Goal: Information Seeking & Learning: Learn about a topic

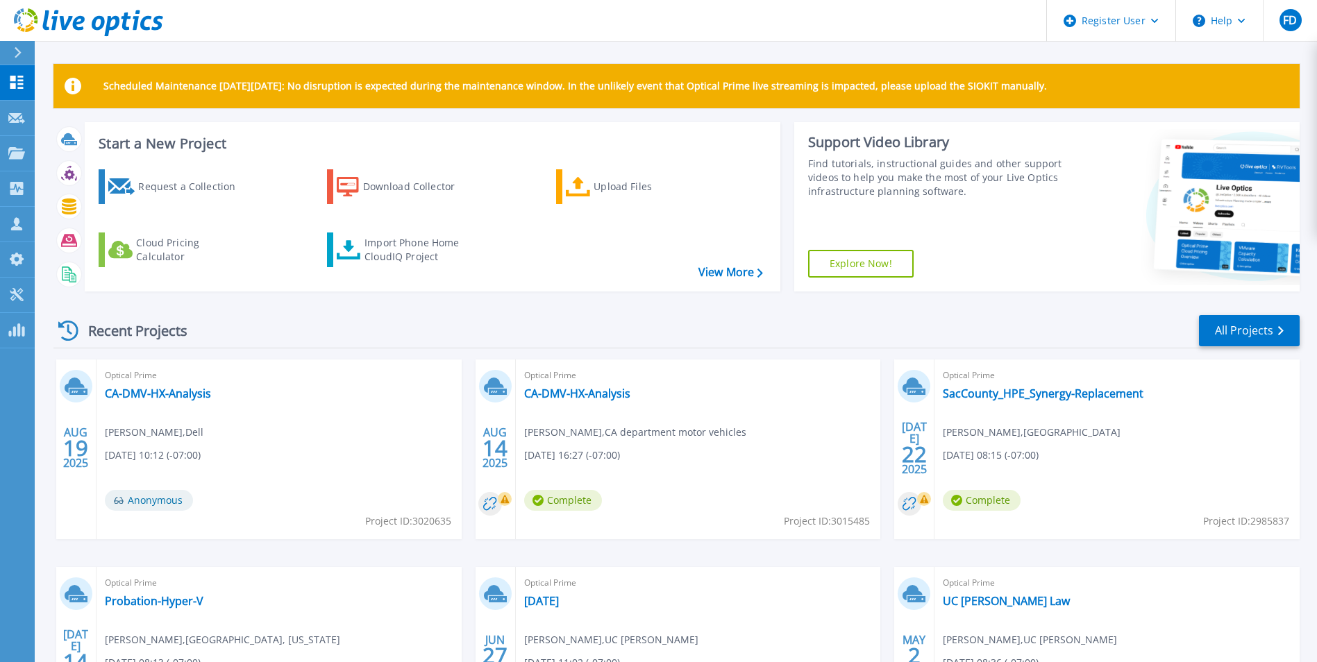
click at [524, 323] on div "Recent Projects All Projects" at bounding box center [676, 331] width 1246 height 35
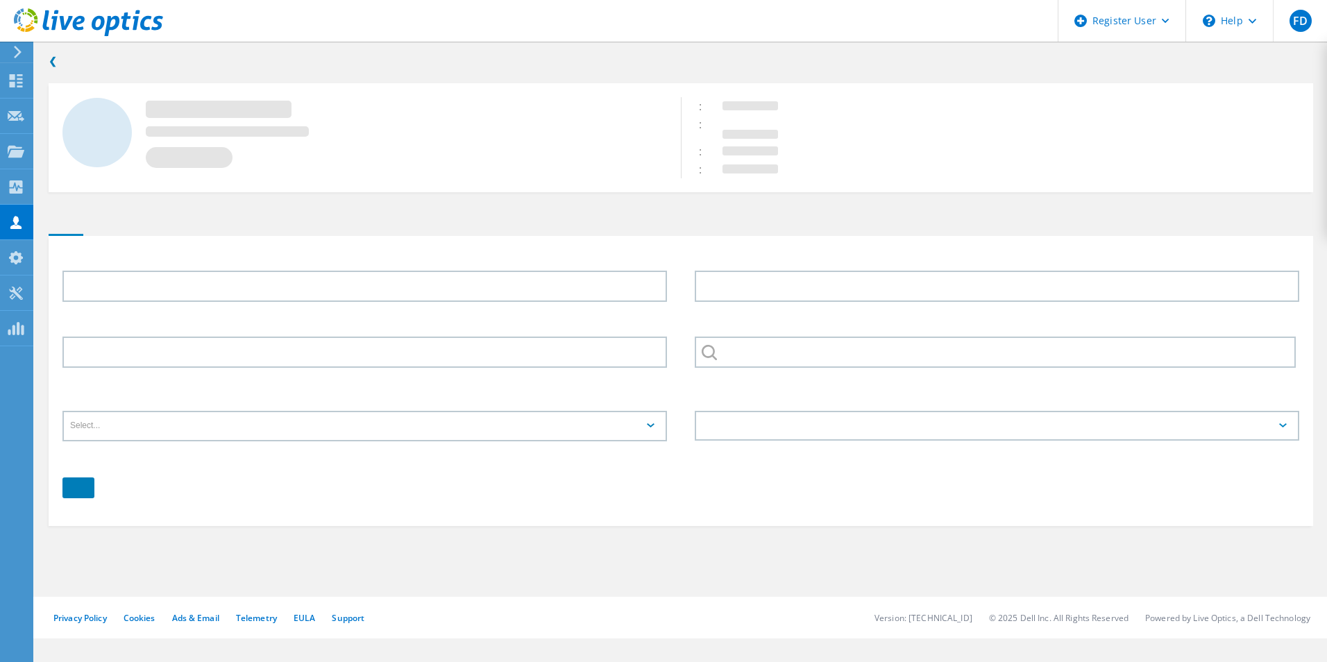
type input "[PERSON_NAME]"
type input "7072077620"
type input "[US_STATE] STATE COURT SYSTEM"
type input "English"
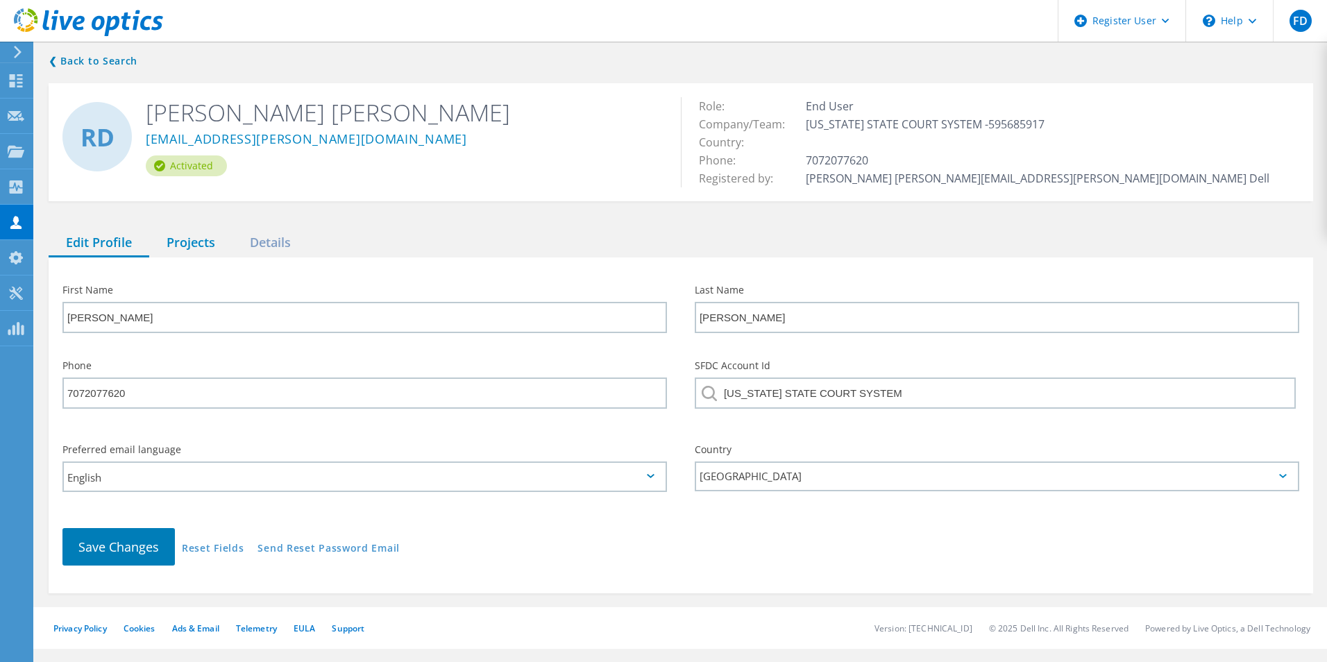
click at [194, 242] on div "Projects" at bounding box center [190, 243] width 83 height 28
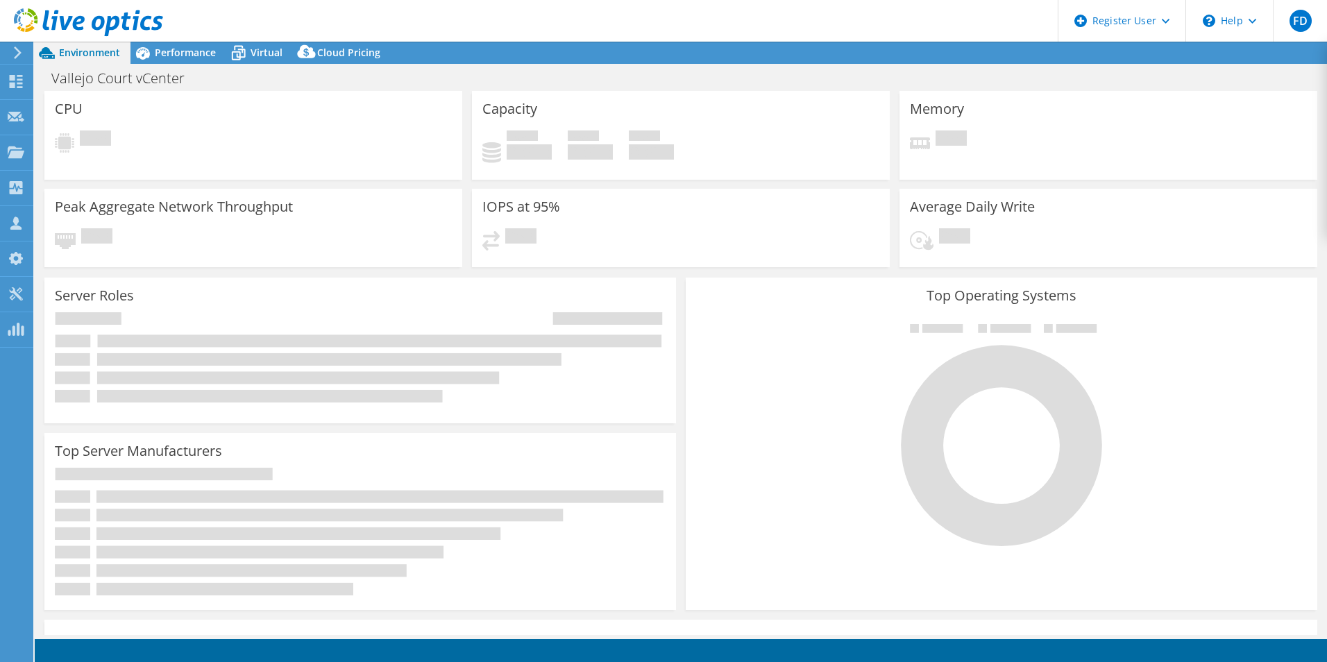
select select "USD"
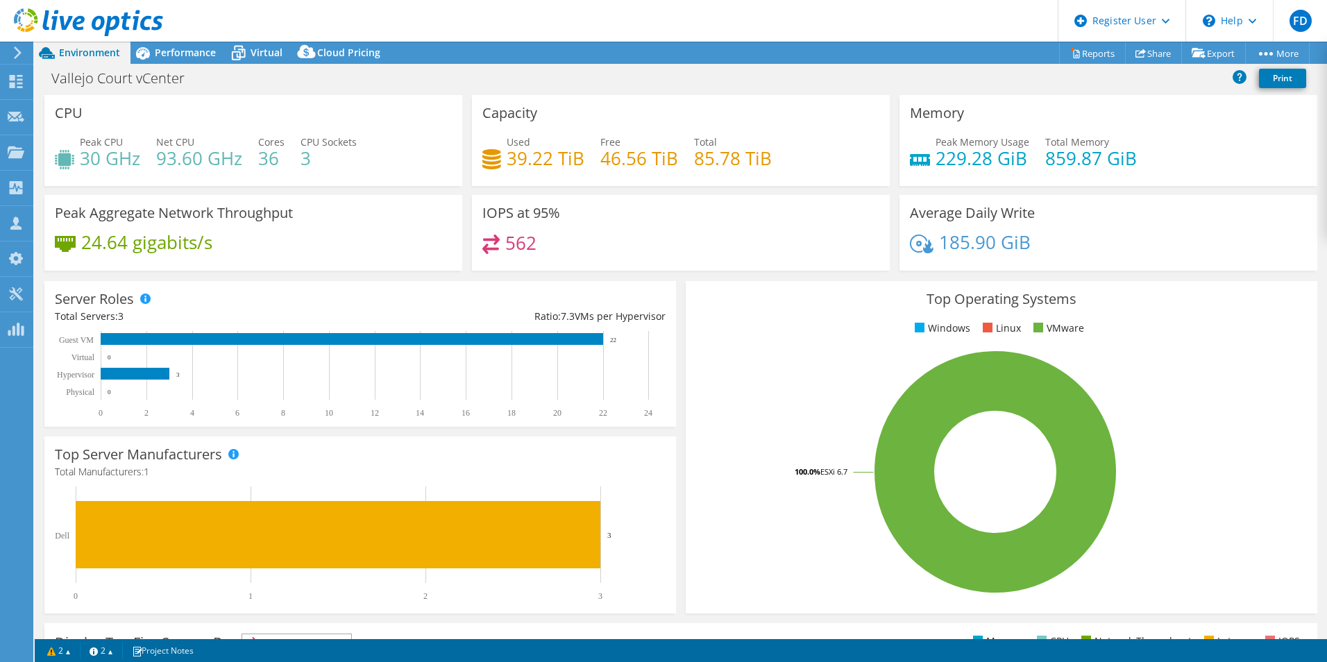
scroll to position [264, 0]
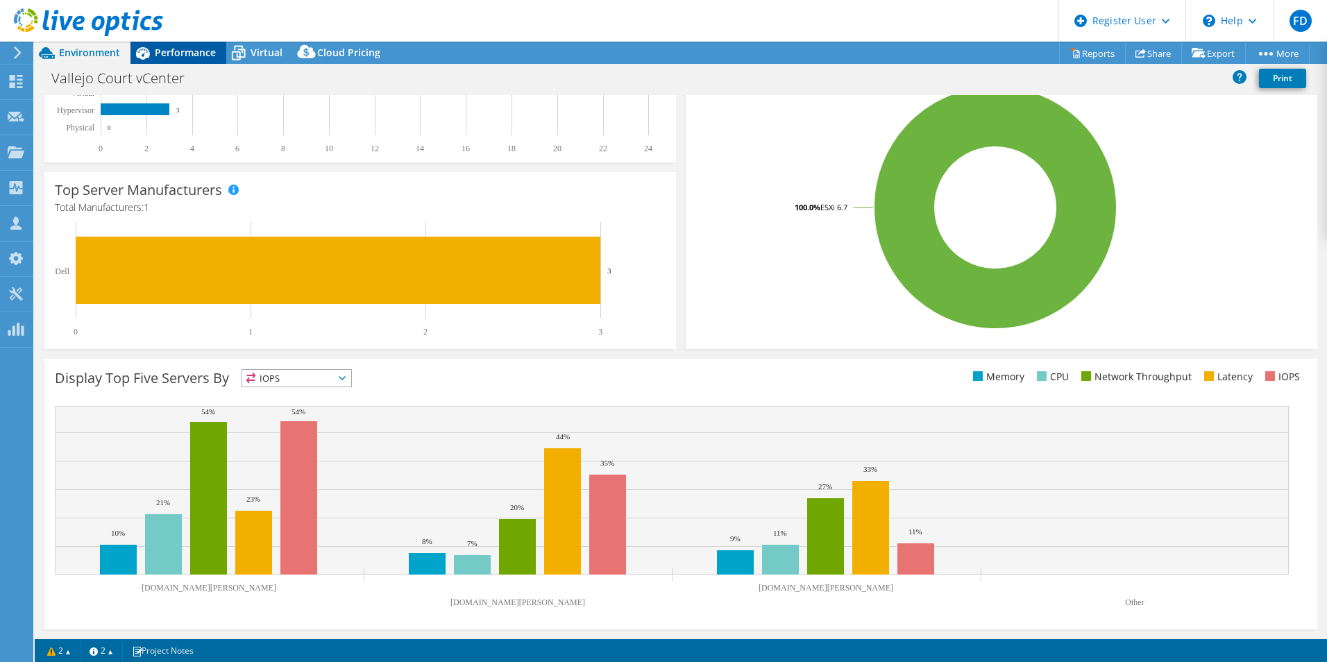
click at [168, 55] on span "Performance" at bounding box center [185, 52] width 61 height 13
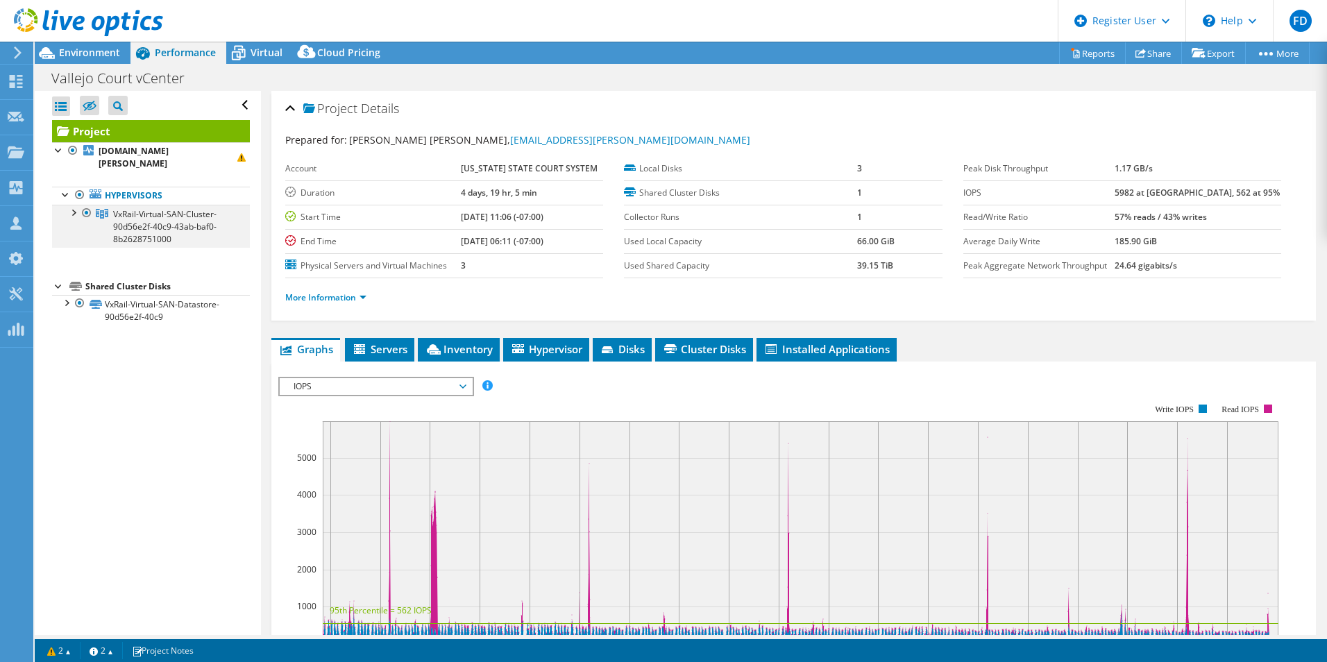
click at [71, 205] on div at bounding box center [73, 212] width 14 height 14
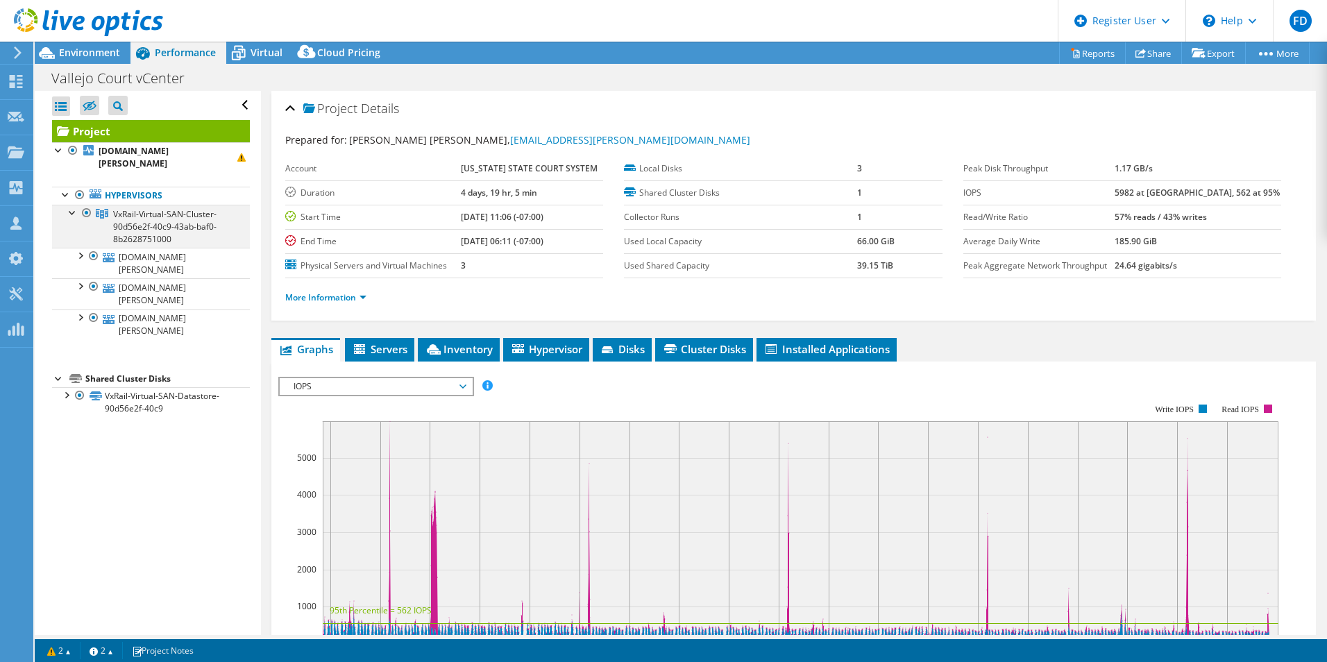
click at [71, 205] on div at bounding box center [73, 212] width 14 height 14
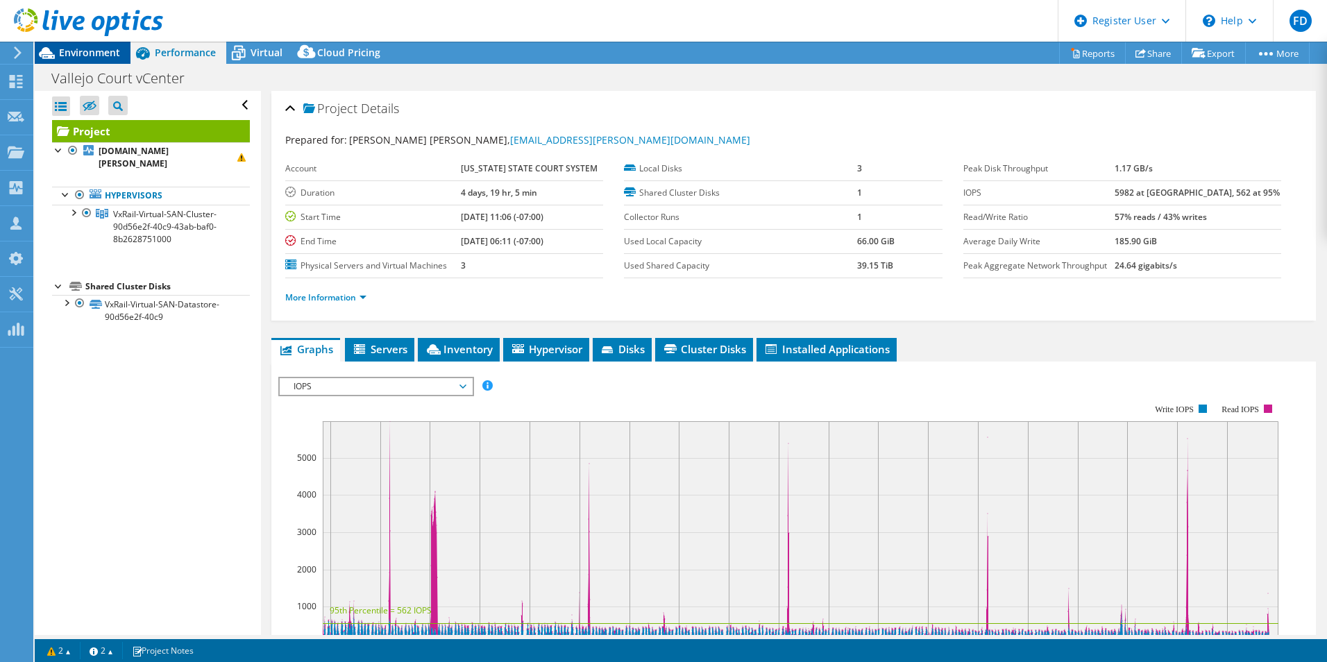
click at [105, 54] on span "Environment" at bounding box center [89, 52] width 61 height 13
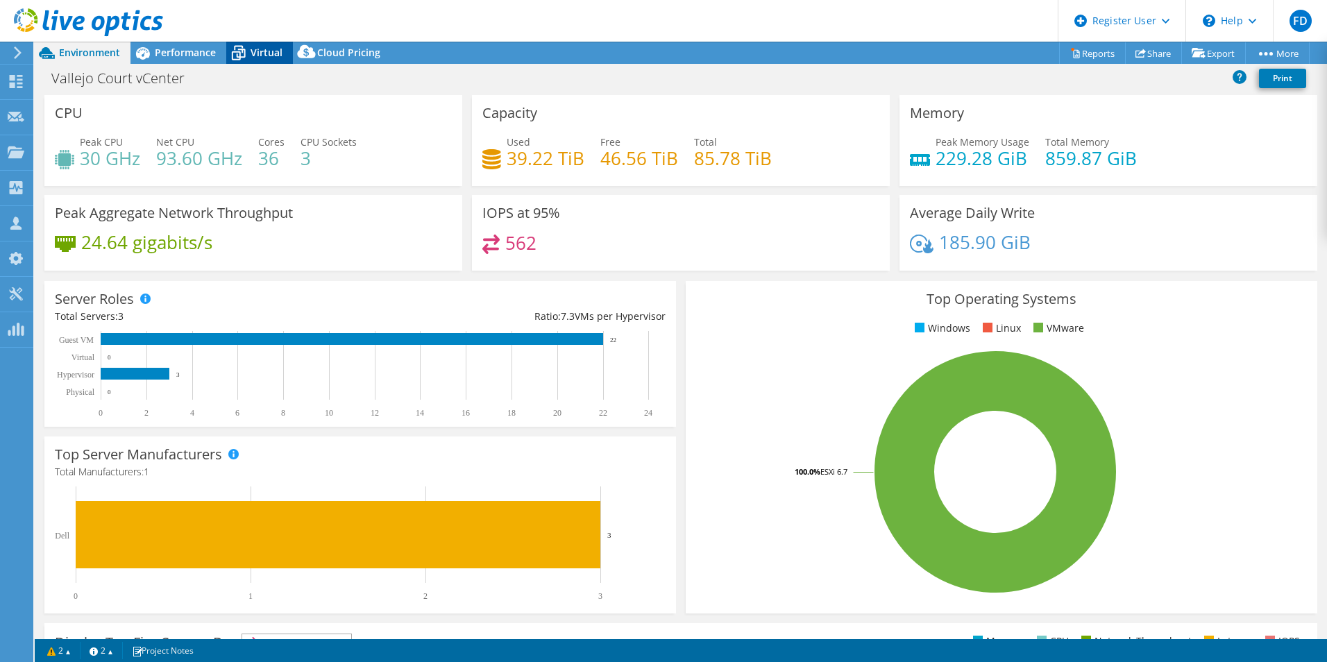
click at [259, 54] on span "Virtual" at bounding box center [267, 52] width 32 height 13
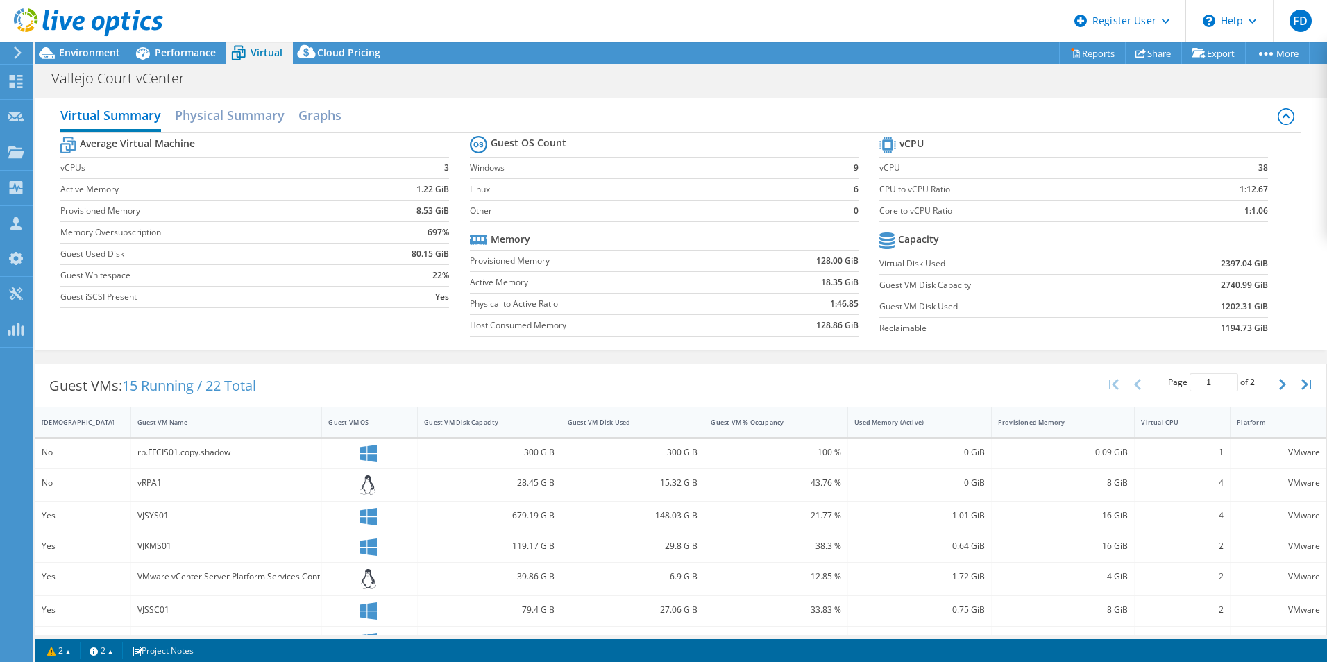
scroll to position [278, 0]
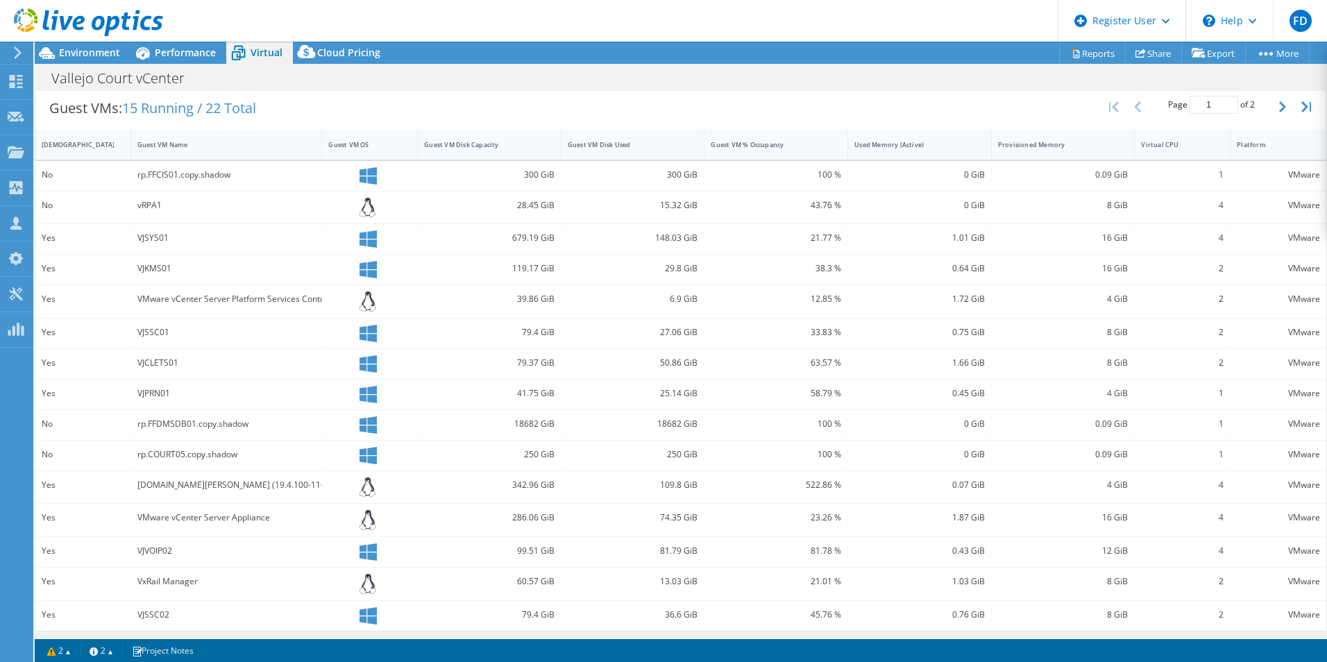
click at [515, 146] on div "Guest VM Disk Capacity" at bounding box center [481, 144] width 114 height 9
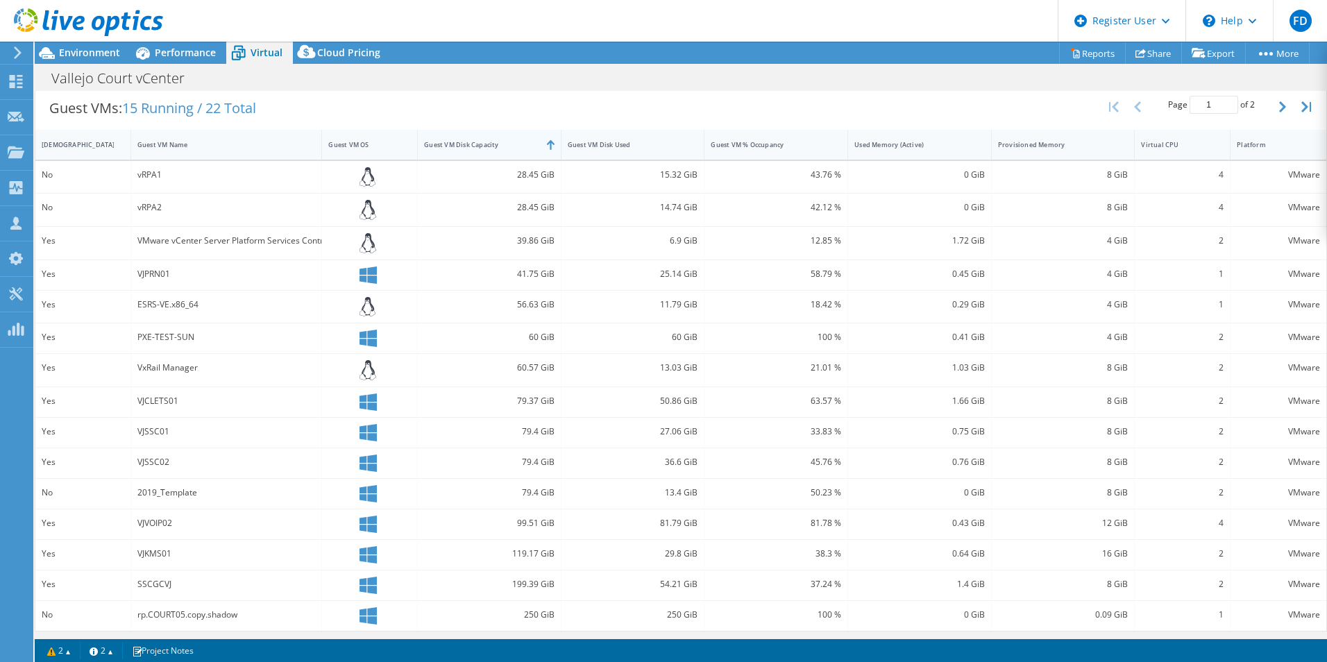
click at [512, 143] on div "Guest VM Disk Capacity" at bounding box center [481, 144] width 114 height 9
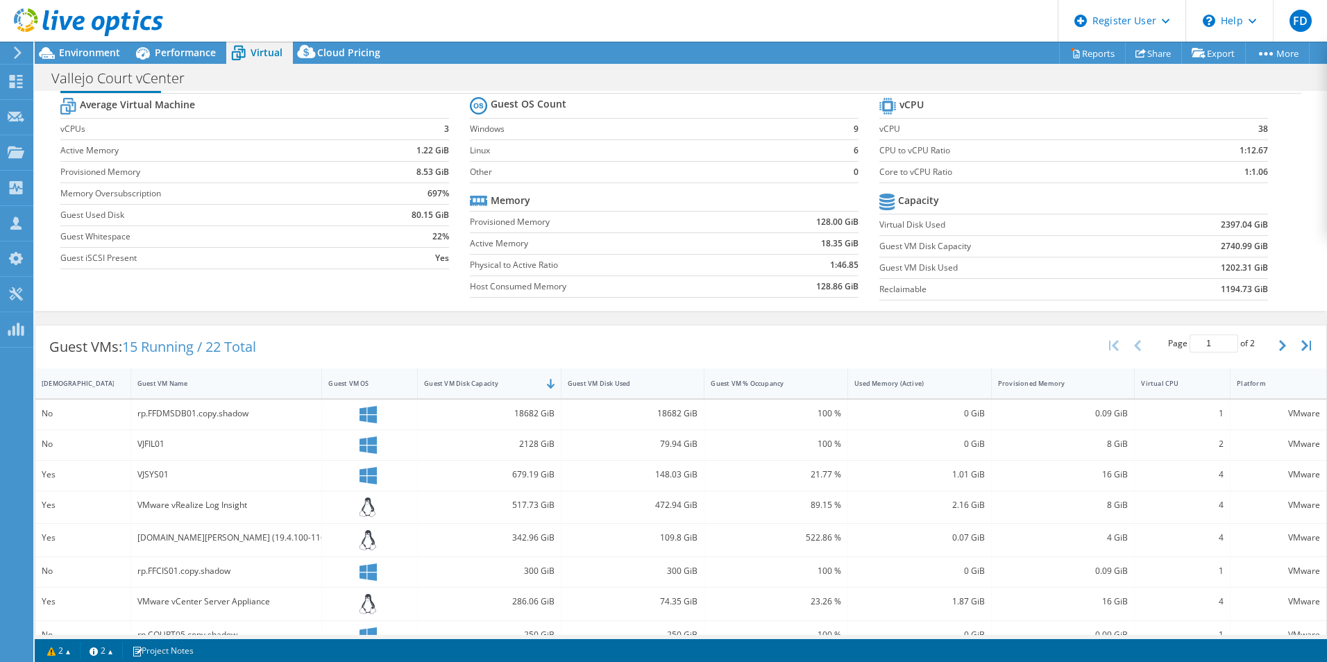
scroll to position [0, 0]
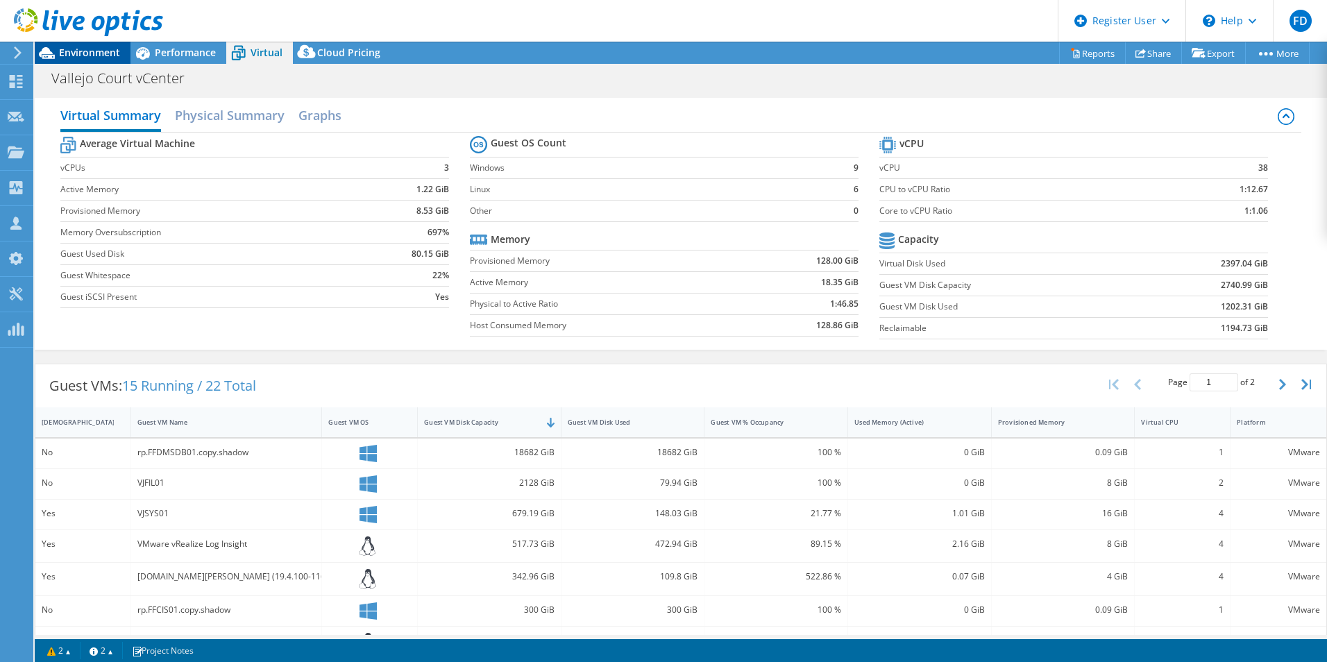
click at [117, 52] on span "Environment" at bounding box center [89, 52] width 61 height 13
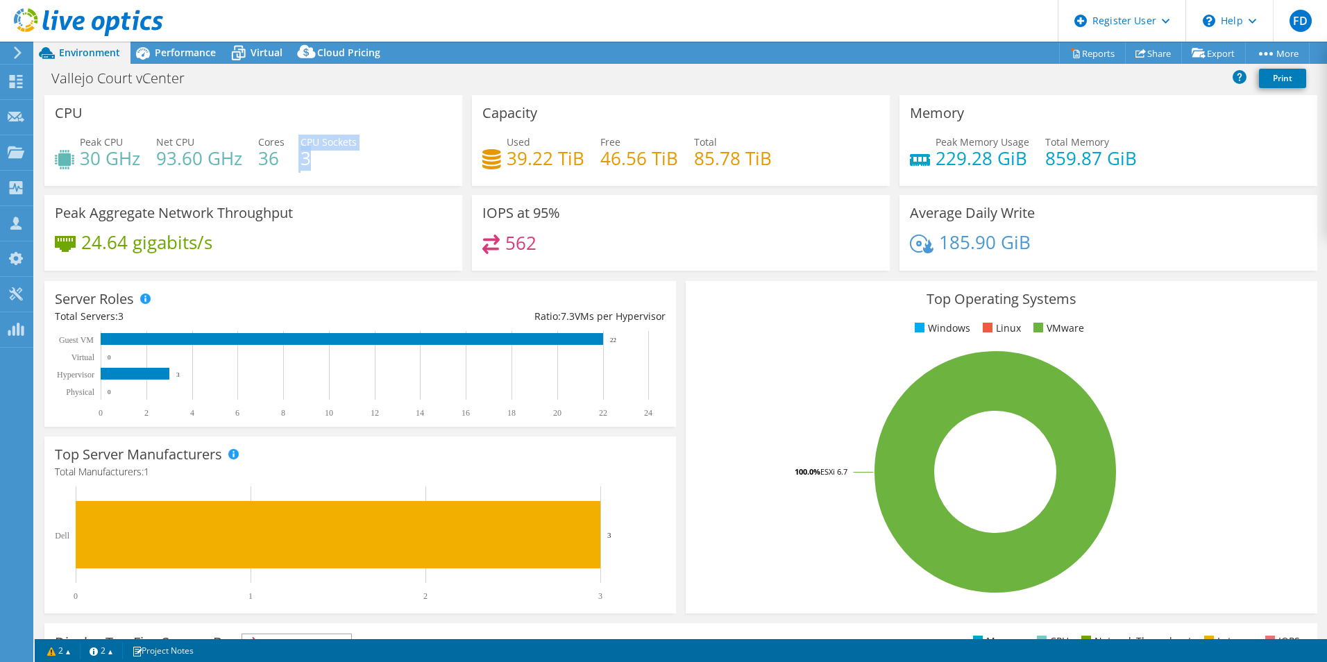
drag, startPoint x: 315, startPoint y: 165, endPoint x: 291, endPoint y: 154, distance: 26.1
click at [291, 154] on div "Peak CPU 30 GHz Net CPU 93.60 GHz Cores 36 CPU Sockets 3" at bounding box center [253, 157] width 397 height 45
drag, startPoint x: 291, startPoint y: 154, endPoint x: 373, endPoint y: 176, distance: 84.9
click at [373, 176] on div "Peak CPU 30 GHz Net CPU 93.60 GHz Cores 36 CPU Sockets 3" at bounding box center [253, 157] width 397 height 45
click at [178, 46] on span "Performance" at bounding box center [185, 52] width 61 height 13
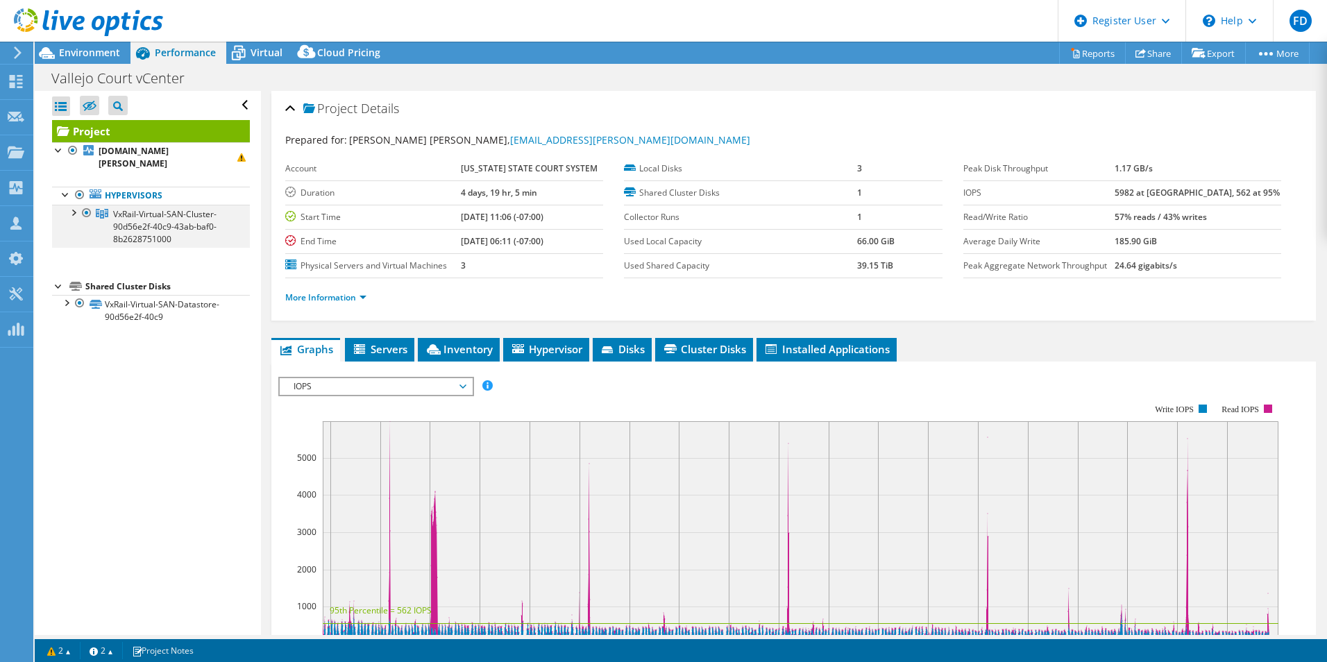
click at [75, 205] on div at bounding box center [73, 212] width 14 height 14
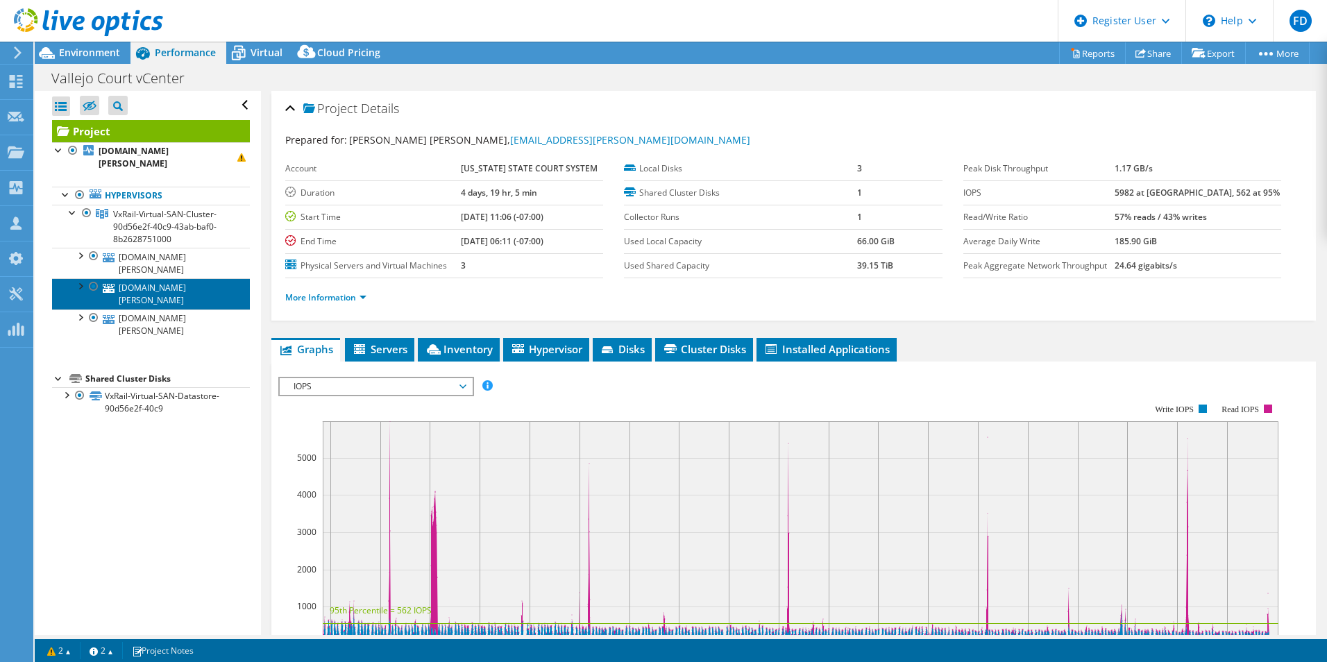
click at [146, 278] on link "[DOMAIN_NAME][PERSON_NAME]" at bounding box center [151, 293] width 198 height 31
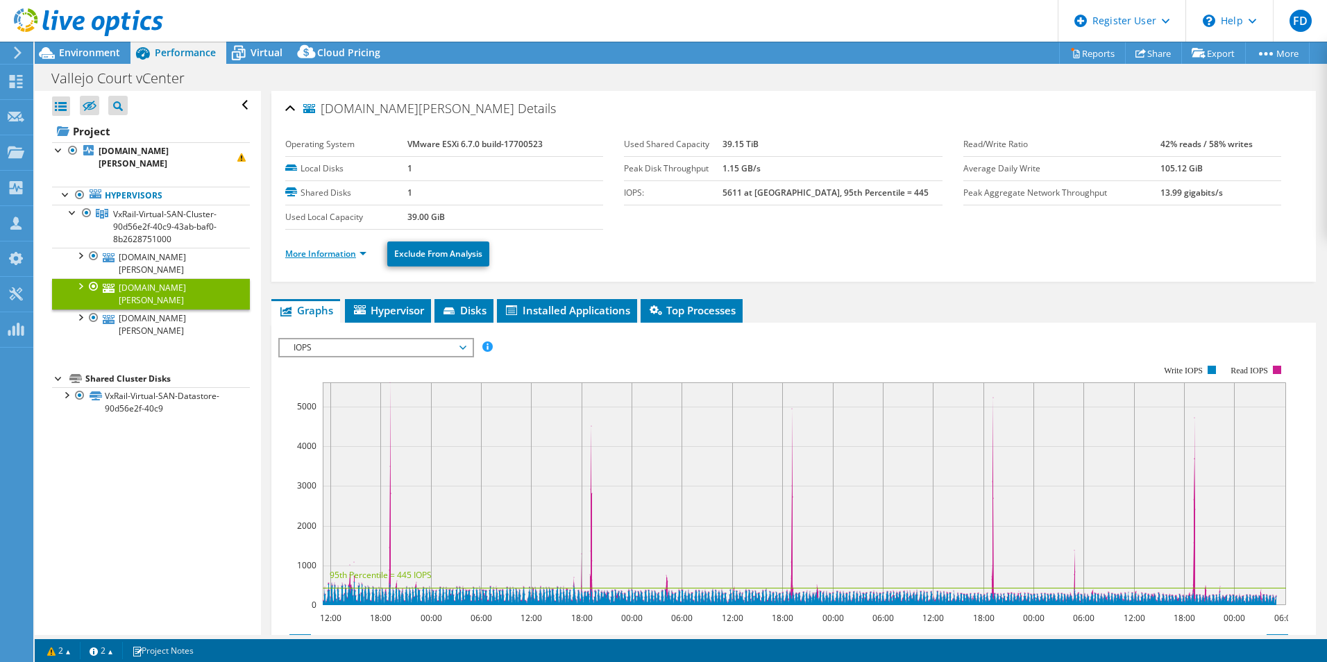
click at [351, 256] on link "More Information" at bounding box center [325, 254] width 81 height 12
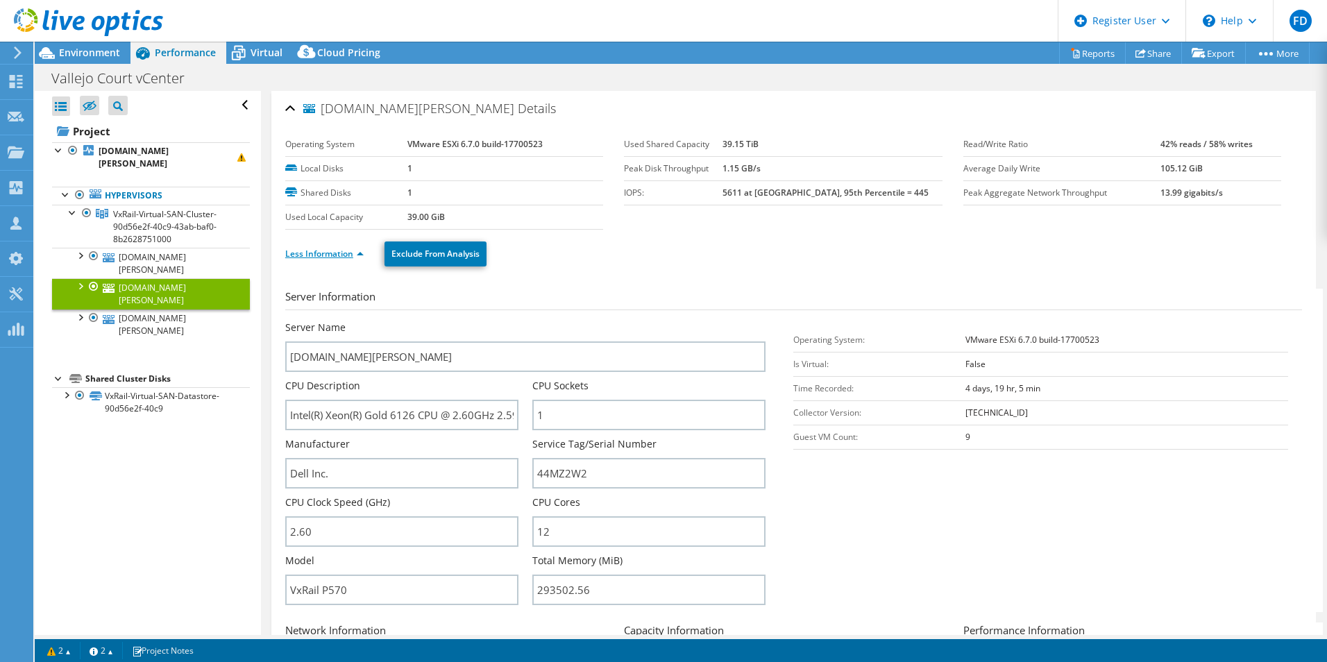
click at [305, 259] on link "Less Information" at bounding box center [324, 254] width 78 height 12
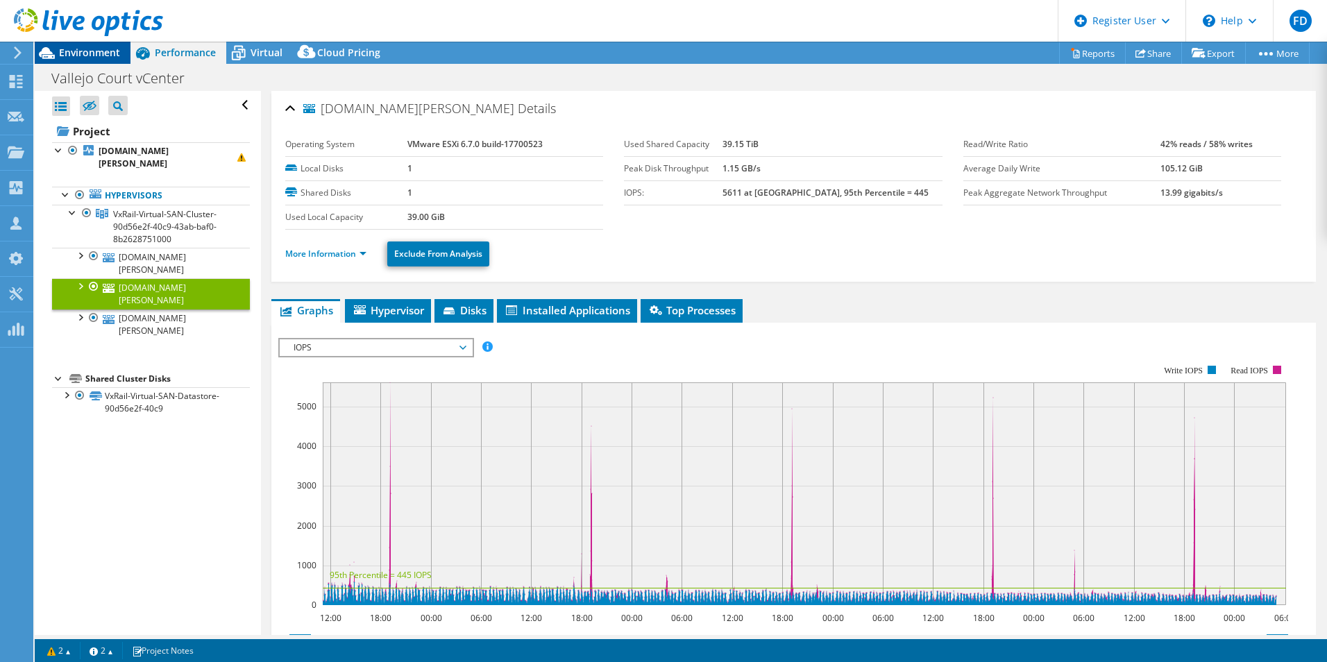
click at [52, 52] on icon at bounding box center [47, 53] width 24 height 24
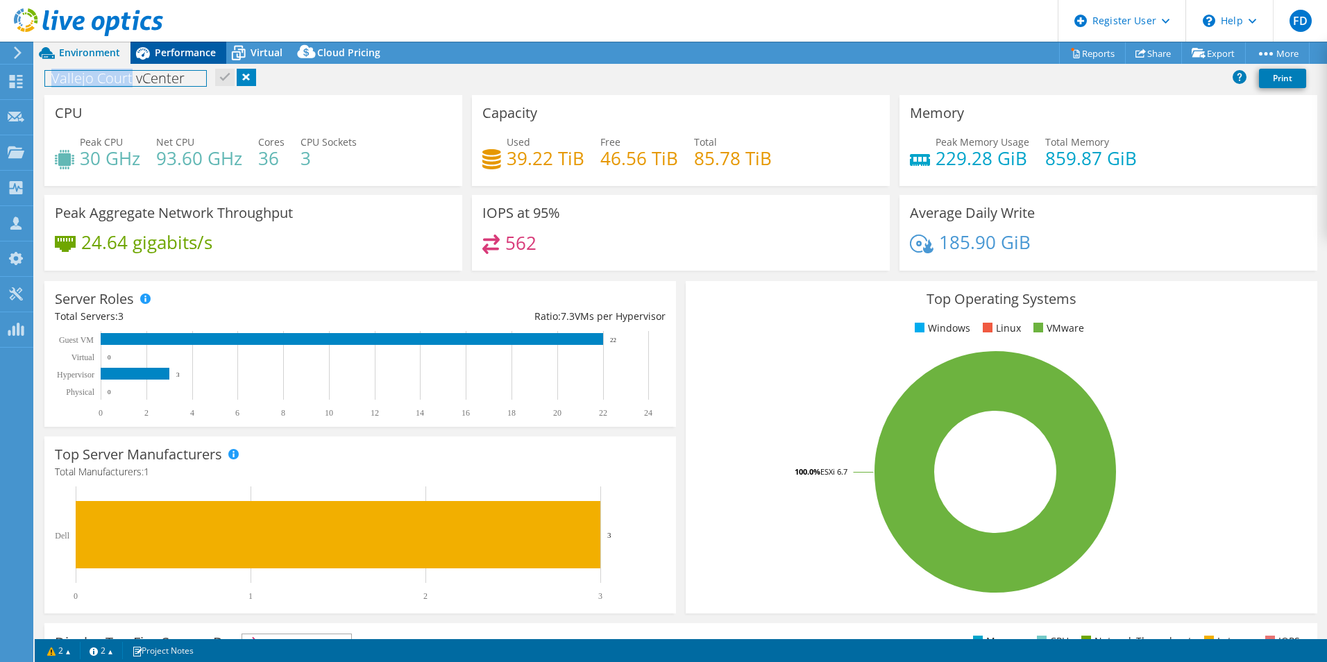
drag, startPoint x: 53, startPoint y: 78, endPoint x: 213, endPoint y: 47, distance: 163.3
click at [130, 74] on h1 "Vallejo Court vCenter" at bounding box center [125, 78] width 161 height 15
copy h1 "Vallejo Court"
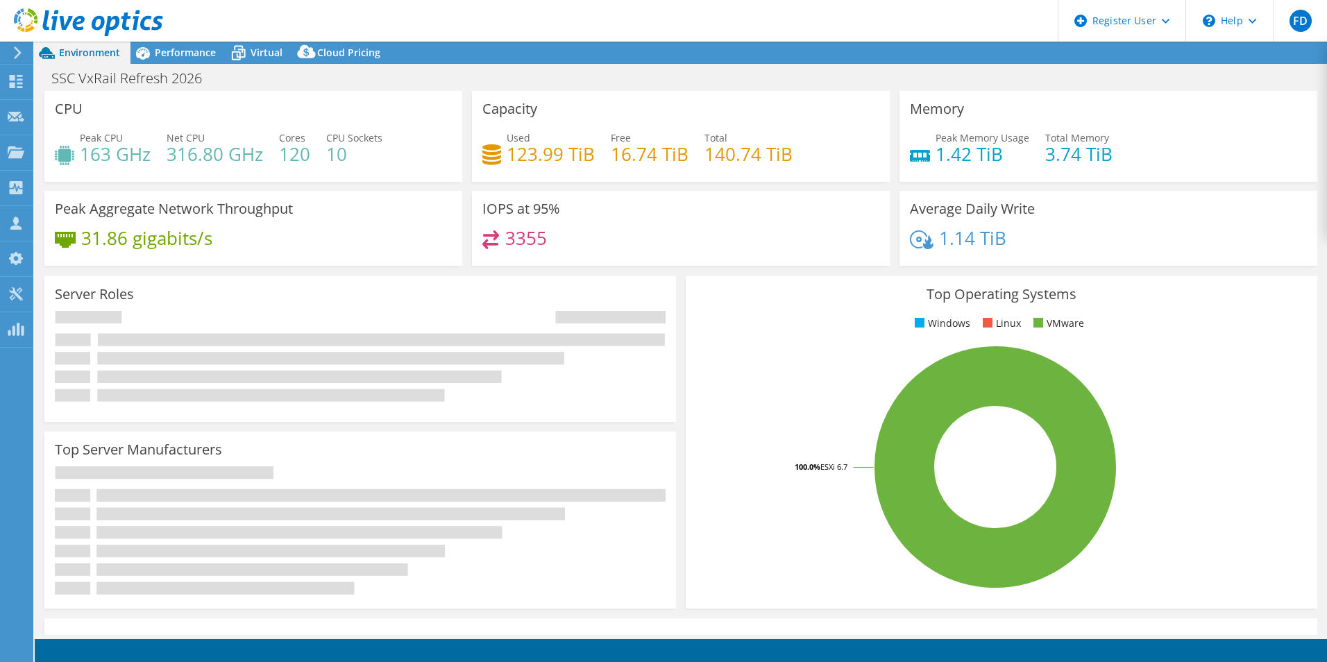
select select "USD"
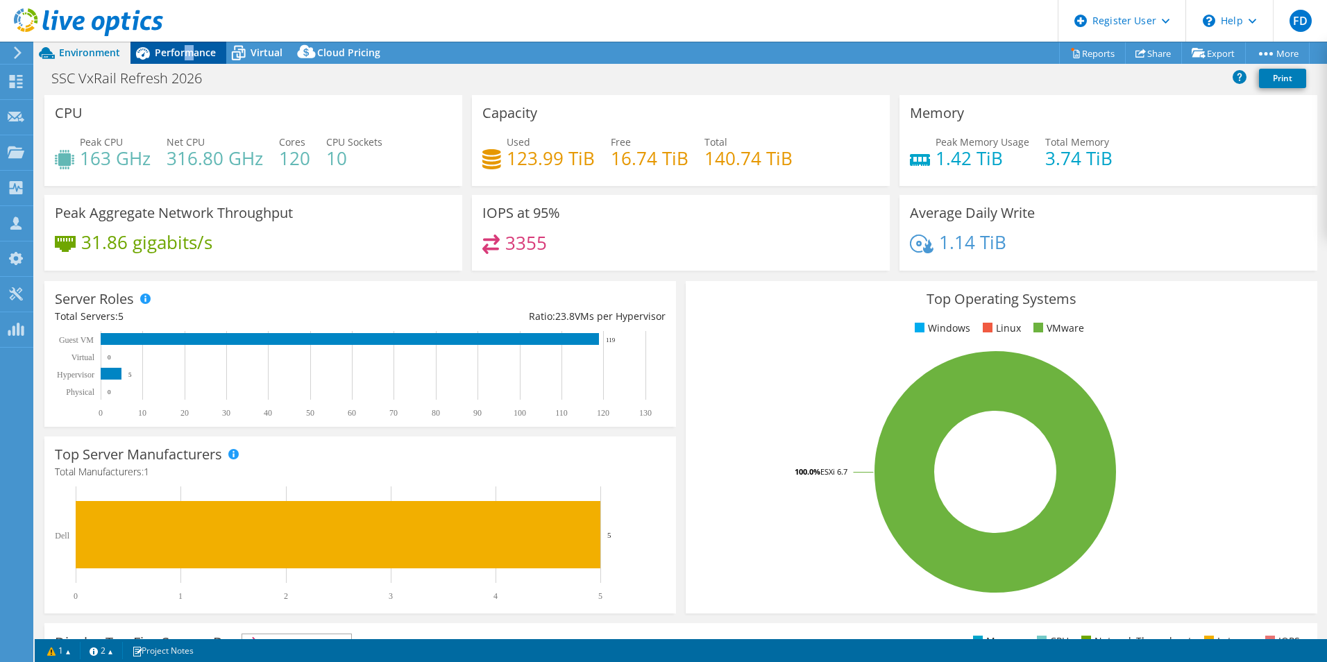
click at [187, 59] on div "Performance" at bounding box center [178, 53] width 96 height 22
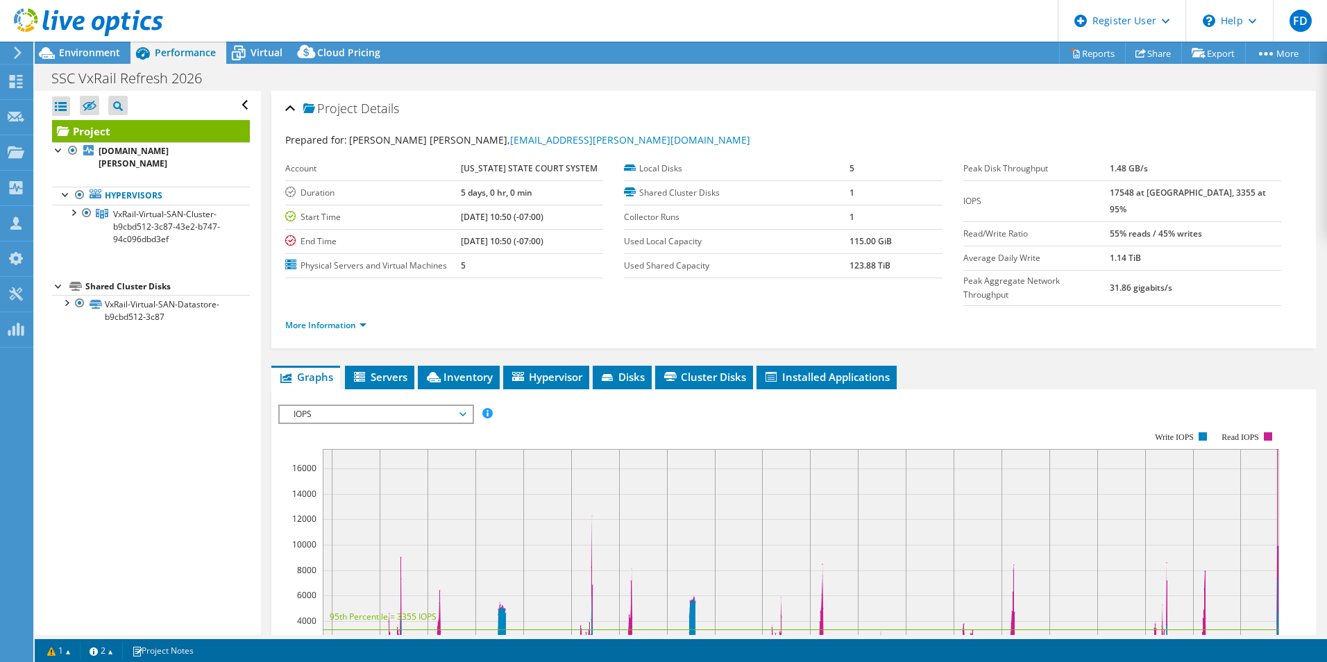
drag, startPoint x: 187, startPoint y: 59, endPoint x: 133, endPoint y: 54, distance: 55.0
click at [118, 58] on span "Environment" at bounding box center [89, 52] width 61 height 13
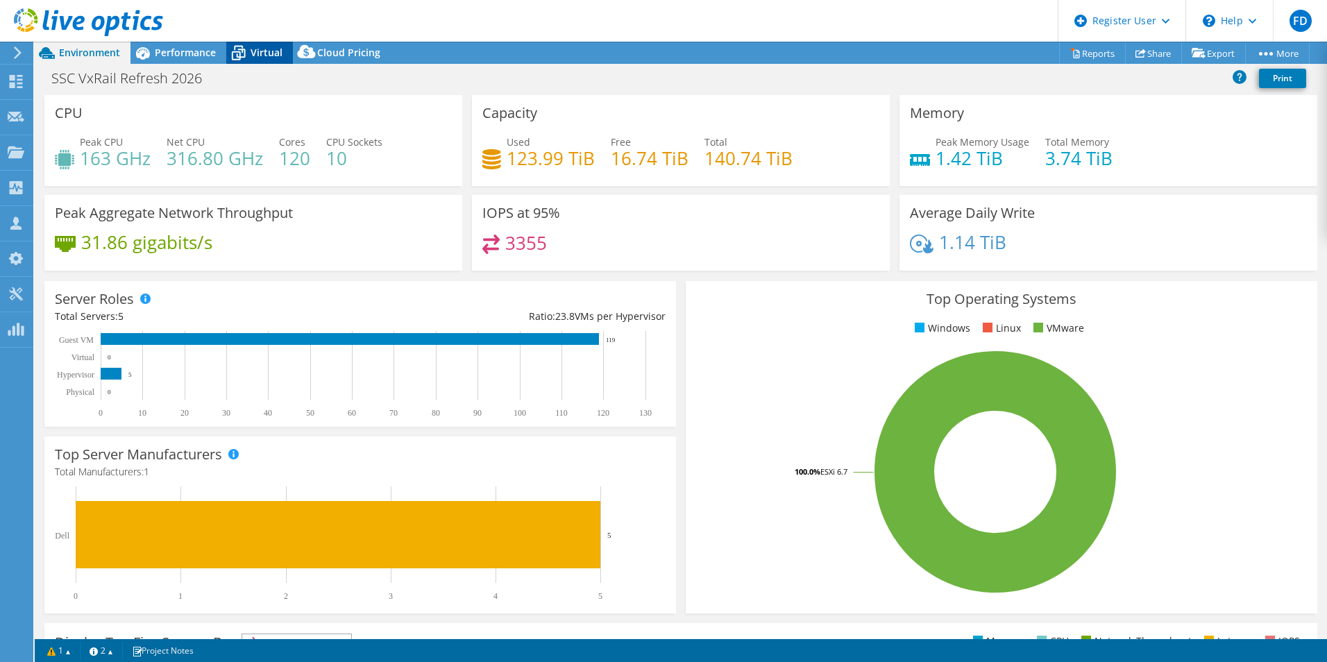
click at [270, 45] on div "Virtual" at bounding box center [259, 53] width 67 height 22
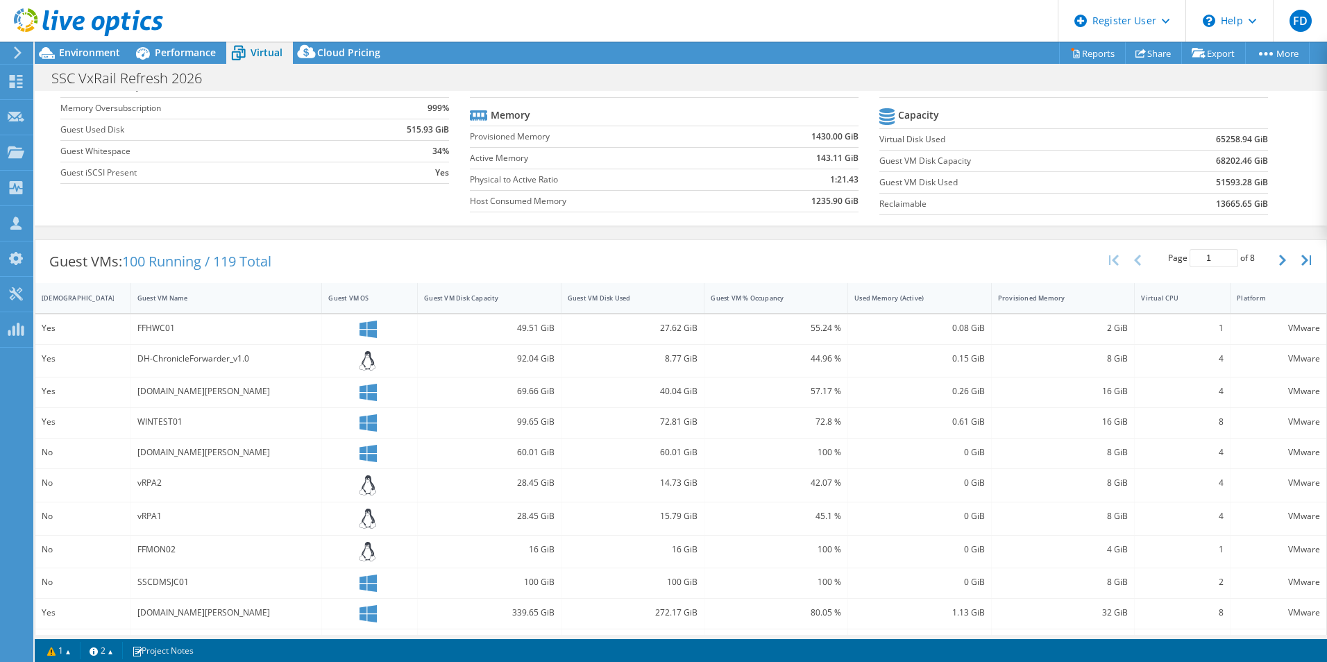
scroll to position [208, 0]
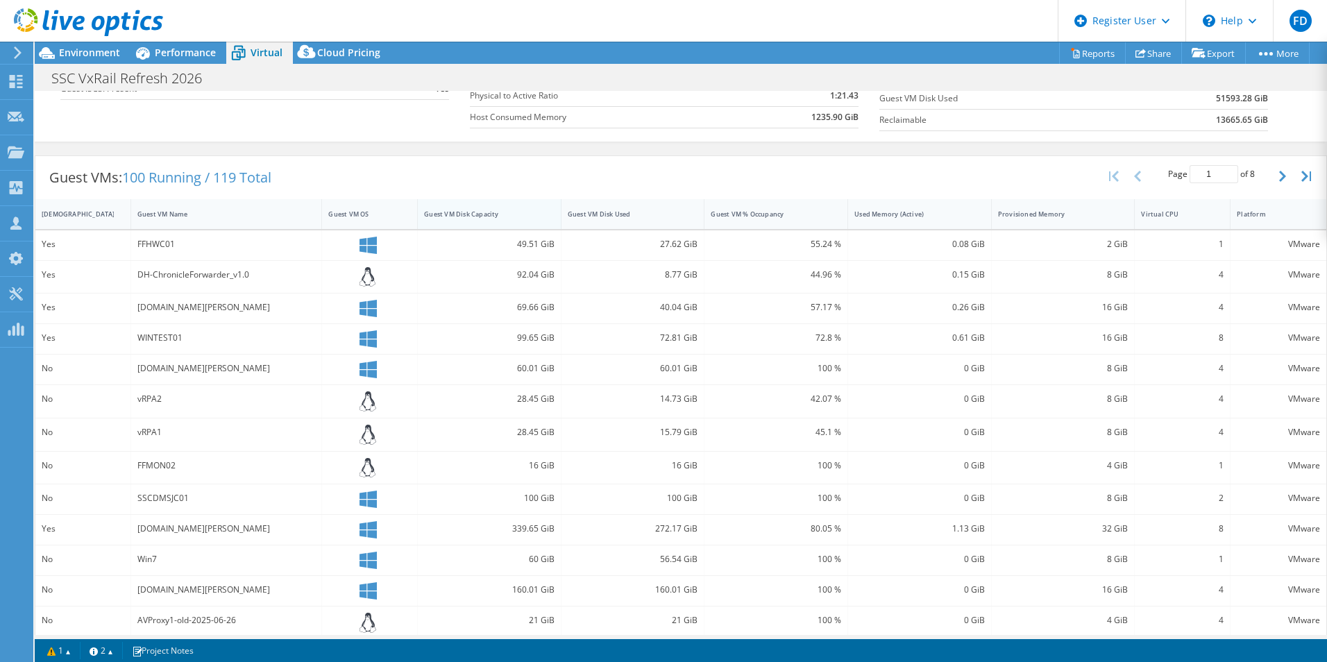
click at [514, 211] on div "Guest VM Disk Capacity" at bounding box center [481, 214] width 114 height 9
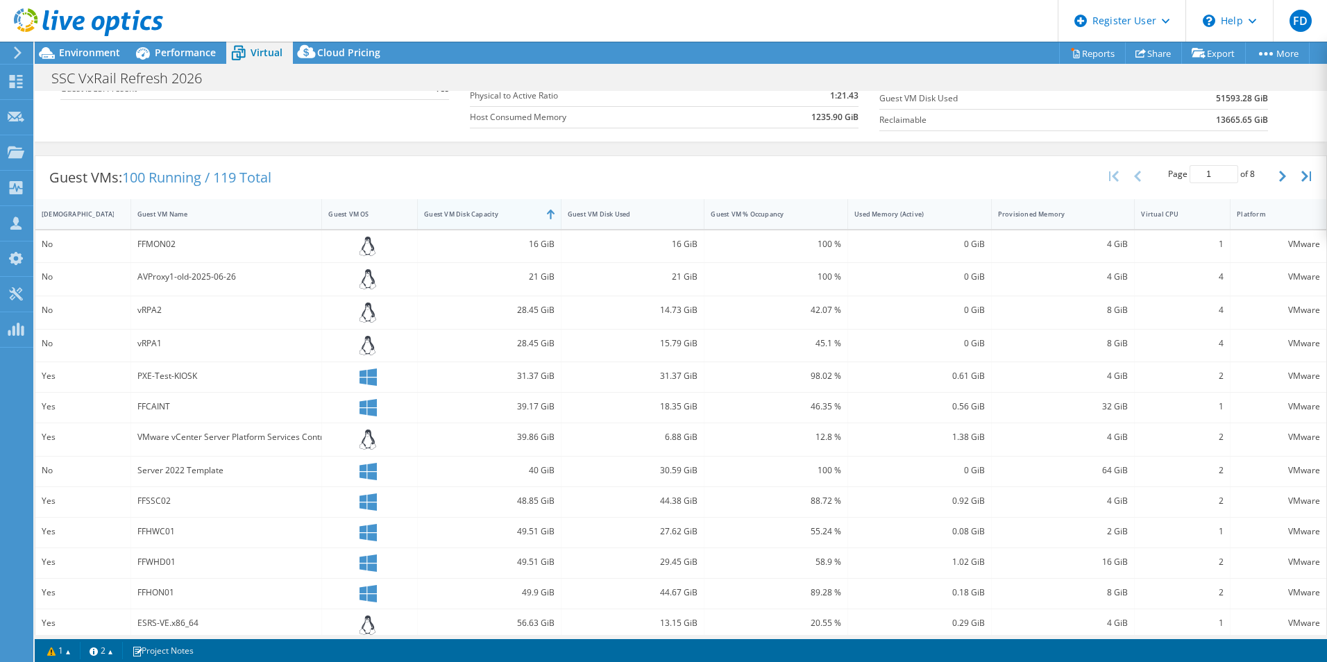
click at [514, 210] on div "Guest VM Disk Capacity" at bounding box center [481, 214] width 114 height 9
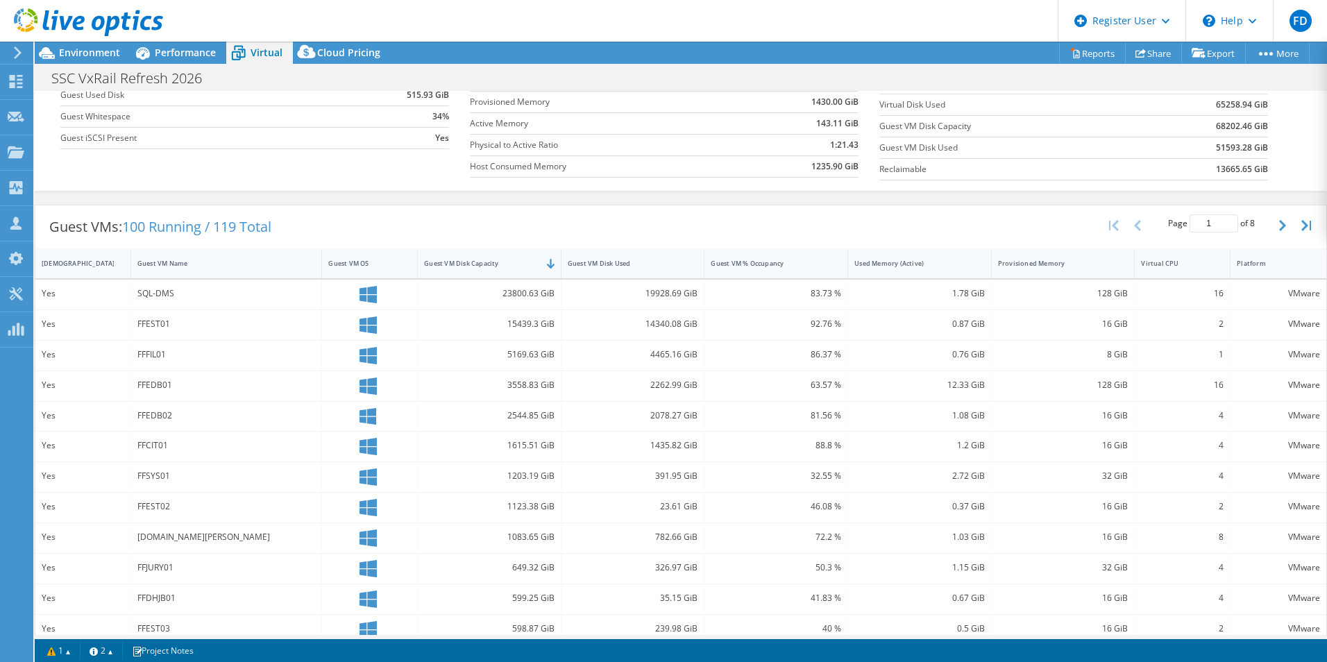
scroll to position [139, 0]
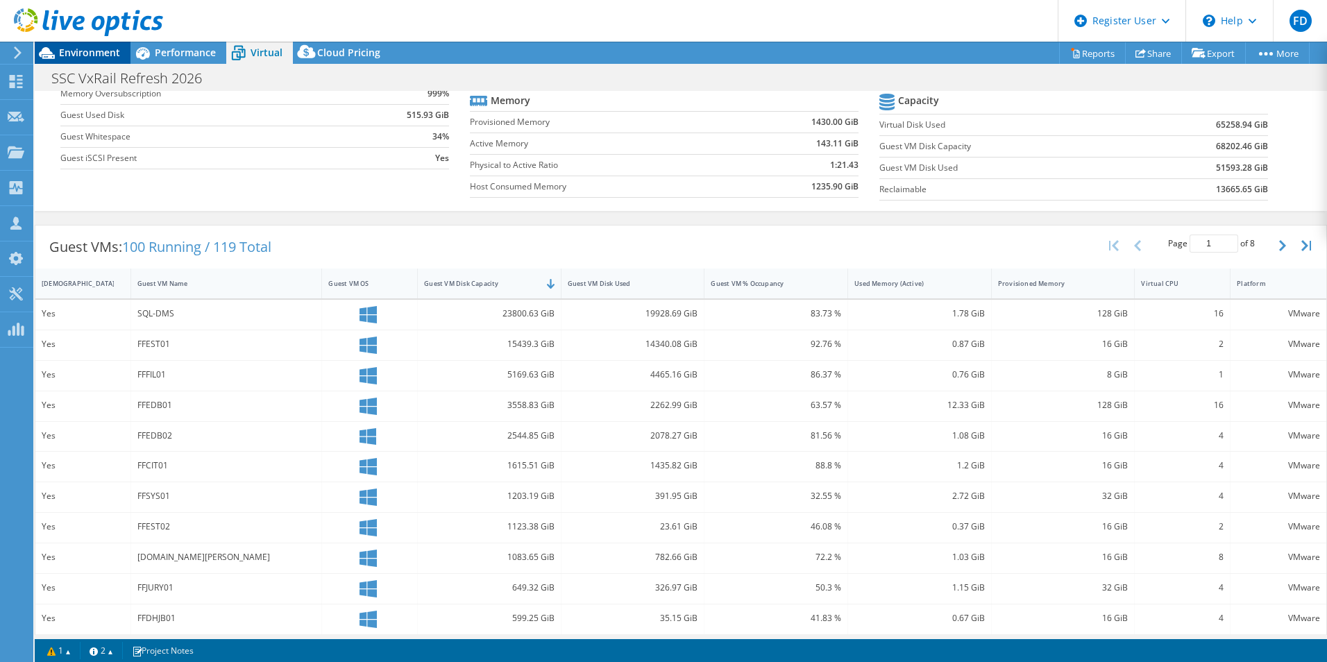
click at [120, 50] on div "Environment" at bounding box center [83, 53] width 96 height 22
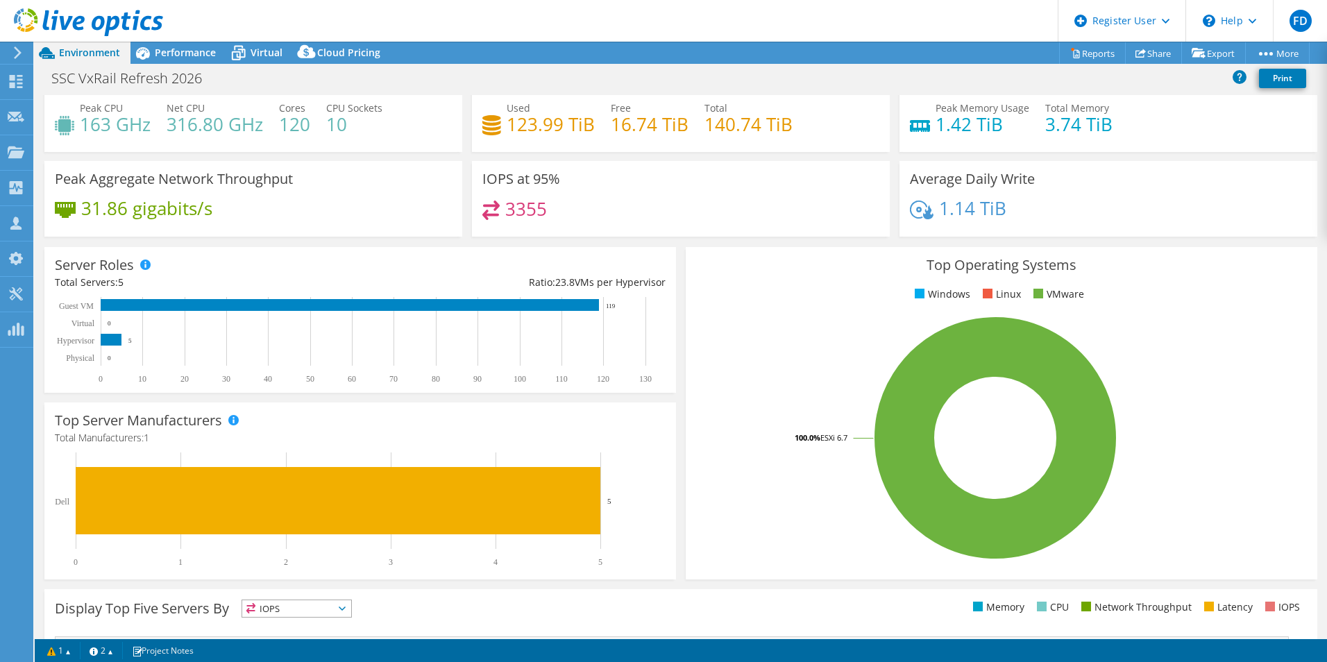
scroll to position [0, 0]
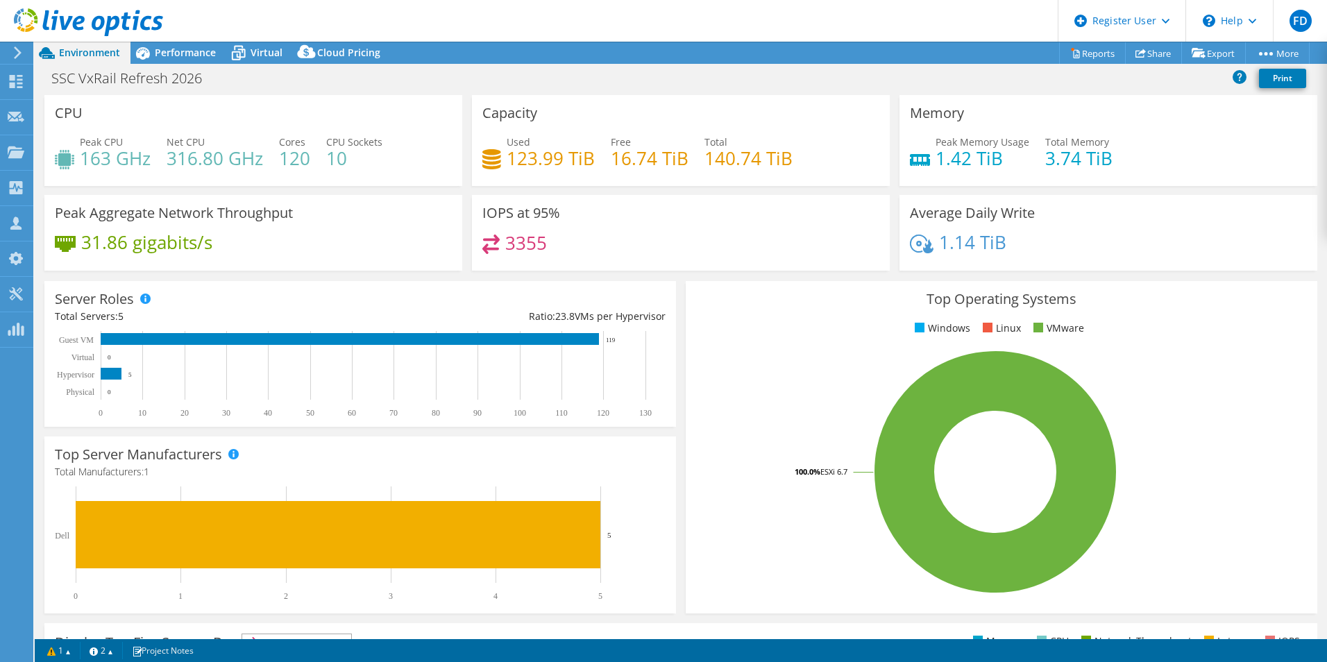
click at [844, 81] on div "SSC VxRail Refresh 2026 Print" at bounding box center [681, 78] width 1292 height 26
drag, startPoint x: 210, startPoint y: 40, endPoint x: 202, endPoint y: 44, distance: 8.7
click at [209, 40] on header "FD Dell User Fernando Diaz Fernando.P.Diaz@dell.com Dell My Profile Log Out \n …" at bounding box center [663, 21] width 1327 height 42
click at [202, 44] on div "Performance" at bounding box center [178, 53] width 96 height 22
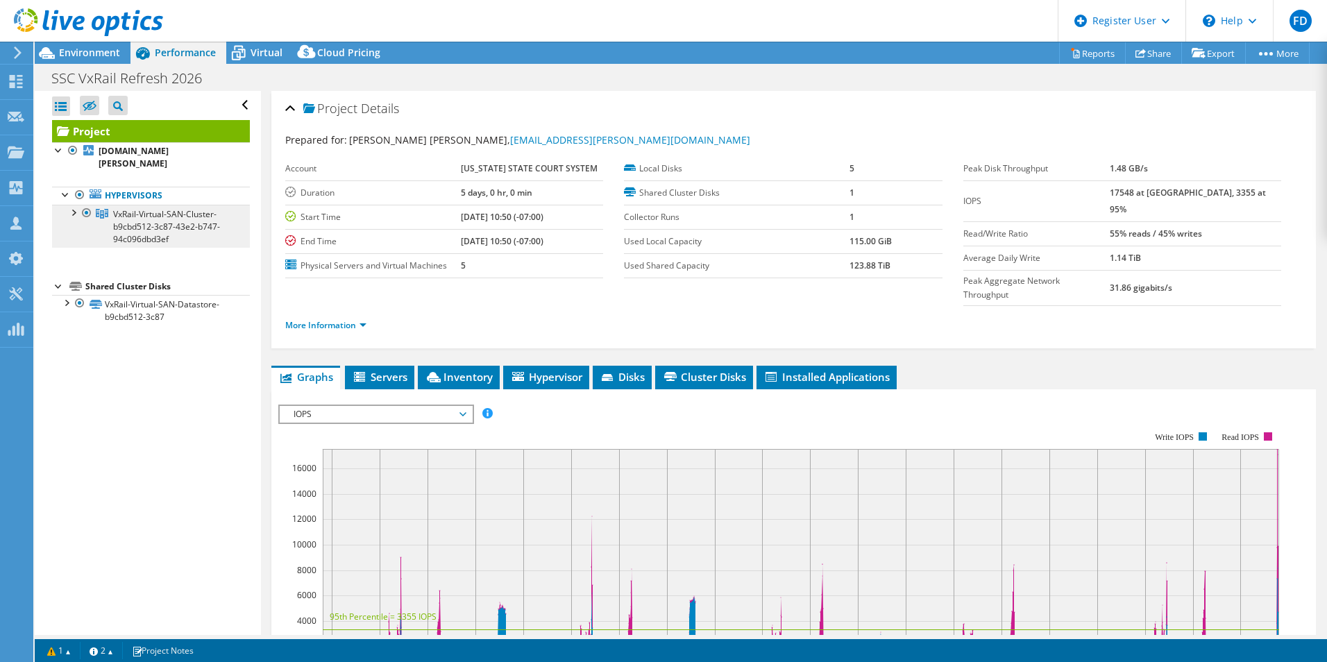
click at [72, 207] on link "VxRail-Virtual-SAN-Cluster-b9cbd512-3c87-43e2-b747-94c096dbd3ef" at bounding box center [151, 226] width 198 height 43
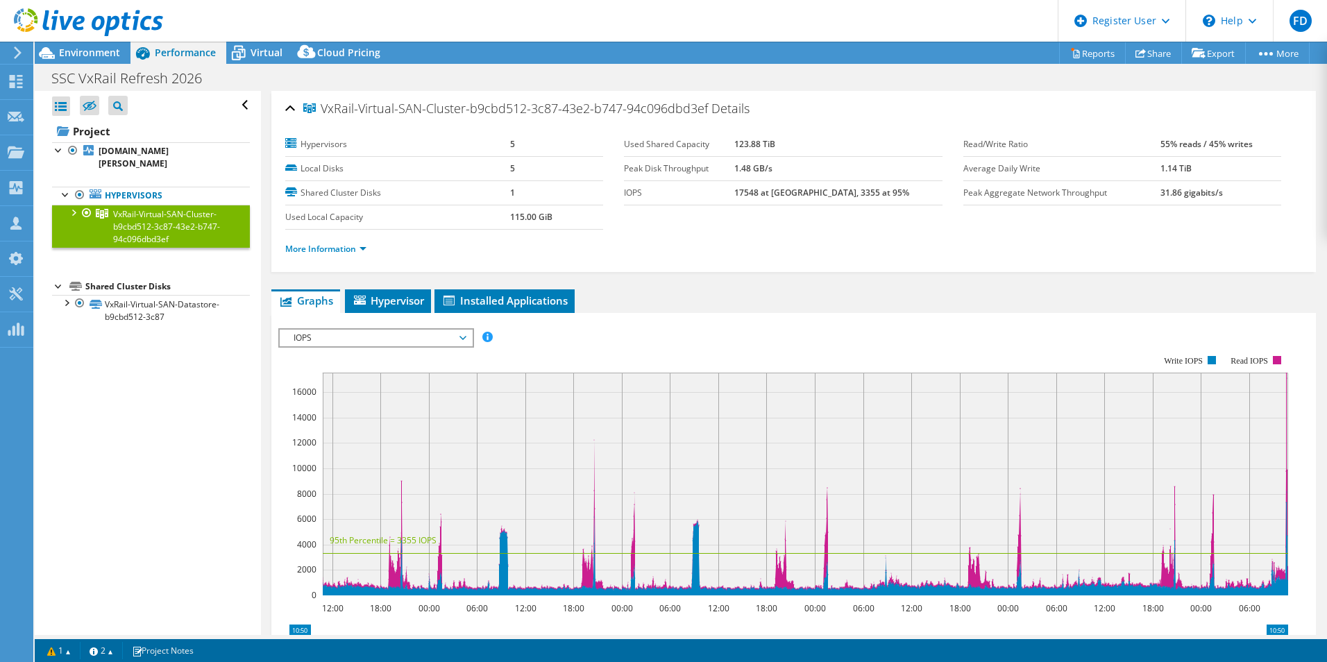
click at [75, 205] on div at bounding box center [73, 212] width 14 height 14
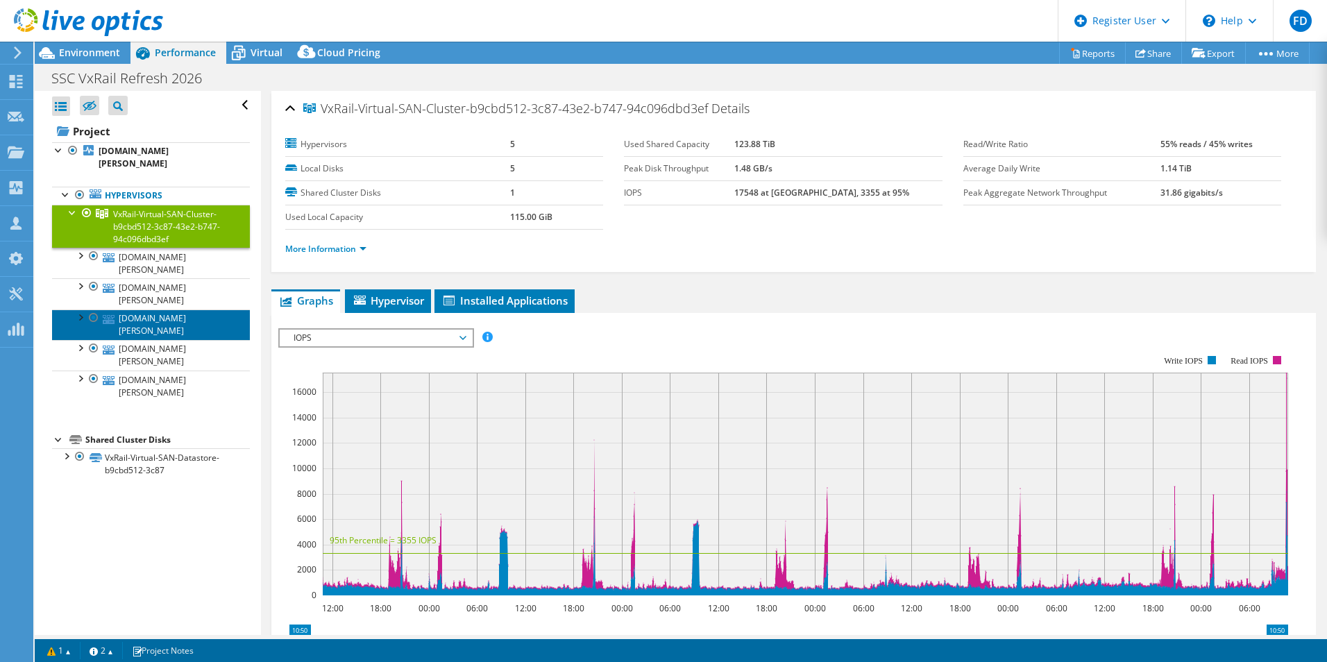
click at [185, 310] on link "ffvxrn01.ssc.solano.courts.ca.gov" at bounding box center [151, 325] width 198 height 31
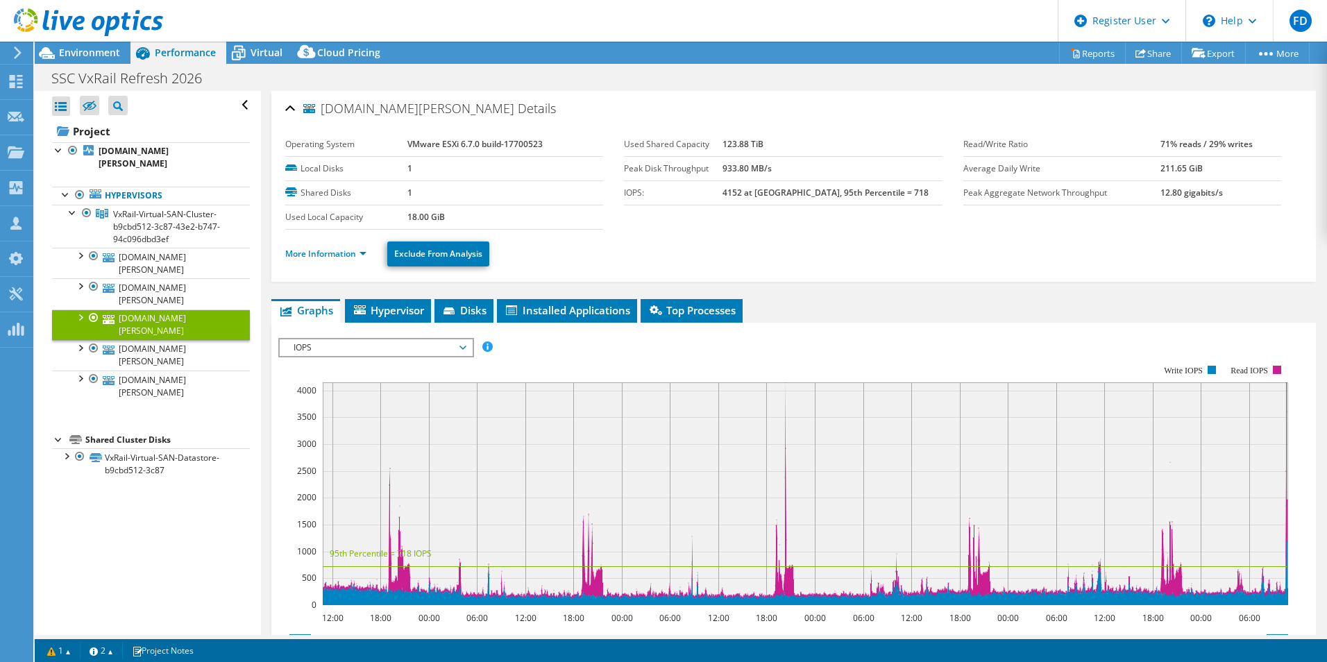
click at [356, 247] on li "More Information" at bounding box center [330, 253] width 90 height 15
click at [354, 251] on link "More Information" at bounding box center [325, 254] width 81 height 12
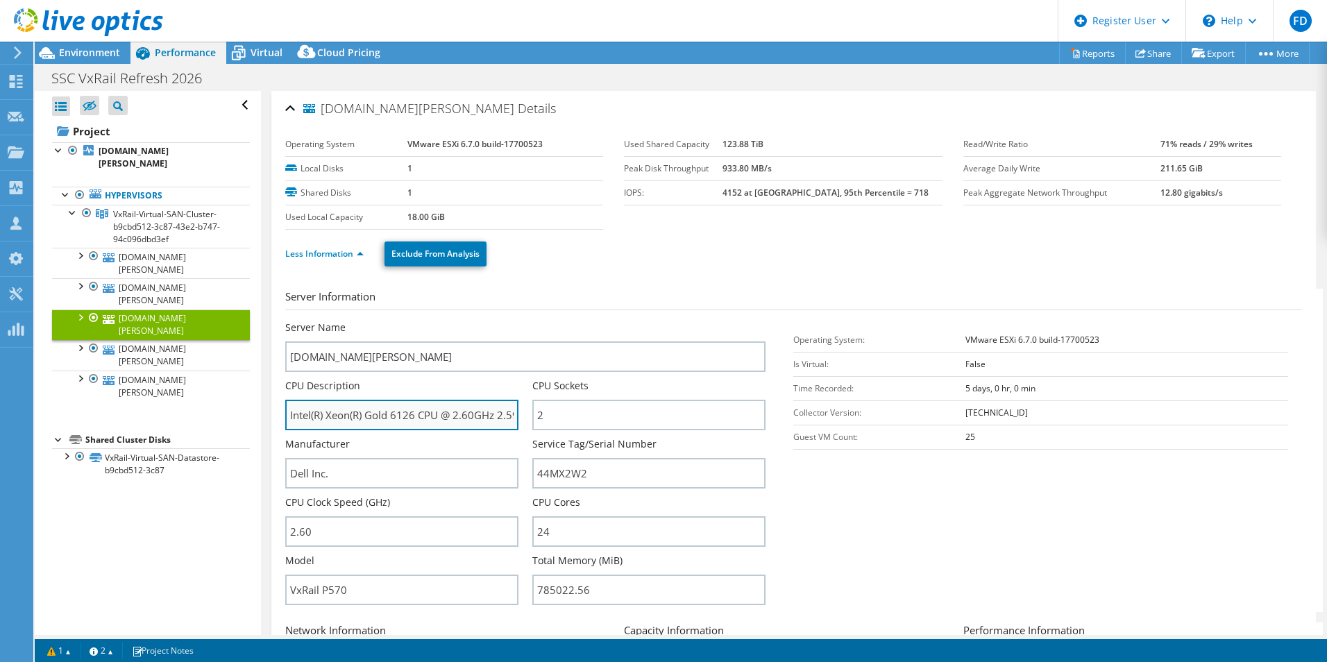
drag, startPoint x: 394, startPoint y: 419, endPoint x: 412, endPoint y: 415, distance: 18.5
click at [412, 415] on input "Intel(R) Xeon(R) Gold 6126 CPU @ 2.60GHz 2.59 GHz" at bounding box center [401, 415] width 233 height 31
click at [412, 425] on input "Intel(R) Xeon(R) Gold 6126 CPU @ 2.60GHz 2.59 GHz" at bounding box center [401, 415] width 233 height 31
click at [899, 503] on section "Server Information Server Name ffvxrn01.ssc.solano.courts.ca.gov CPU Descriptio…" at bounding box center [797, 450] width 1024 height 323
drag, startPoint x: 116, startPoint y: 49, endPoint x: 160, endPoint y: 47, distance: 43.7
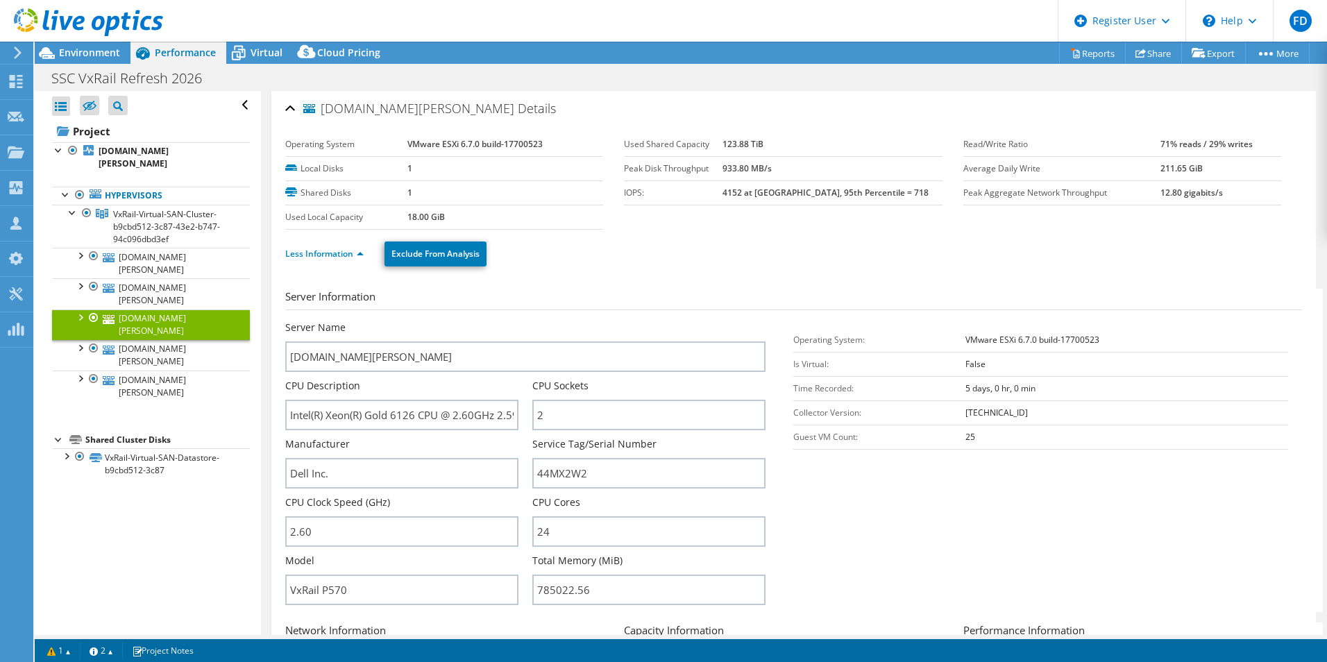
click at [119, 48] on span "Environment" at bounding box center [89, 52] width 61 height 13
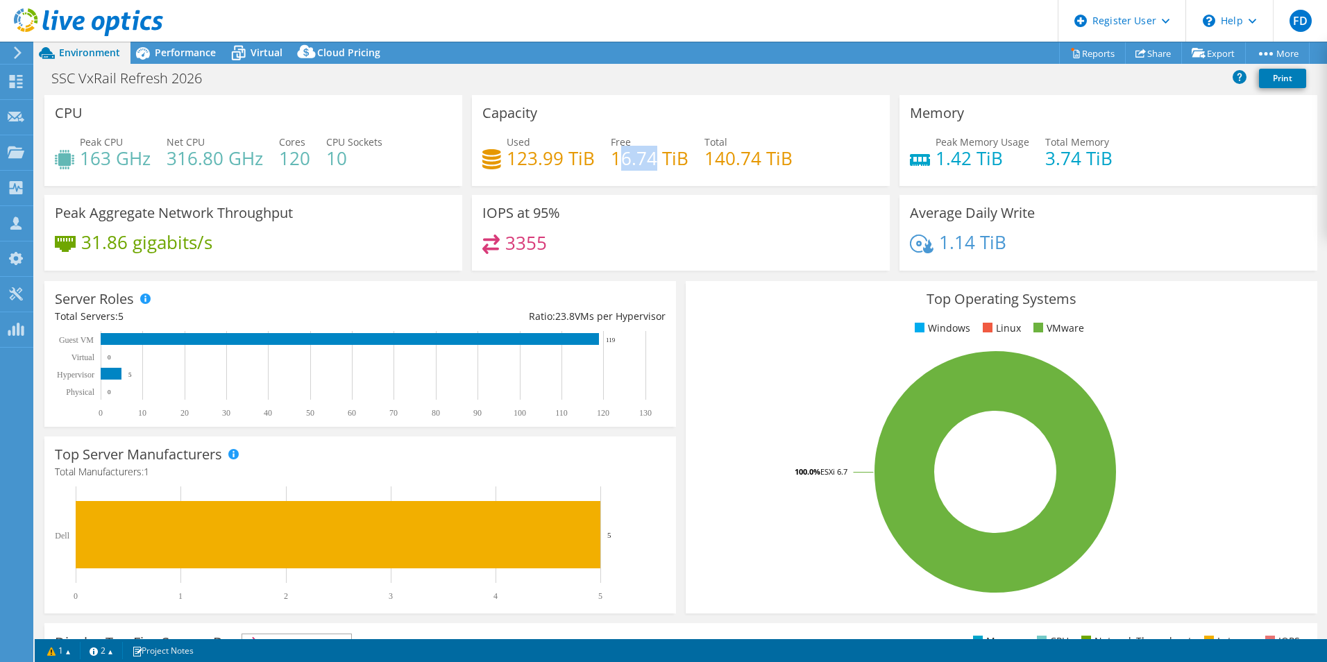
drag, startPoint x: 648, startPoint y: 164, endPoint x: 614, endPoint y: 155, distance: 35.7
click at [614, 155] on h4 "16.74 TiB" at bounding box center [650, 158] width 78 height 15
click at [615, 158] on h4 "16.74 TiB" at bounding box center [650, 158] width 78 height 15
drag, startPoint x: 608, startPoint y: 158, endPoint x: 658, endPoint y: 149, distance: 50.8
click at [658, 151] on h4 "16.74 TiB" at bounding box center [650, 158] width 78 height 15
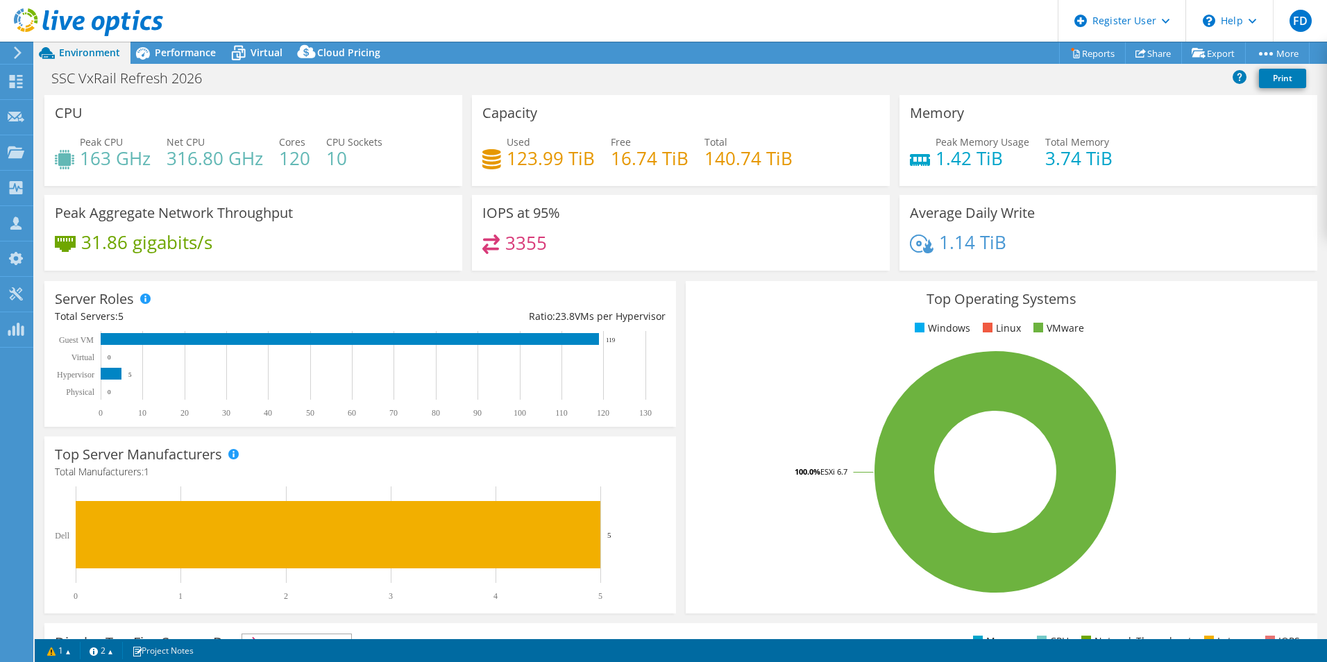
drag, startPoint x: 658, startPoint y: 149, endPoint x: 625, endPoint y: 214, distance: 72.9
click at [625, 214] on div "IOPS at 95% 3355" at bounding box center [681, 233] width 418 height 76
click at [197, 58] on span "Performance" at bounding box center [185, 52] width 61 height 13
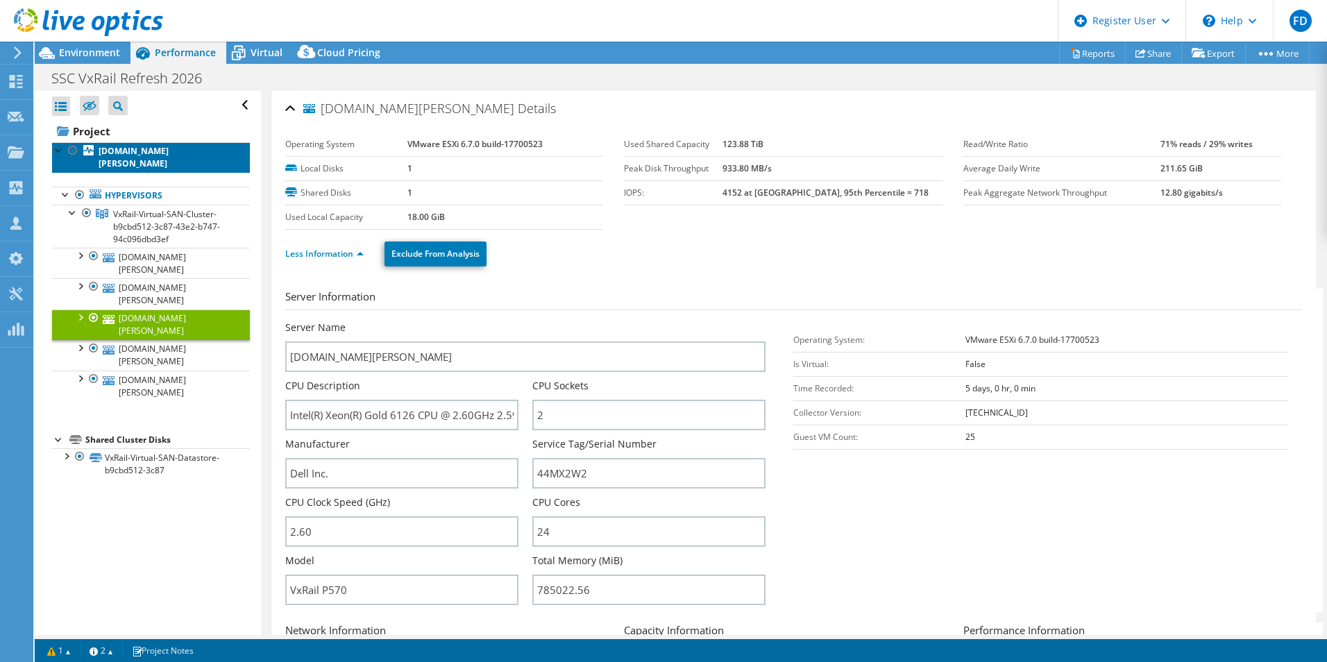
click at [133, 152] on b "ffvxrn05.ssc.solano.courts.ca.gov" at bounding box center [134, 157] width 70 height 24
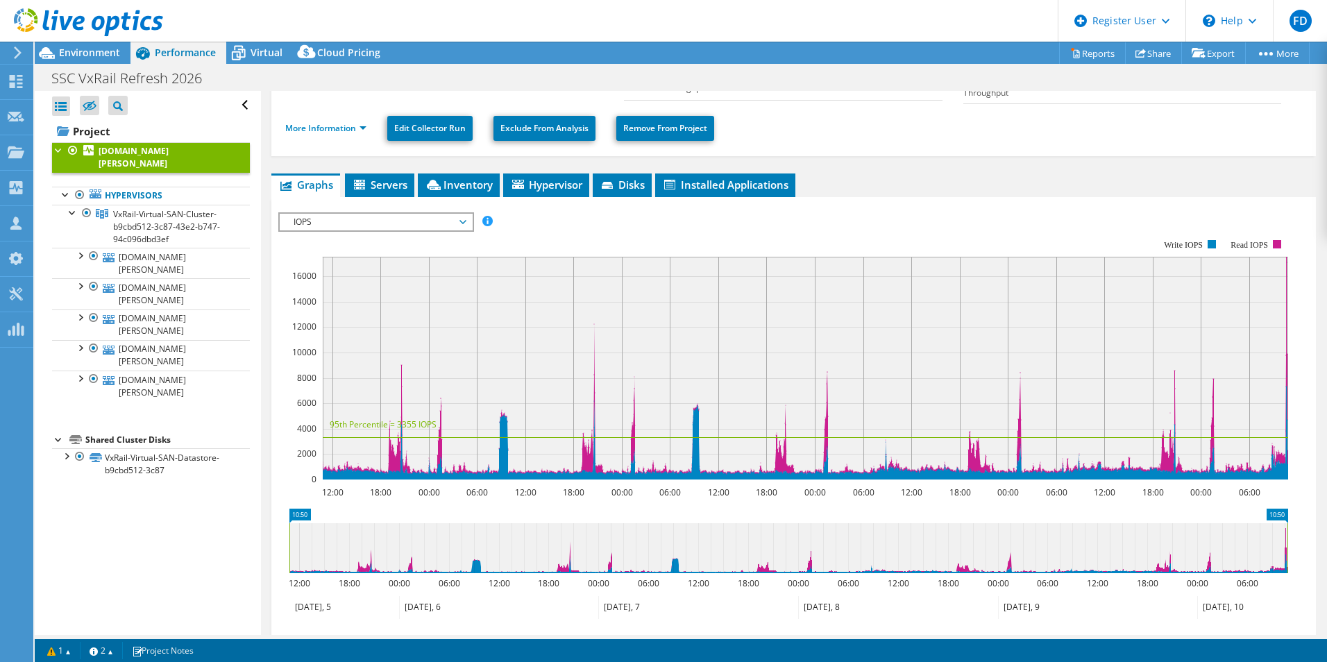
scroll to position [69, 0]
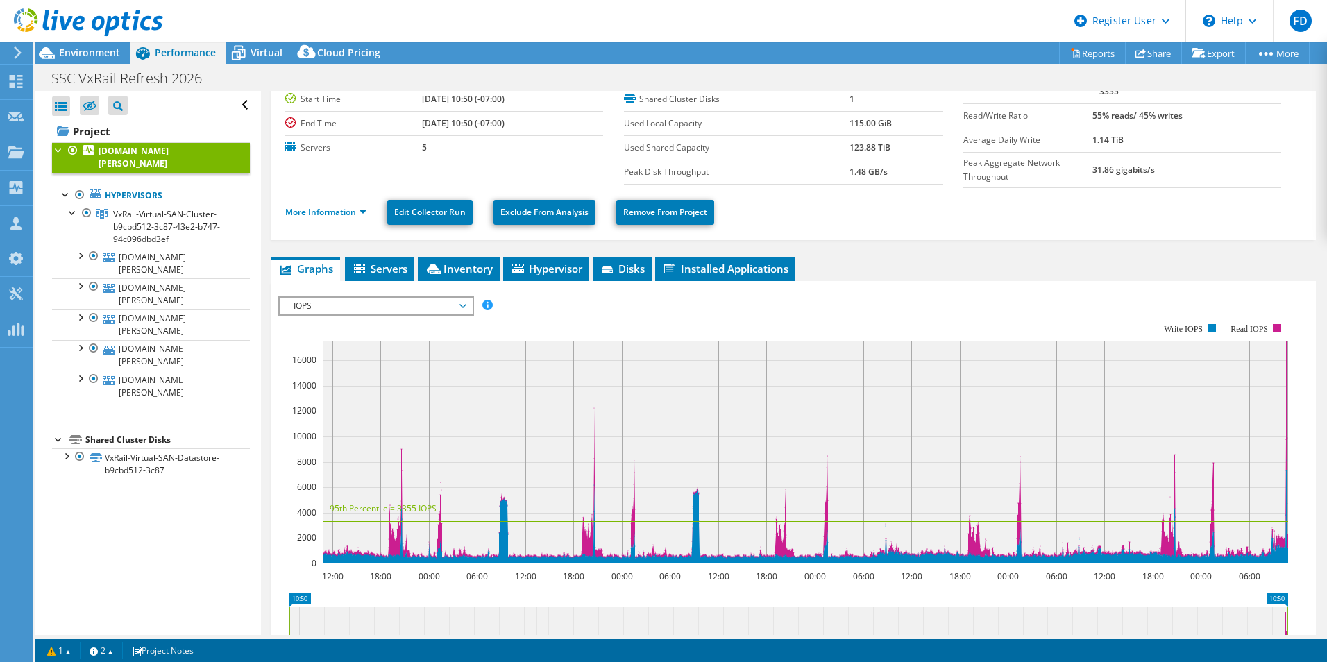
click at [414, 307] on span "IOPS" at bounding box center [376, 306] width 178 height 17
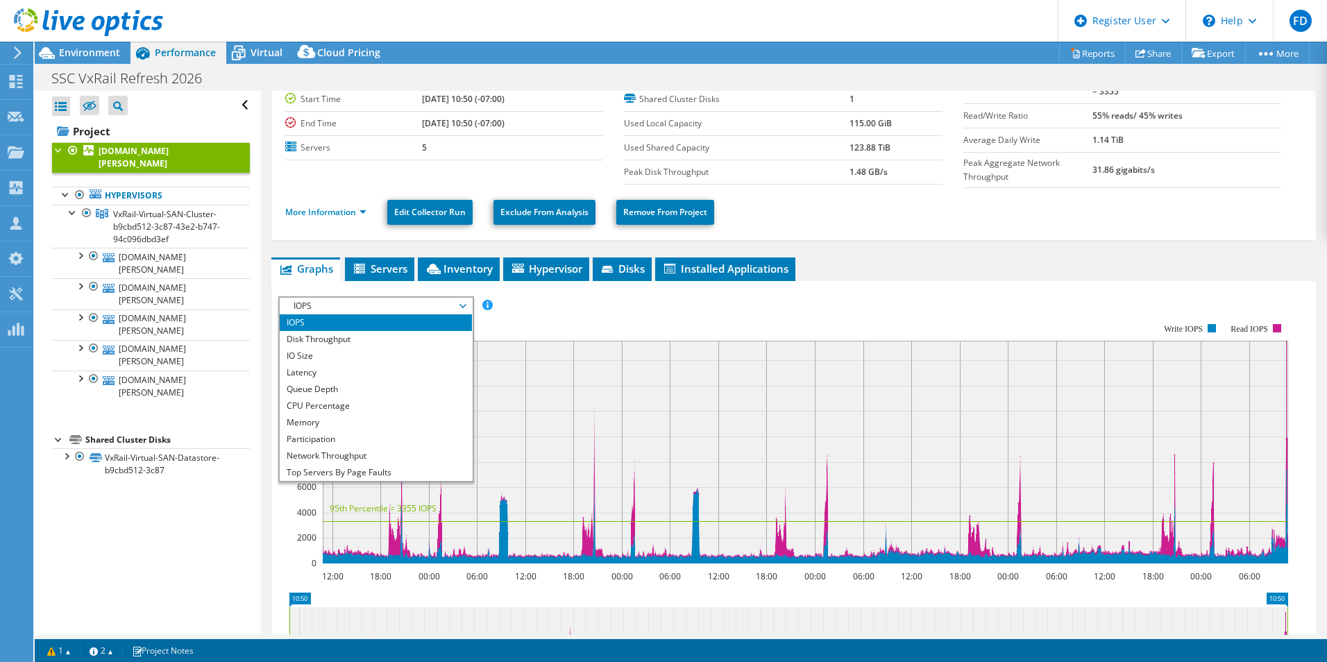
click at [642, 310] on rect at bounding box center [783, 444] width 1010 height 278
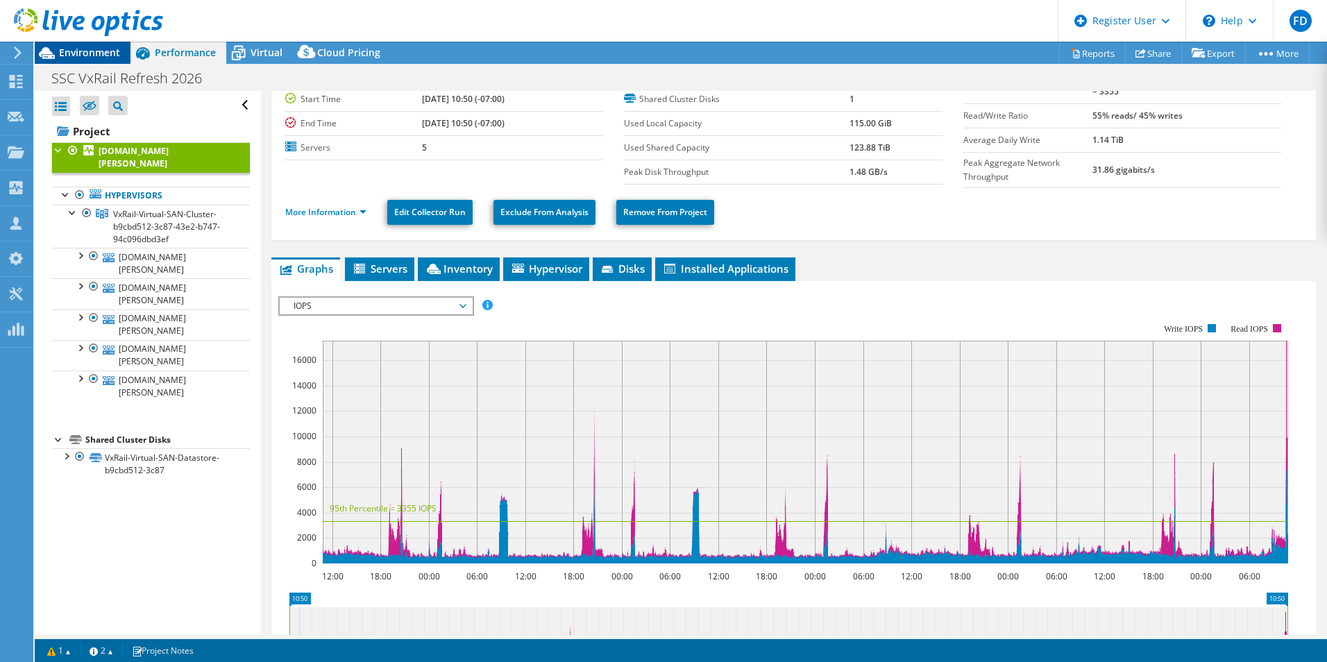
click at [96, 56] on span "Environment" at bounding box center [89, 52] width 61 height 13
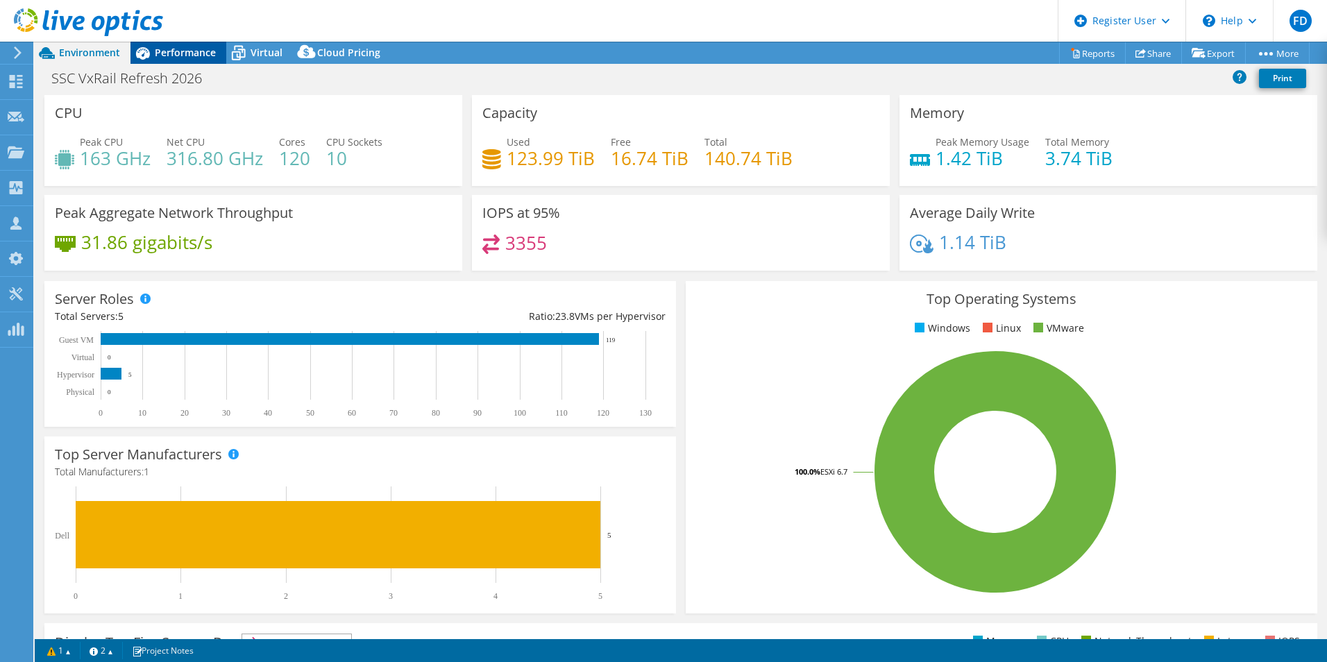
click at [201, 49] on span "Performance" at bounding box center [185, 52] width 61 height 13
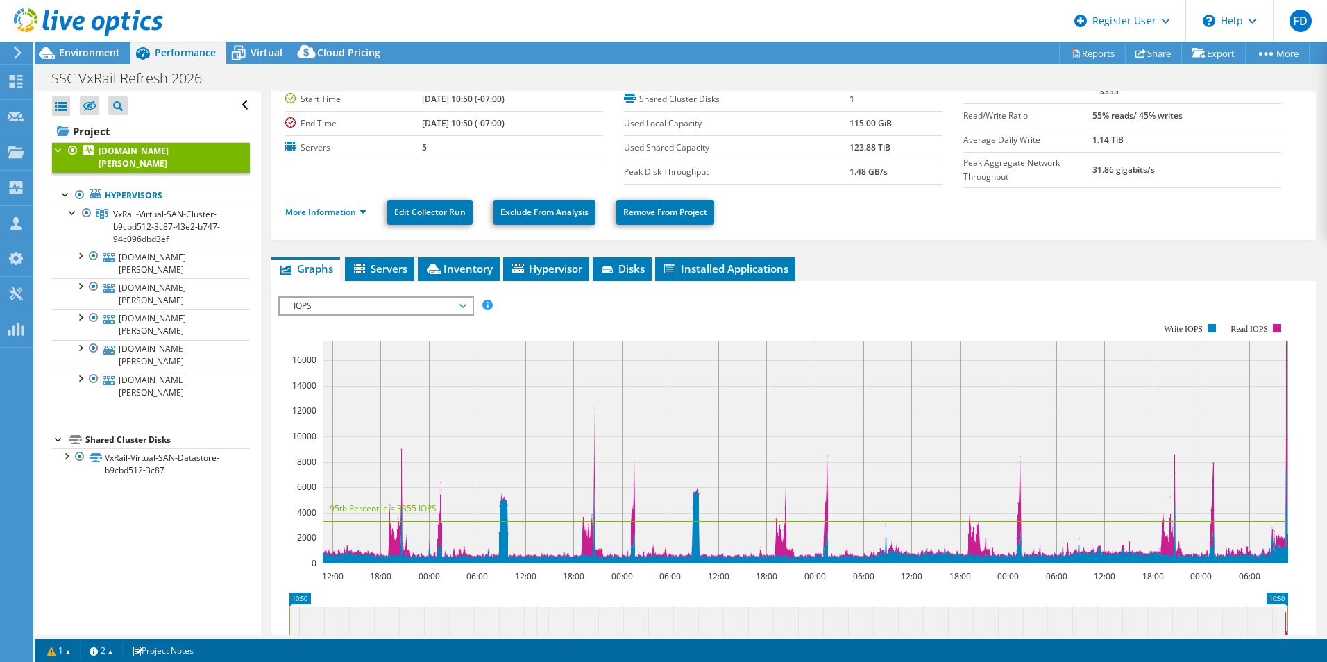
click at [435, 298] on span "IOPS" at bounding box center [376, 306] width 178 height 17
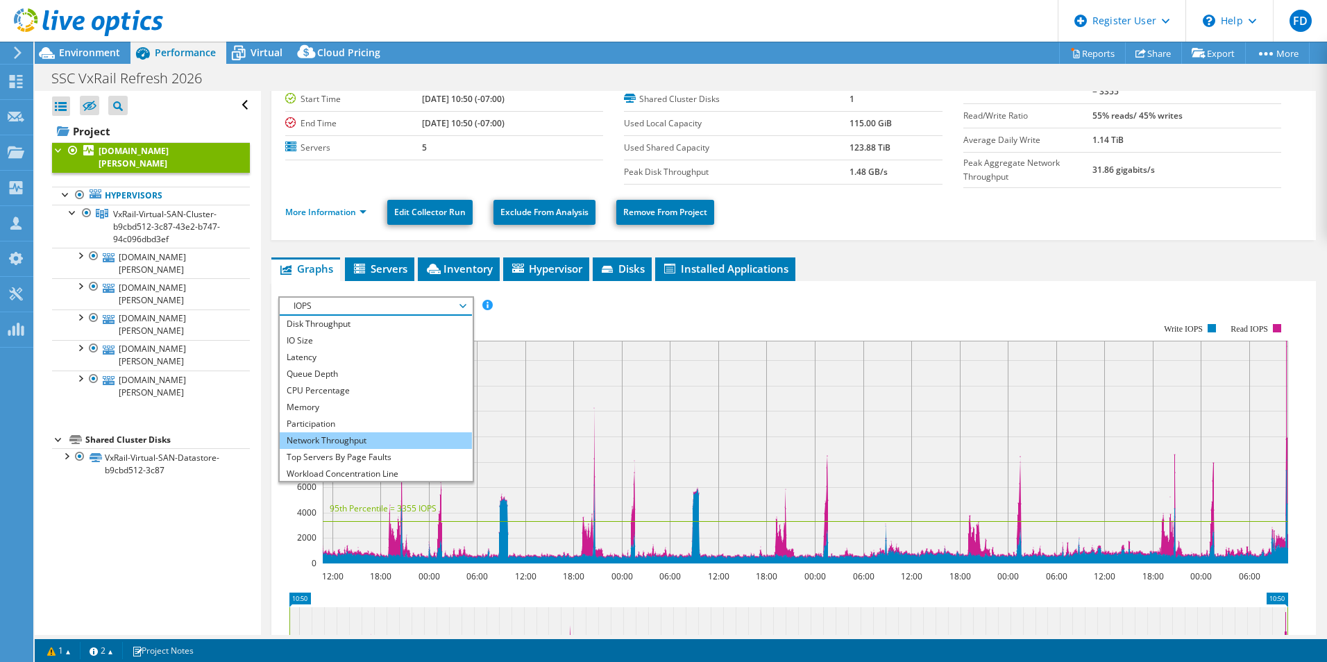
scroll to position [0, 0]
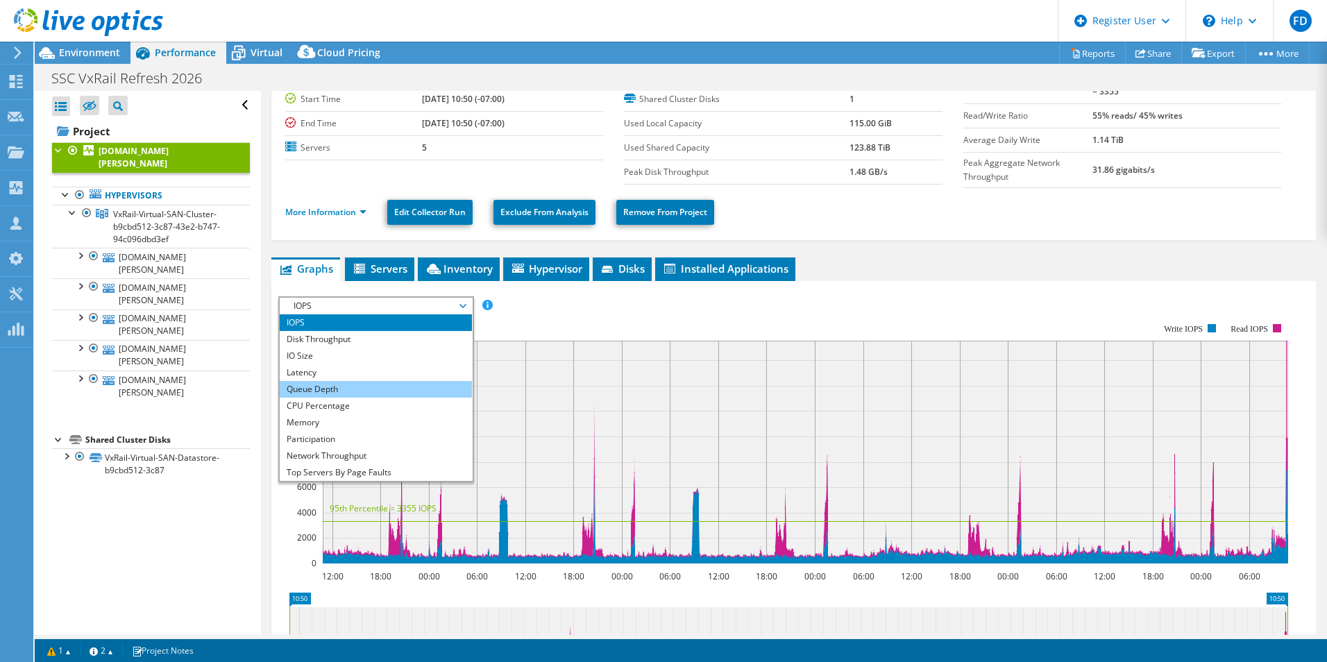
drag, startPoint x: 358, startPoint y: 371, endPoint x: 358, endPoint y: 379, distance: 8.3
click at [358, 377] on ul "IOPS Disk Throughput IO Size Latency Queue Depth CPU Percentage Memory Page Fau…" at bounding box center [376, 397] width 192 height 167
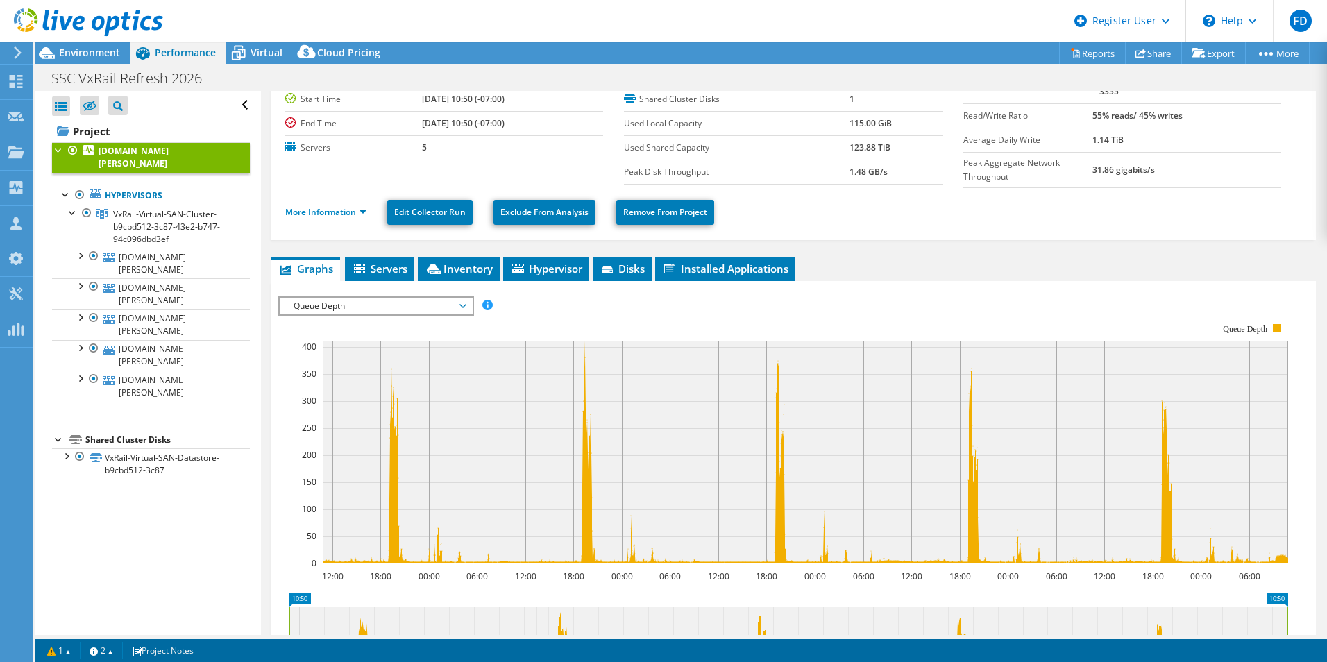
drag, startPoint x: 358, startPoint y: 379, endPoint x: 332, endPoint y: 310, distance: 73.4
click at [332, 310] on span "Queue Depth" at bounding box center [376, 306] width 178 height 17
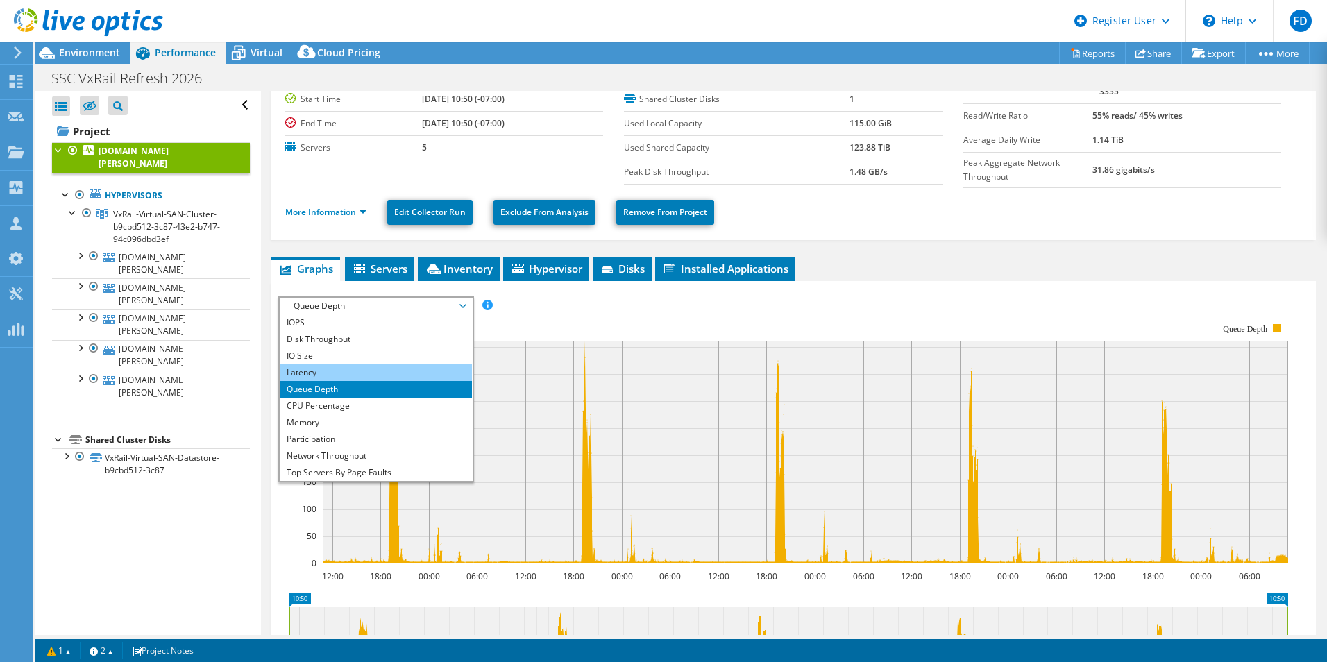
click at [322, 366] on li "Latency" at bounding box center [376, 372] width 192 height 17
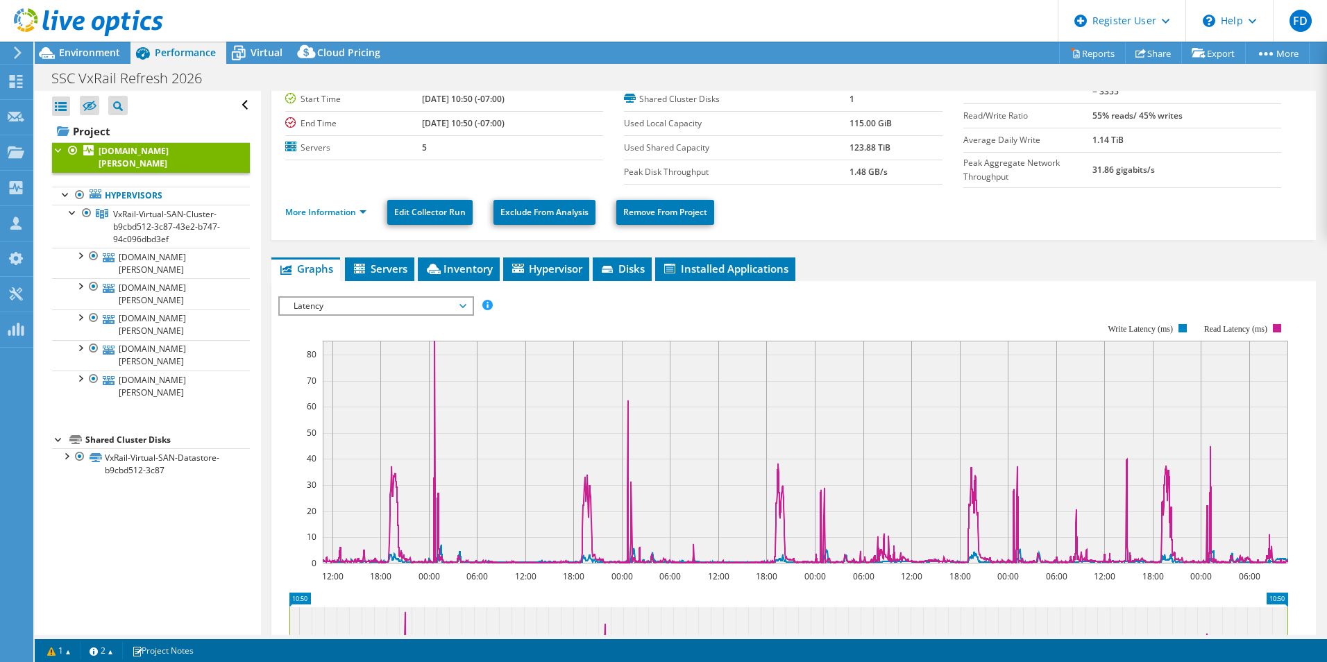
click at [412, 298] on span "Latency" at bounding box center [376, 306] width 178 height 17
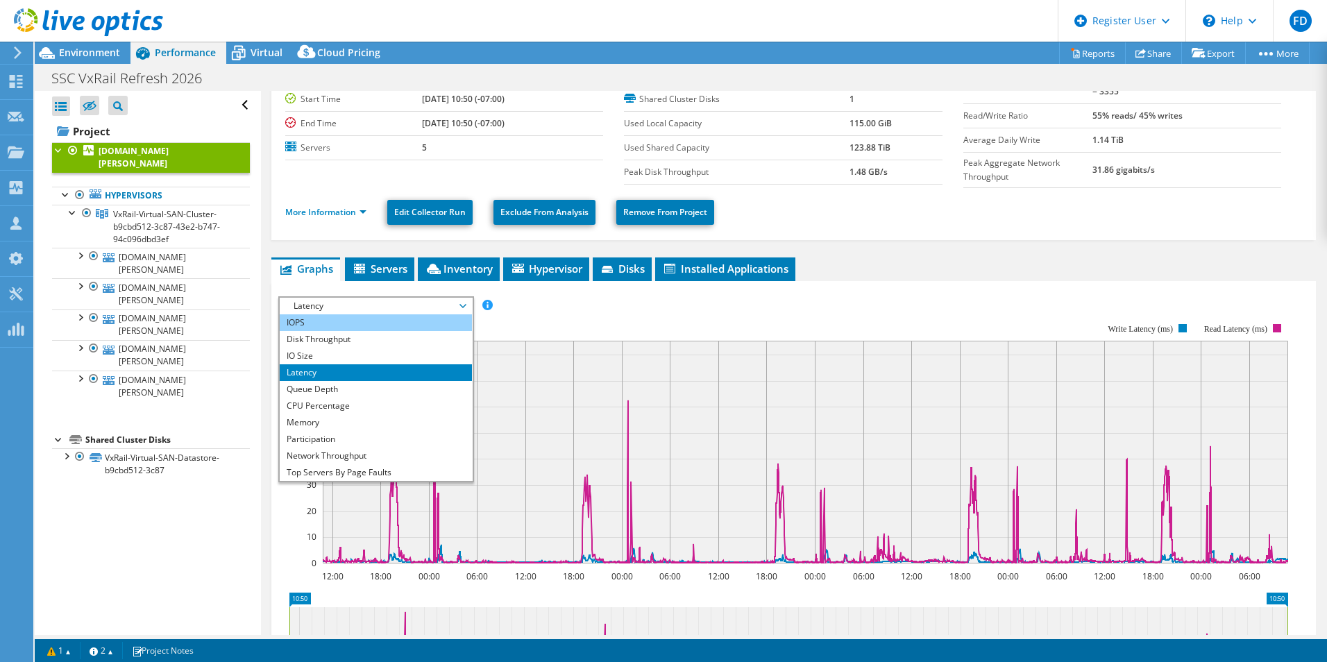
click at [307, 314] on li "IOPS" at bounding box center [376, 322] width 192 height 17
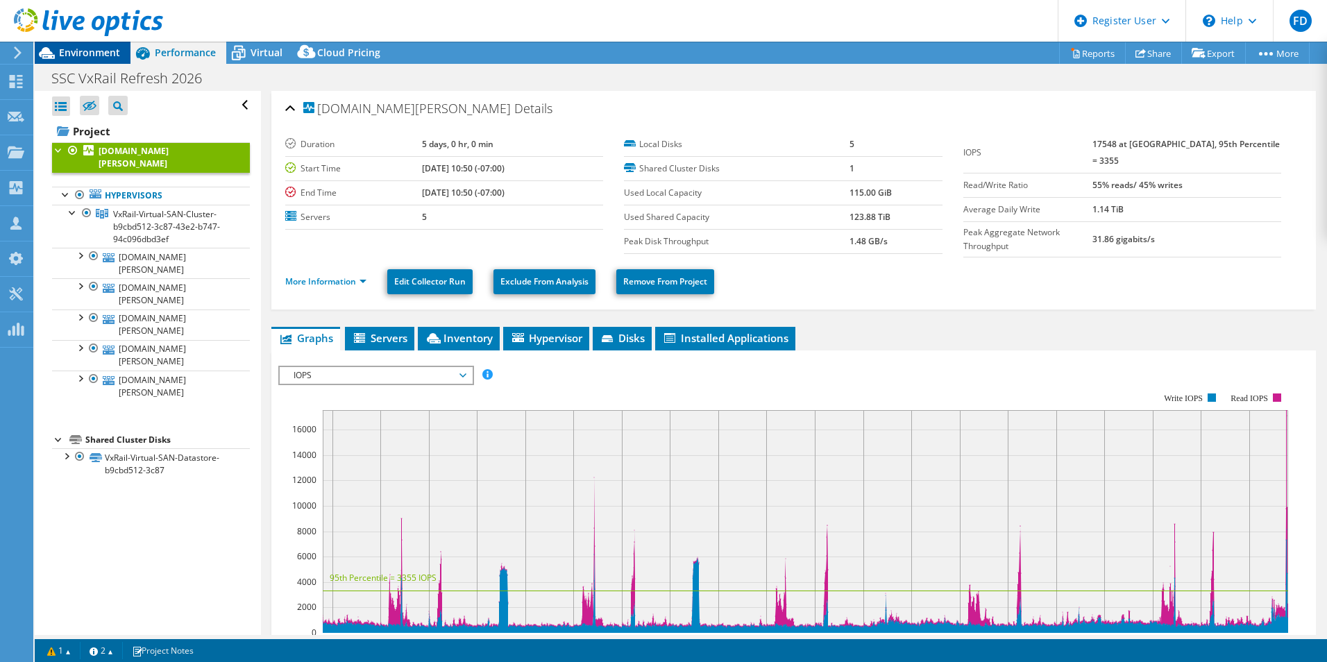
click at [121, 47] on div "Environment" at bounding box center [83, 53] width 96 height 22
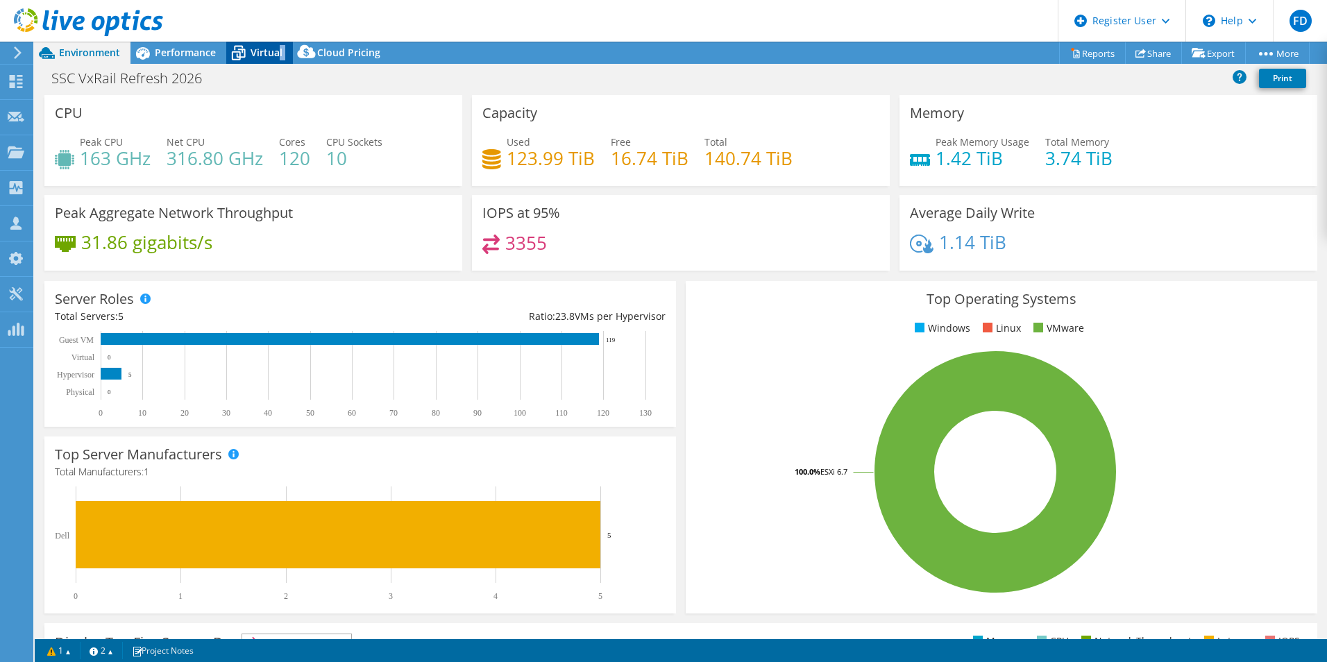
drag, startPoint x: 301, startPoint y: 52, endPoint x: 276, endPoint y: 53, distance: 24.3
click at [278, 53] on div "Environment Performance Virtual Upgrades Cloud Pricing" at bounding box center [213, 53] width 356 height 22
click at [276, 53] on span "Virtual" at bounding box center [267, 52] width 32 height 13
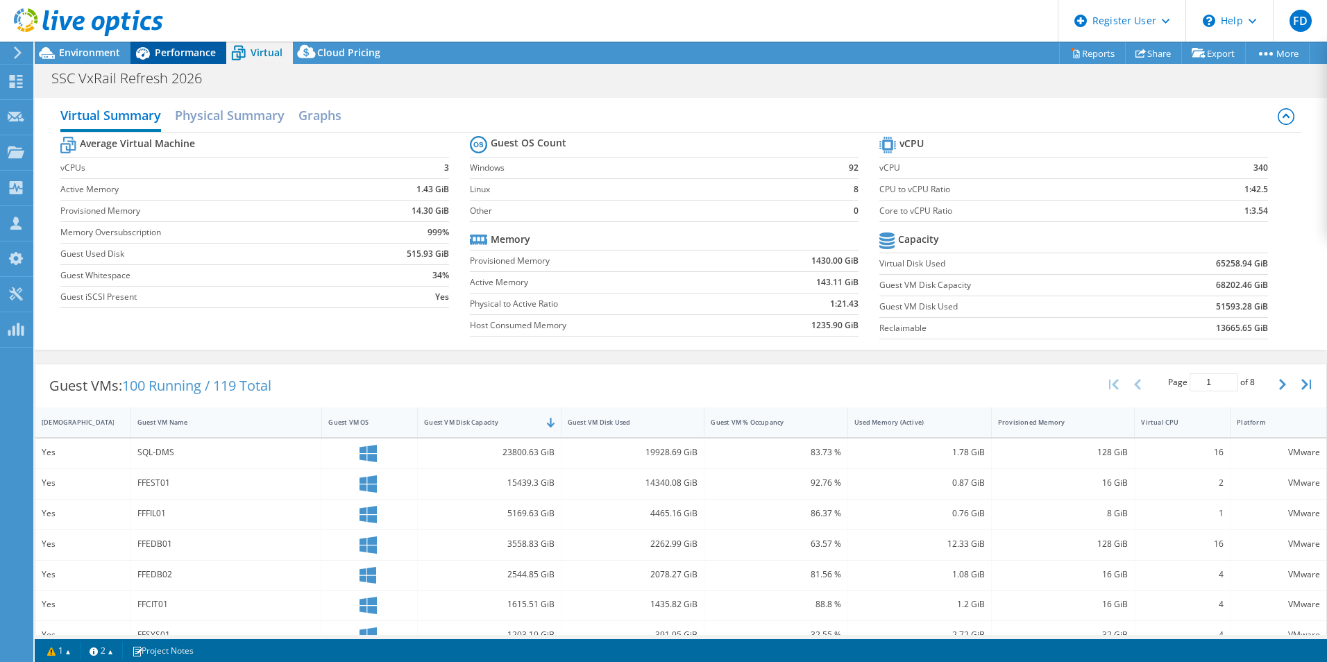
click at [183, 46] on span "Performance" at bounding box center [185, 52] width 61 height 13
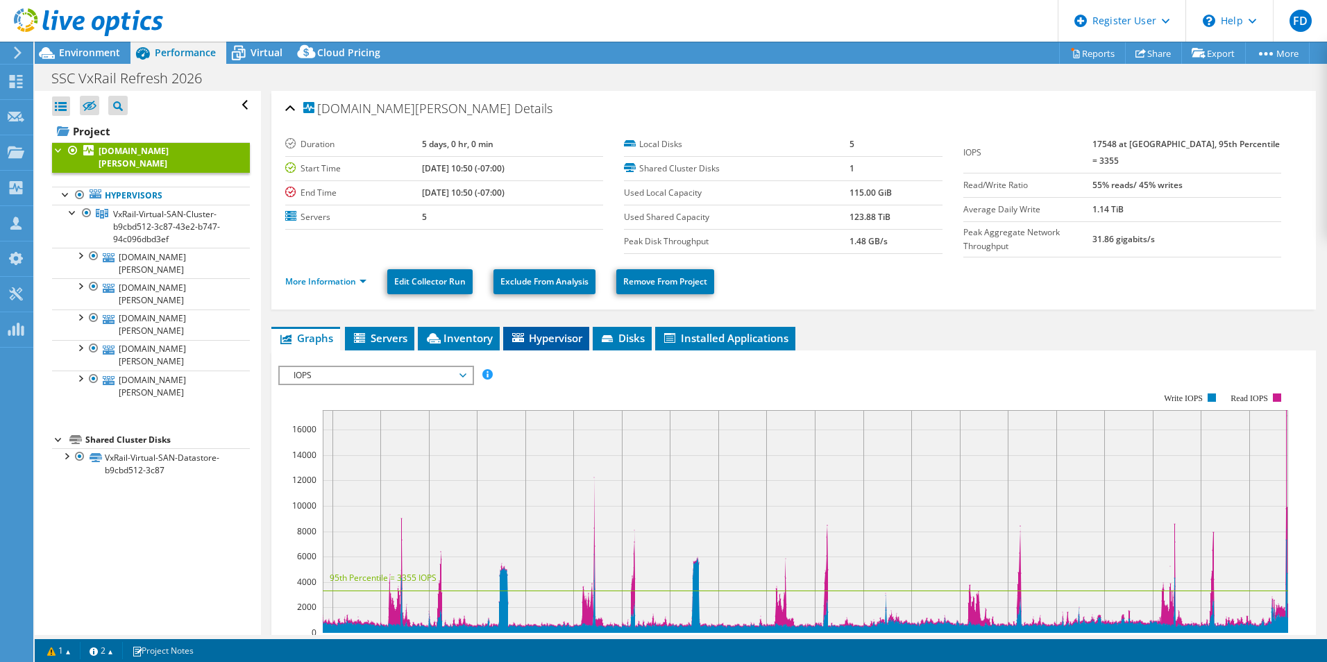
click at [562, 343] on li "Hypervisor" at bounding box center [546, 339] width 86 height 24
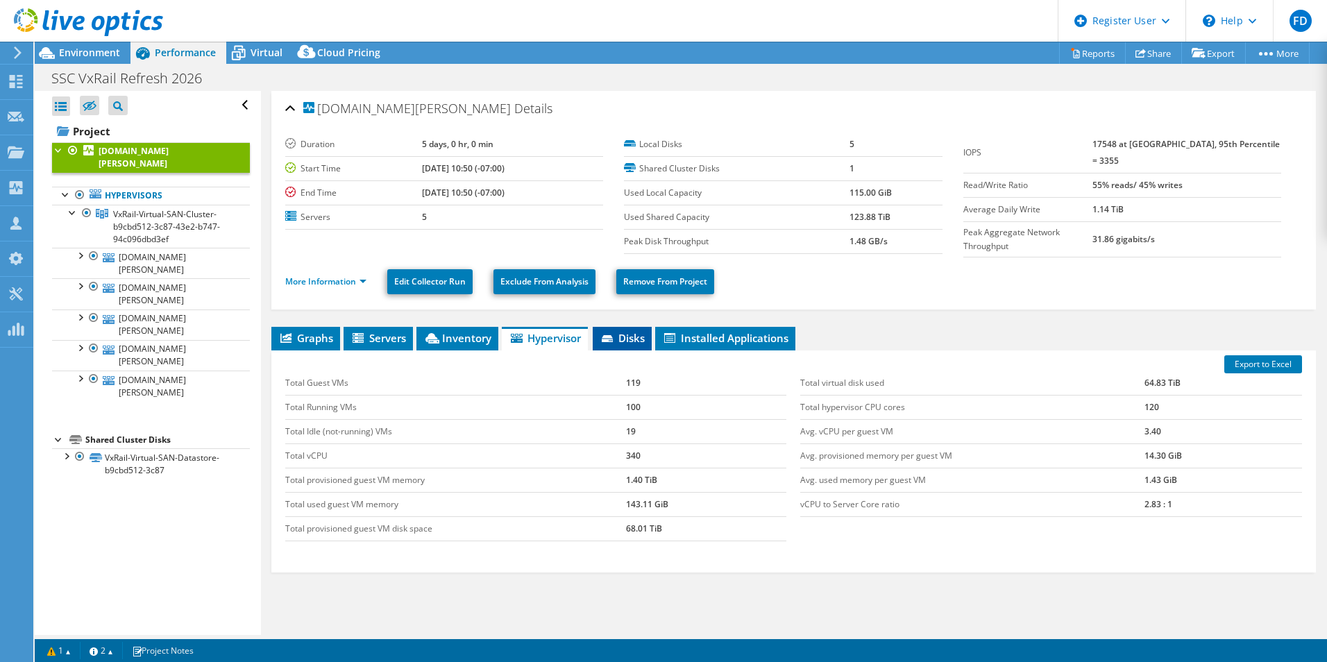
click at [611, 339] on icon at bounding box center [609, 339] width 14 height 9
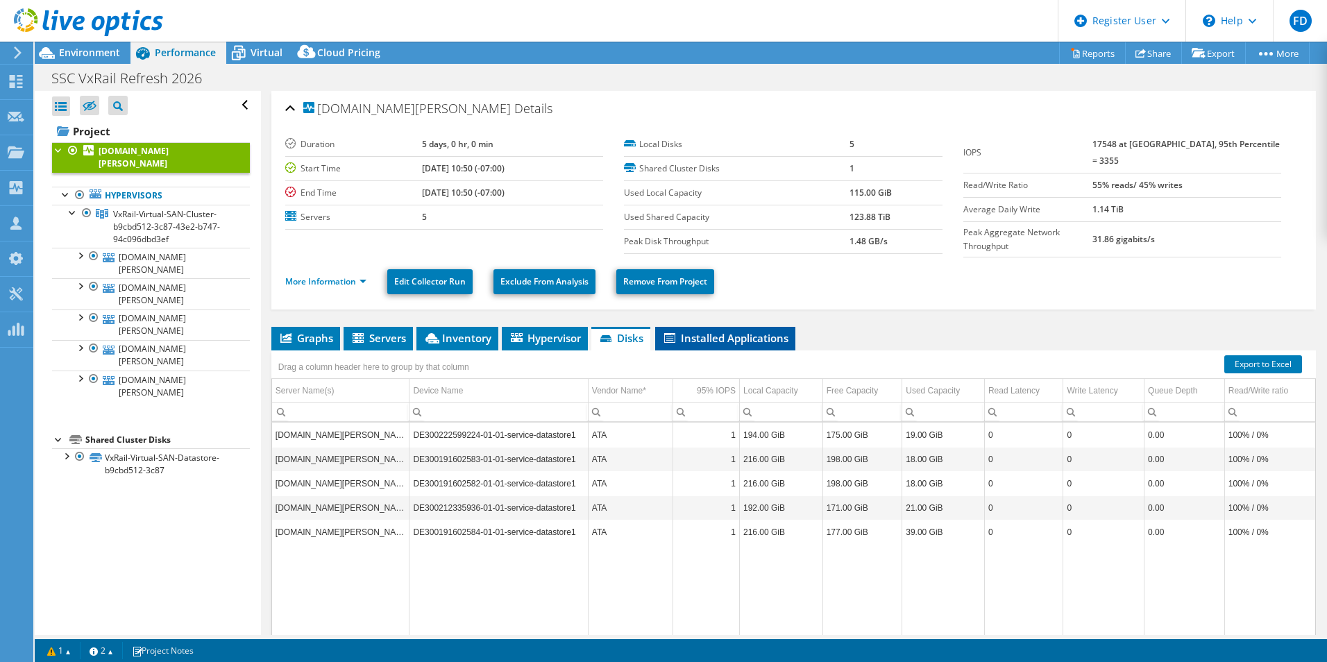
click at [692, 331] on span "Installed Applications" at bounding box center [725, 338] width 126 height 14
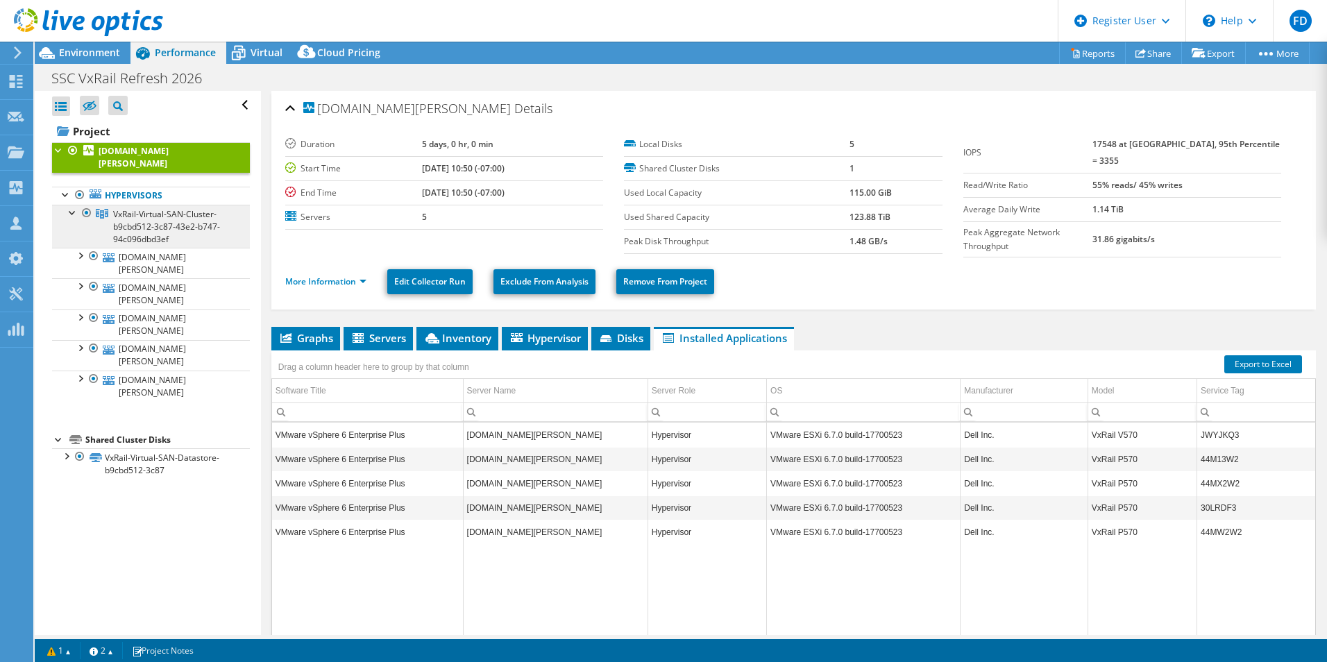
click at [118, 218] on span "VxRail-Virtual-SAN-Cluster-b9cbd512-3c87-43e2-b747-94c096dbd3ef" at bounding box center [166, 226] width 107 height 37
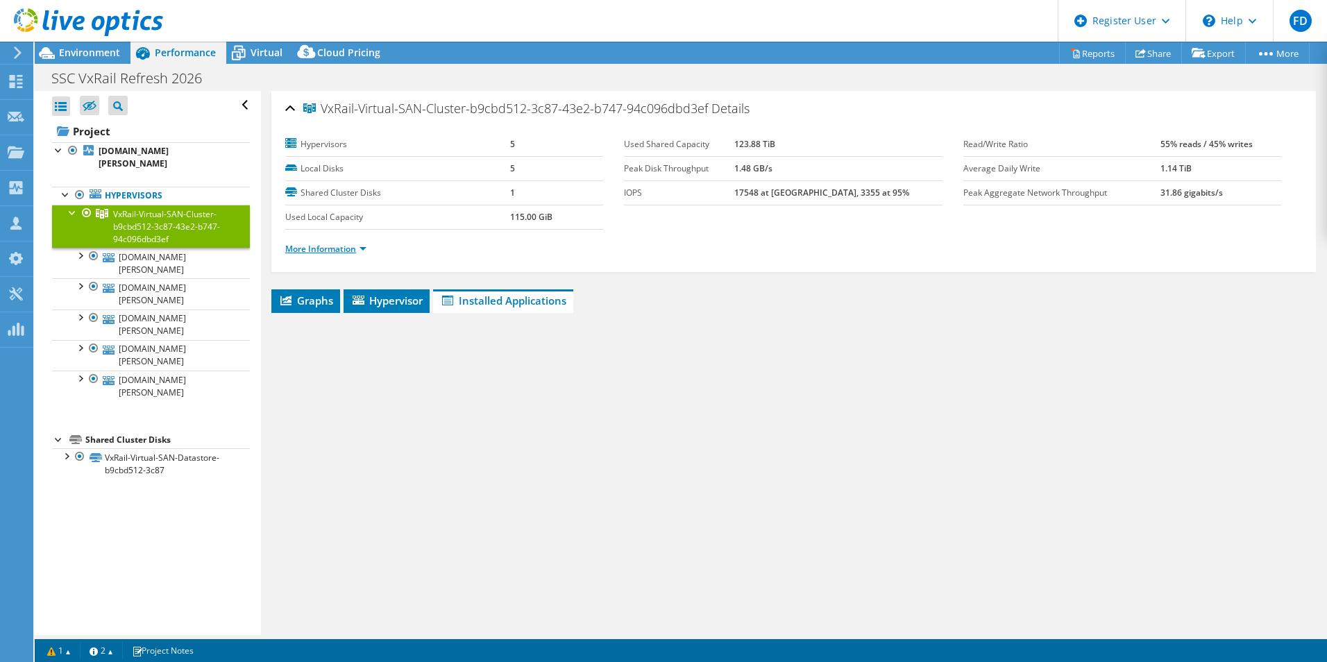
click at [327, 249] on link "More Information" at bounding box center [325, 249] width 81 height 12
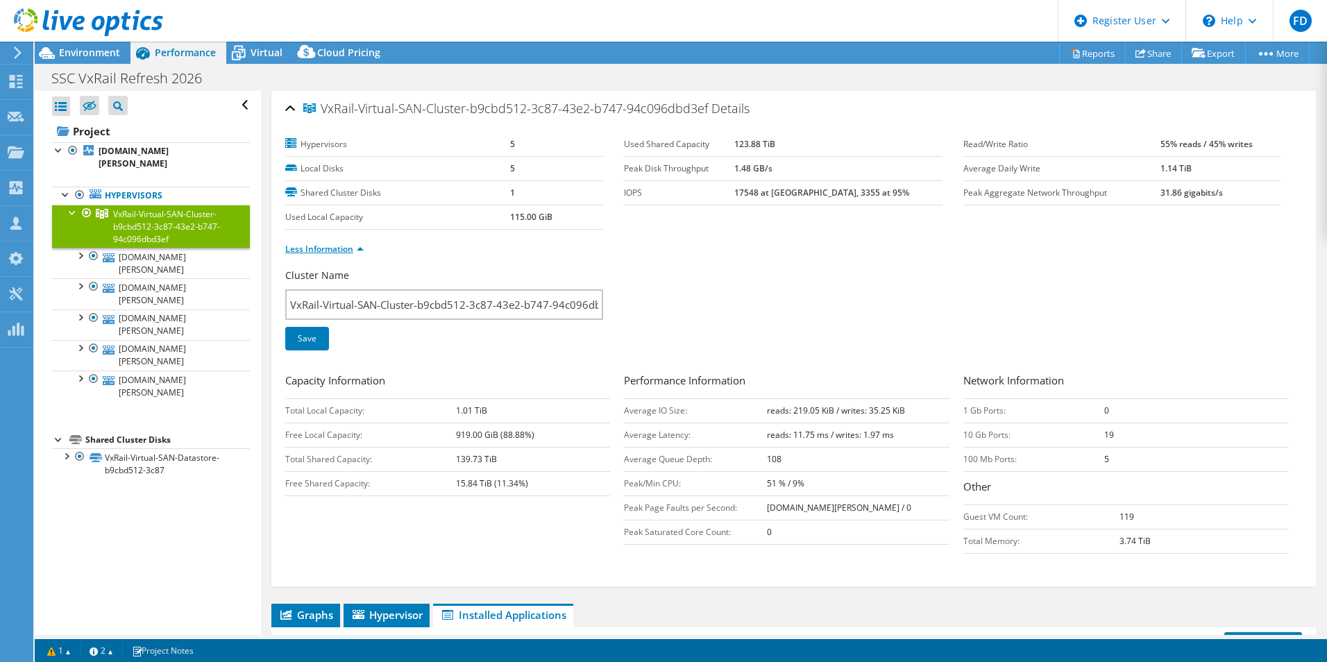
click at [327, 249] on link "Less Information" at bounding box center [324, 249] width 78 height 12
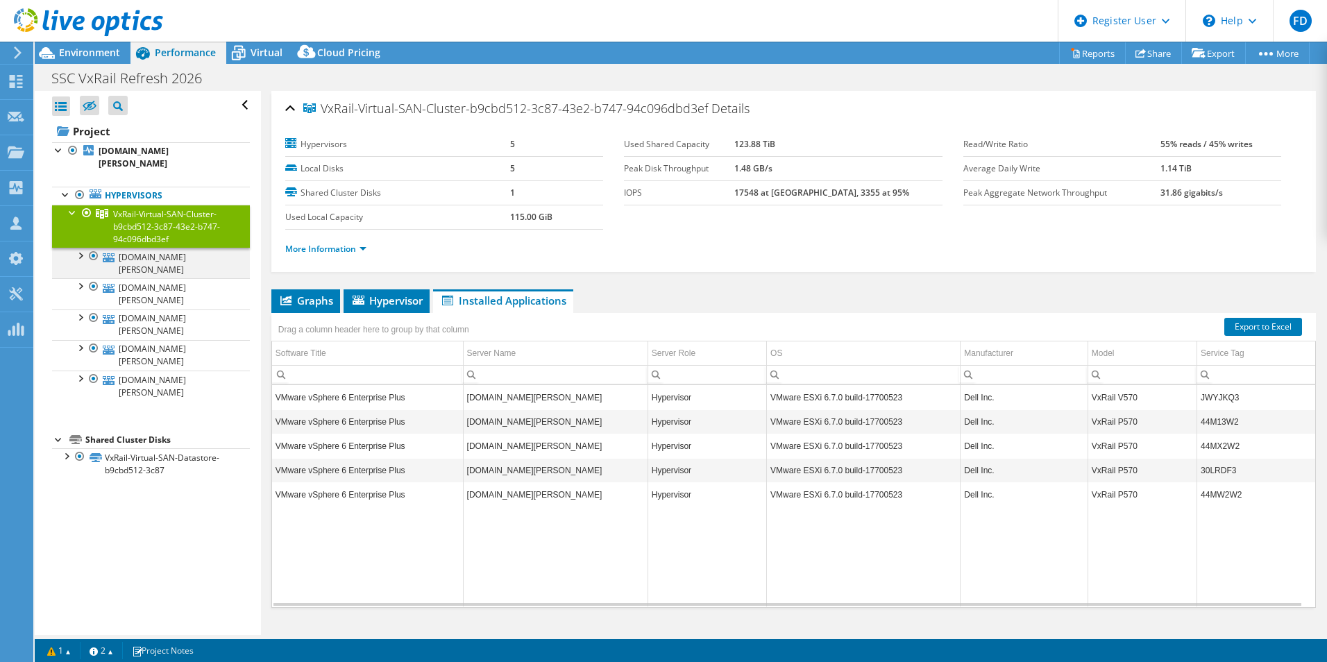
click at [81, 248] on div at bounding box center [80, 255] width 14 height 14
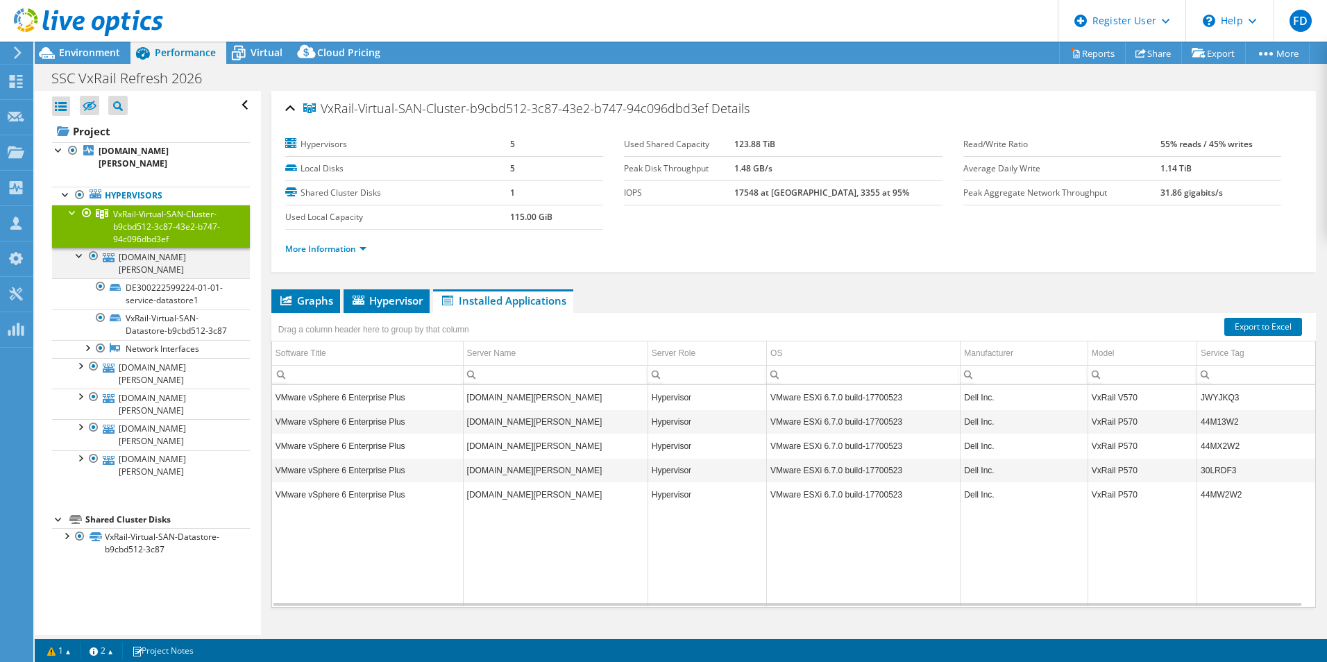
click at [81, 248] on div at bounding box center [80, 255] width 14 height 14
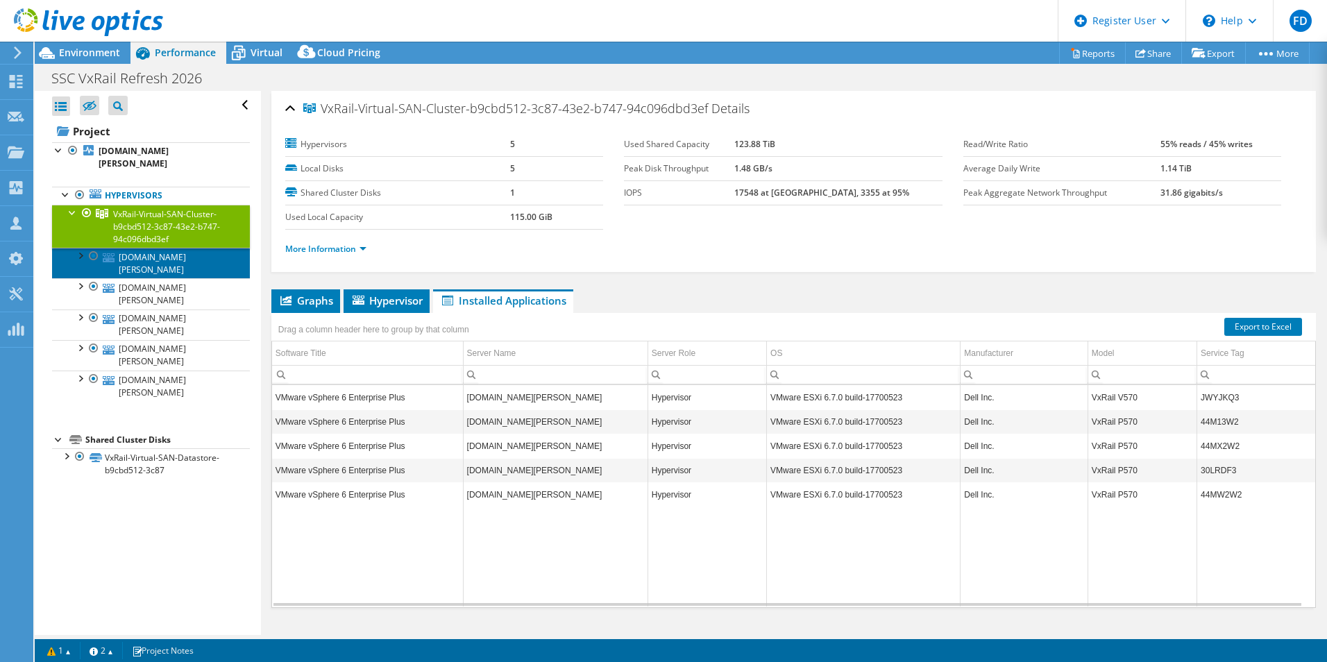
click at [180, 248] on link "ffvxrn05.ssc.solano.courts.ca.gov" at bounding box center [151, 263] width 198 height 31
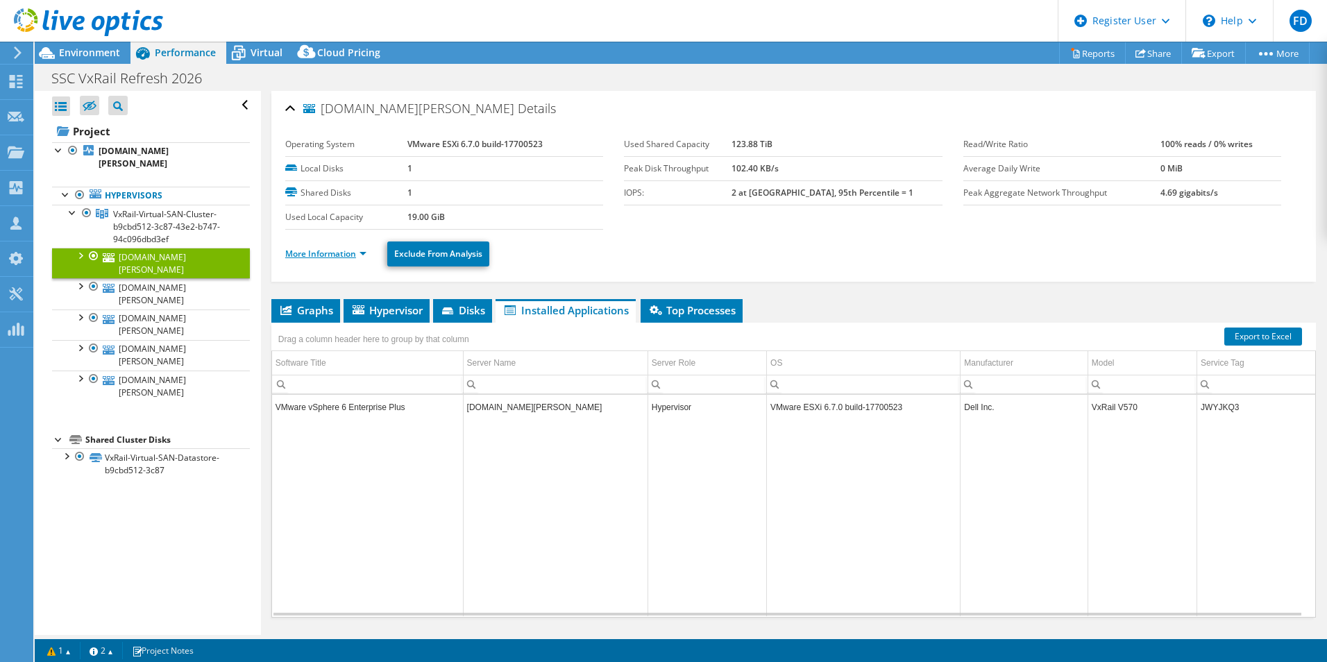
click at [323, 252] on link "More Information" at bounding box center [325, 254] width 81 height 12
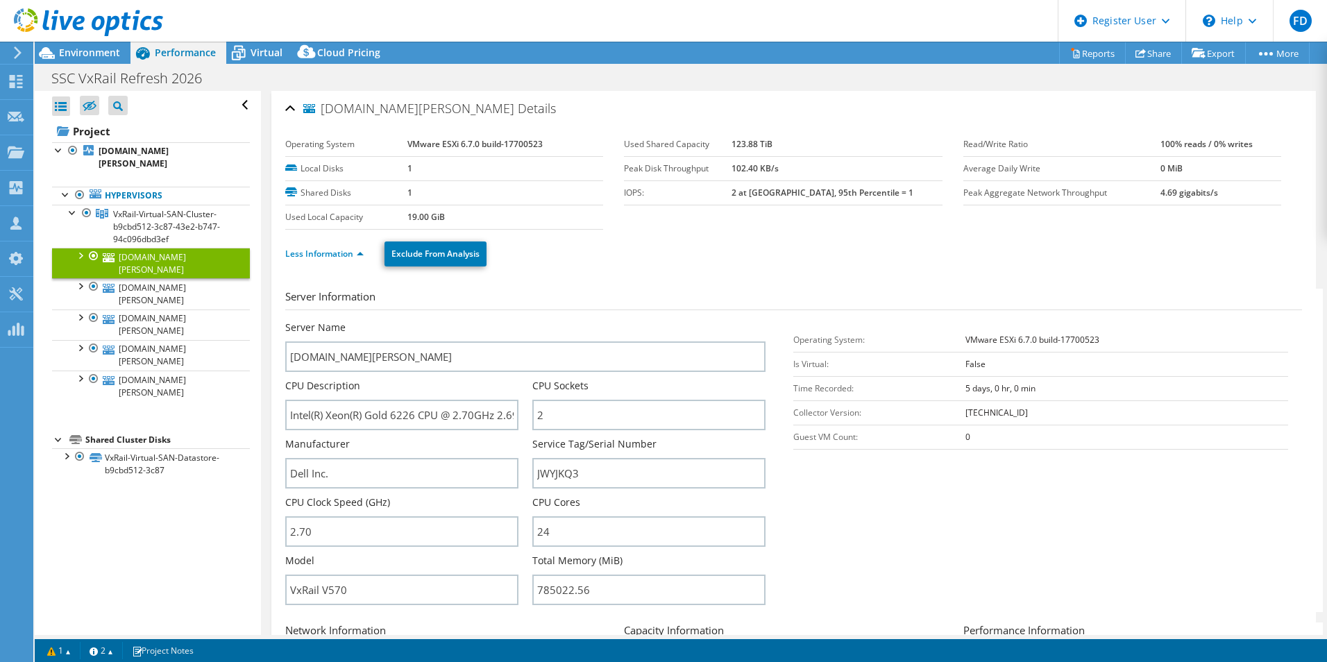
click at [327, 244] on ul "Less Information Exclude From Analysis" at bounding box center [793, 252] width 1017 height 28
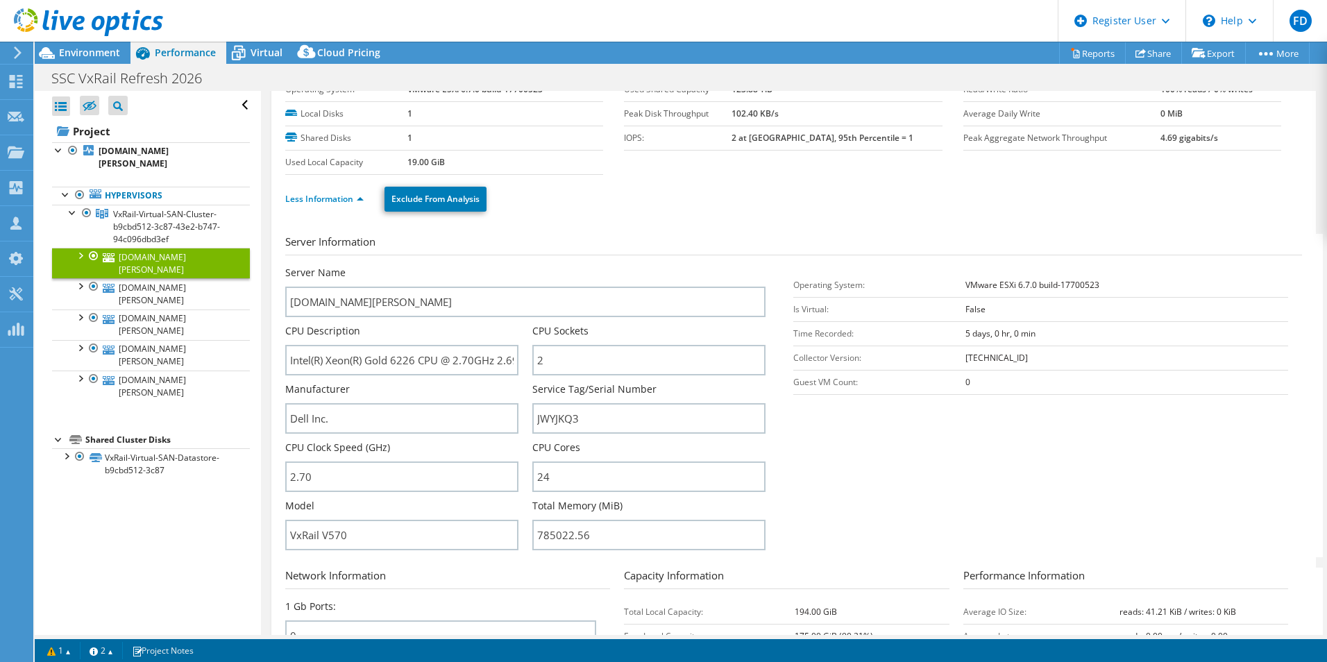
scroll to position [139, 0]
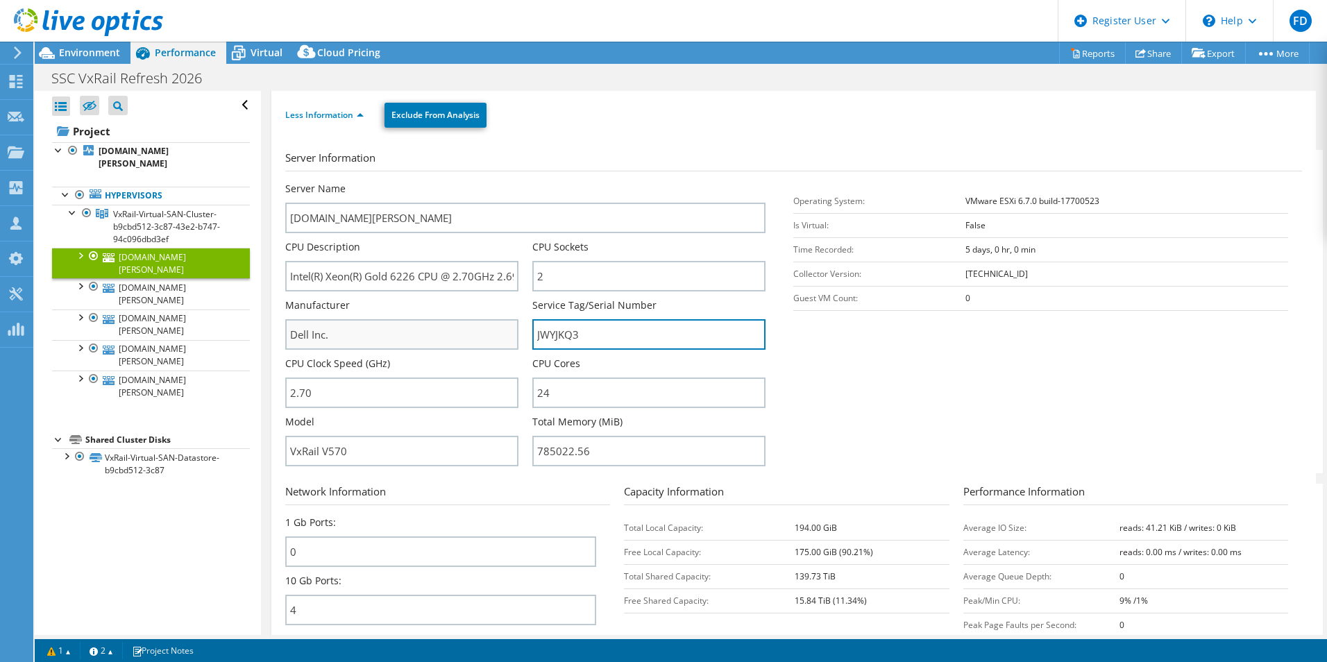
drag, startPoint x: 596, startPoint y: 330, endPoint x: 485, endPoint y: 326, distance: 111.2
click at [486, 182] on div "Server Name ffvxrn05.ssc.solano.courts.ca.gov CPU Description Intel(R) Xeon(R) …" at bounding box center [532, 182] width 495 height 0
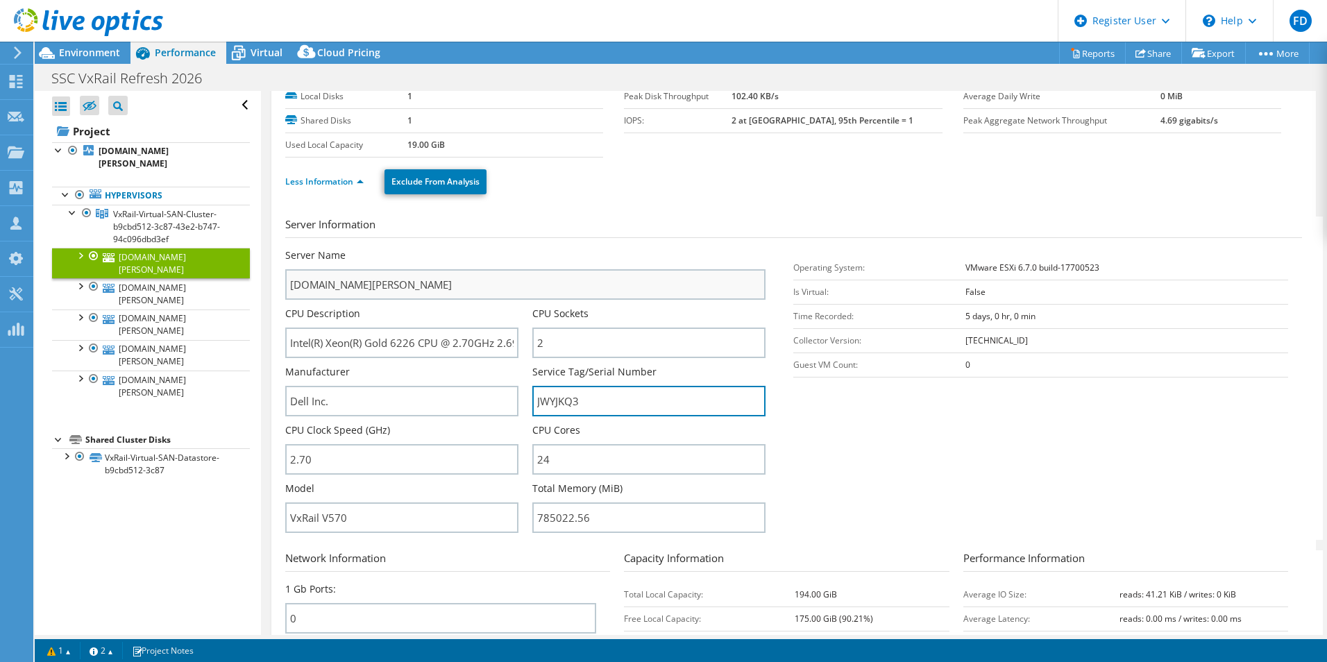
scroll to position [0, 0]
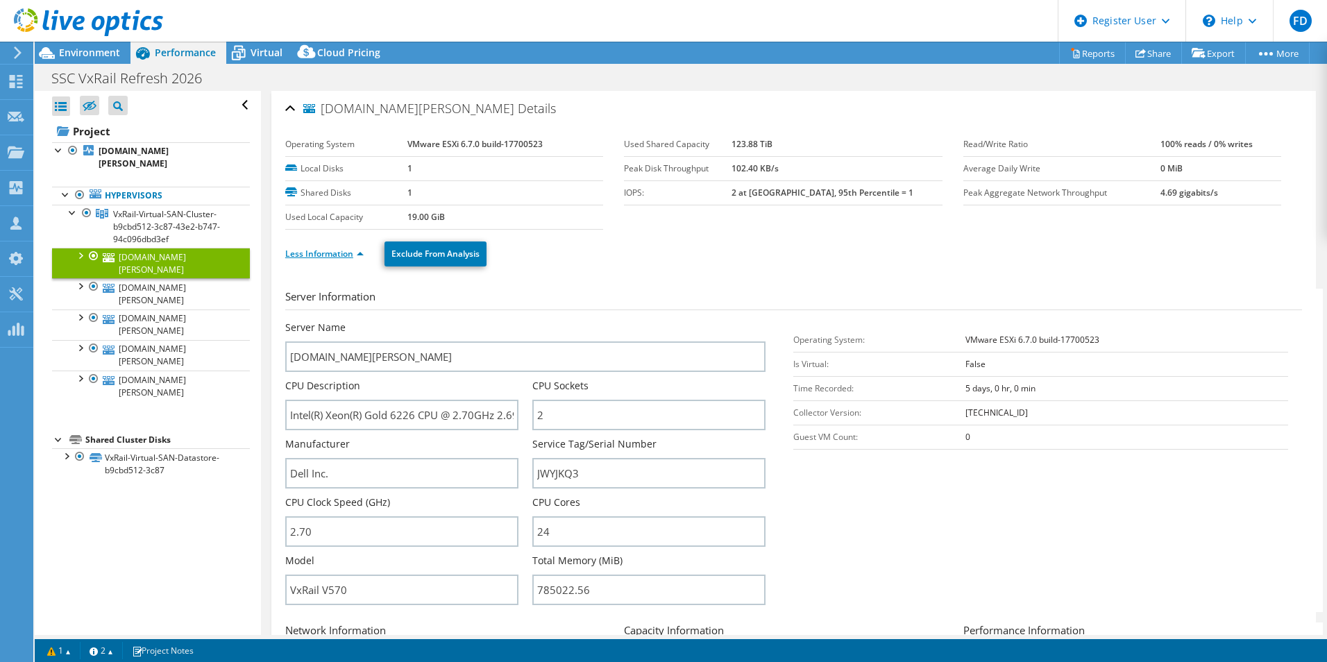
click at [320, 255] on link "Less Information" at bounding box center [324, 254] width 78 height 12
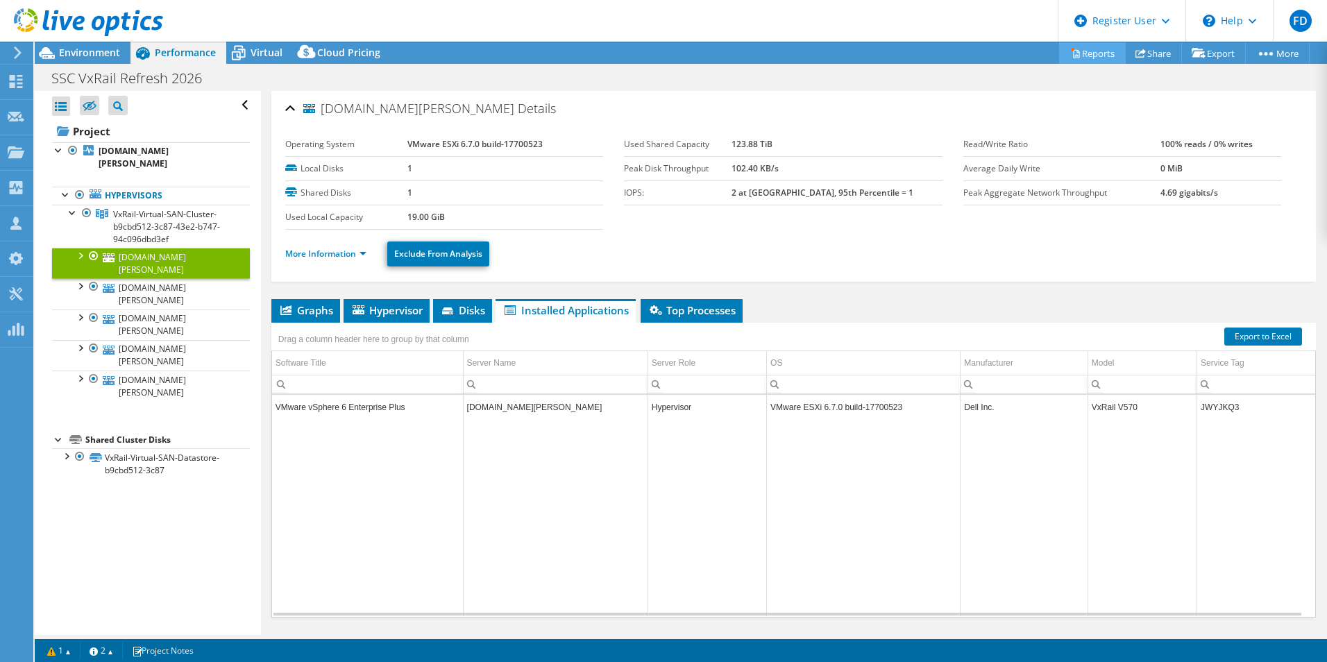
click at [1080, 59] on link "Reports" at bounding box center [1092, 53] width 67 height 22
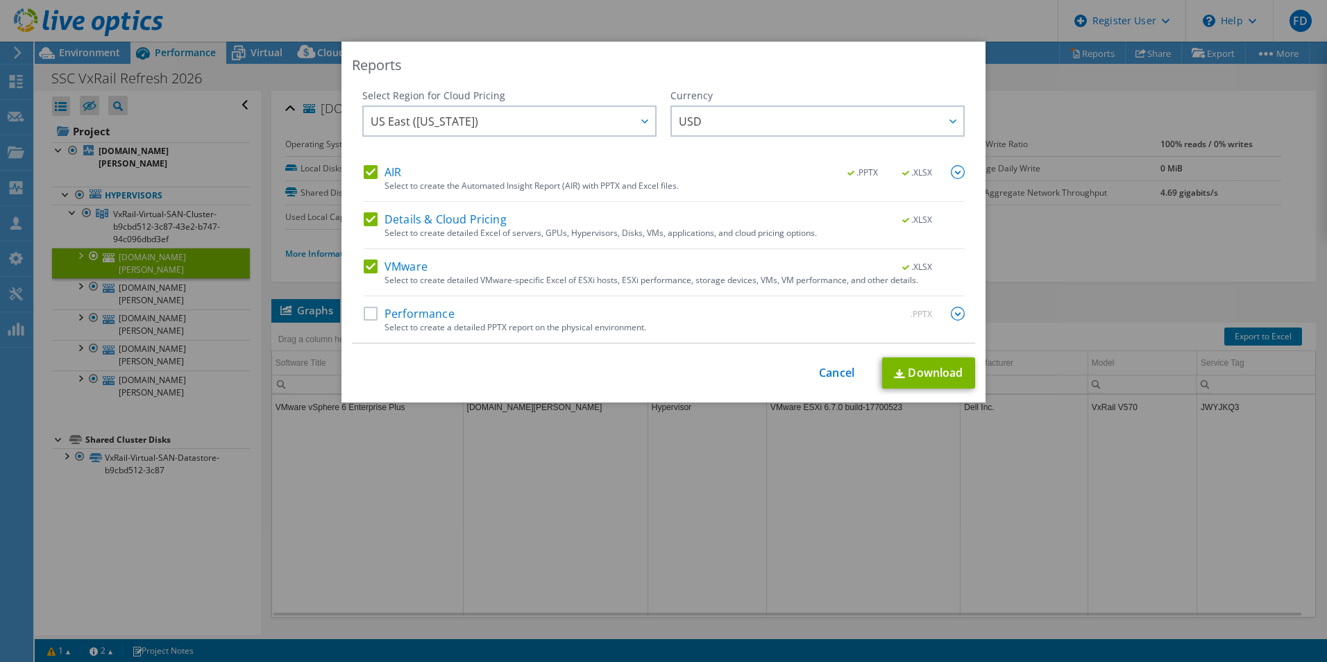
click at [364, 171] on label "AIR" at bounding box center [382, 172] width 37 height 14
click at [0, 0] on input "AIR" at bounding box center [0, 0] width 0 height 0
click at [364, 217] on label "Details & Cloud Pricing" at bounding box center [435, 219] width 143 height 14
click at [0, 0] on input "Details & Cloud Pricing" at bounding box center [0, 0] width 0 height 0
click at [371, 263] on label "VMware" at bounding box center [396, 267] width 64 height 14
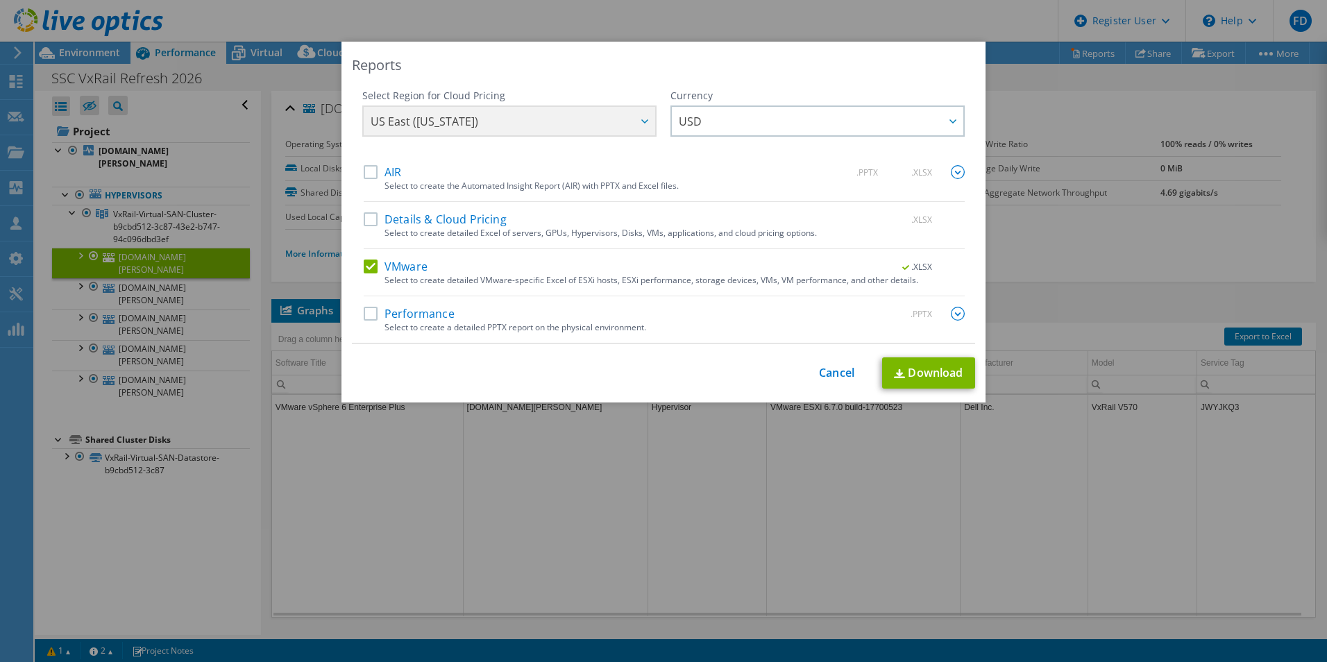
click at [0, 0] on input "VMware" at bounding box center [0, 0] width 0 height 0
click at [375, 307] on label "Performance" at bounding box center [409, 314] width 91 height 14
click at [0, 0] on input "Performance" at bounding box center [0, 0] width 0 height 0
click at [371, 310] on label "Performance" at bounding box center [409, 314] width 91 height 14
click at [0, 0] on input "Performance" at bounding box center [0, 0] width 0 height 0
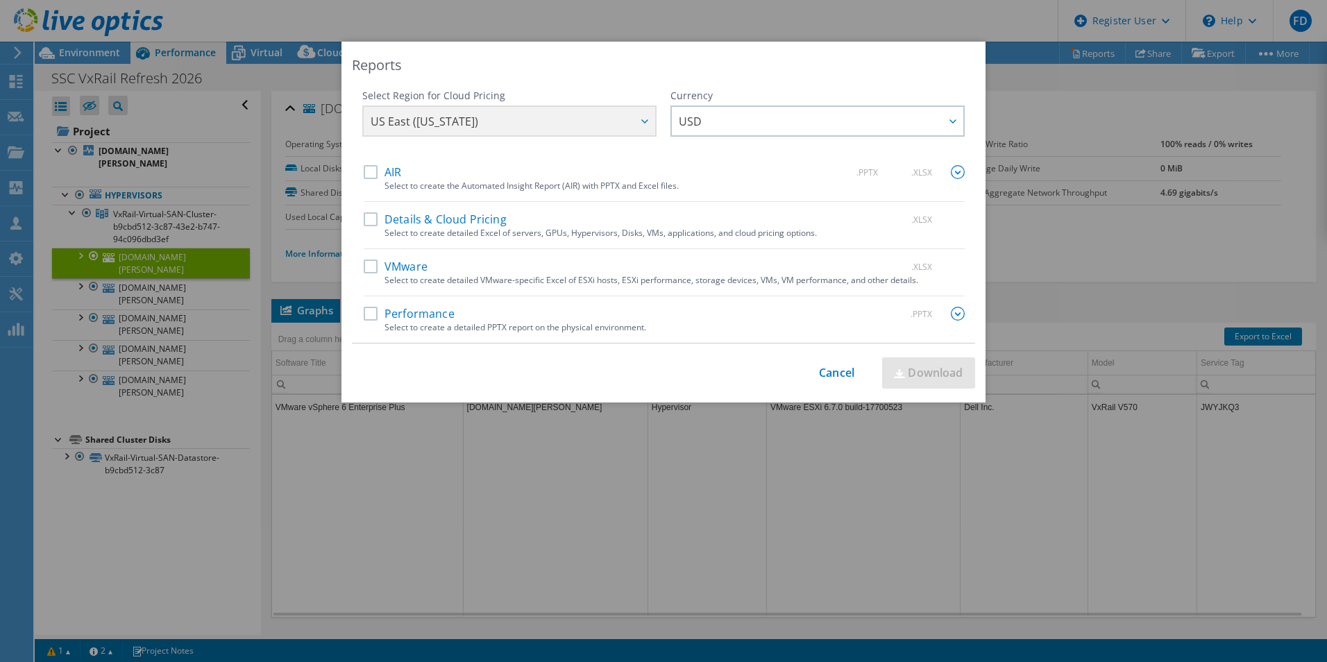
click at [364, 271] on label "VMware" at bounding box center [396, 267] width 64 height 14
click at [0, 0] on input "VMware" at bounding box center [0, 0] width 0 height 0
click at [956, 371] on link "Download" at bounding box center [928, 372] width 93 height 31
click at [830, 377] on link "Cancel" at bounding box center [836, 372] width 35 height 13
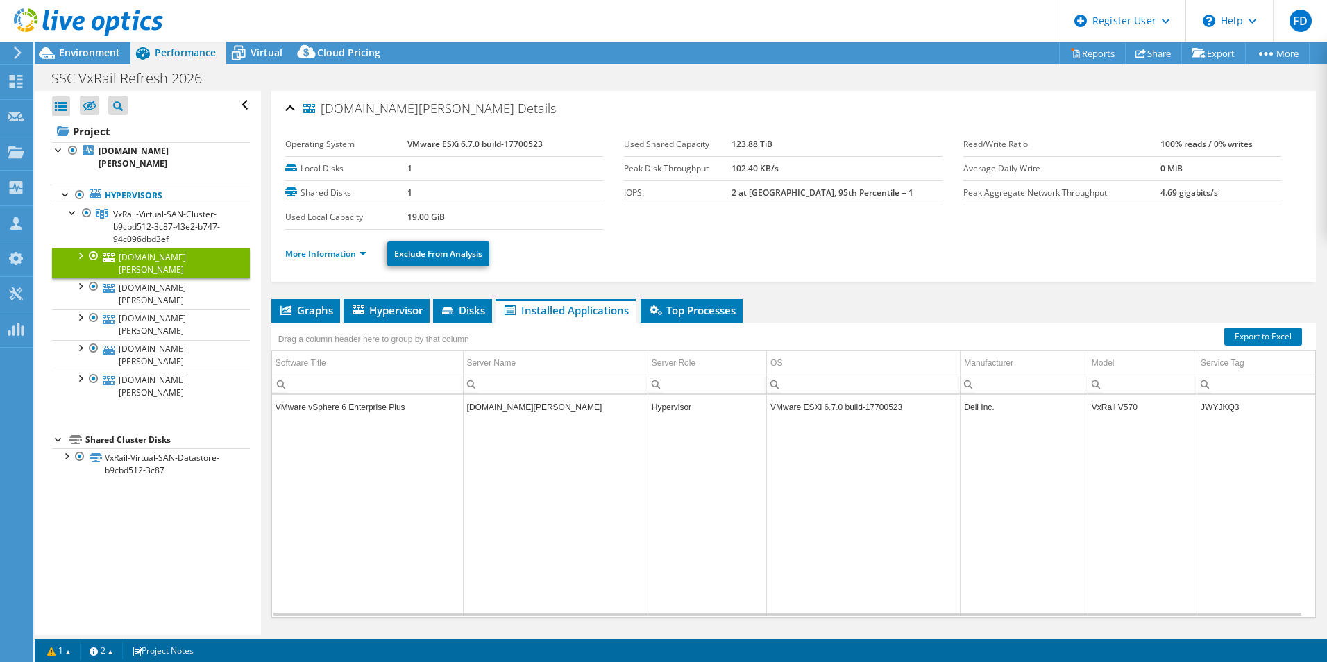
click at [109, 43] on div at bounding box center [81, 23] width 163 height 47
click at [112, 48] on span "Environment" at bounding box center [89, 52] width 61 height 13
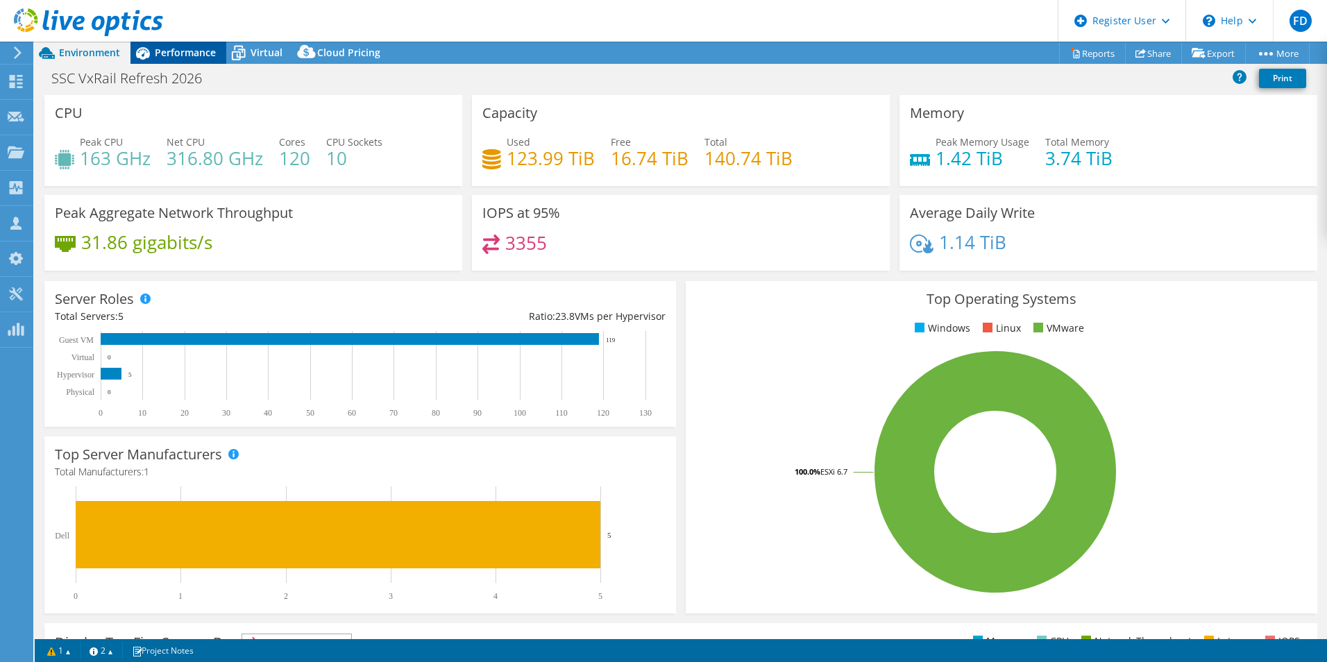
click at [192, 62] on div "Performance" at bounding box center [178, 53] width 96 height 22
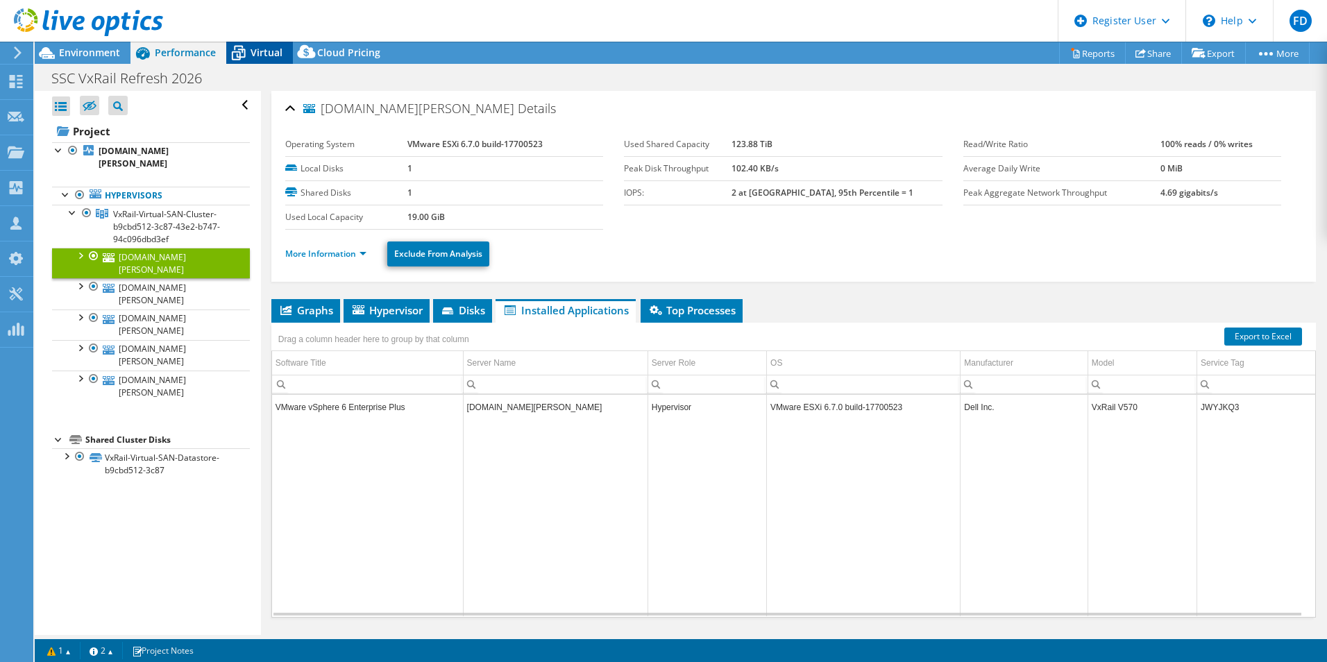
click at [247, 55] on icon at bounding box center [238, 53] width 24 height 24
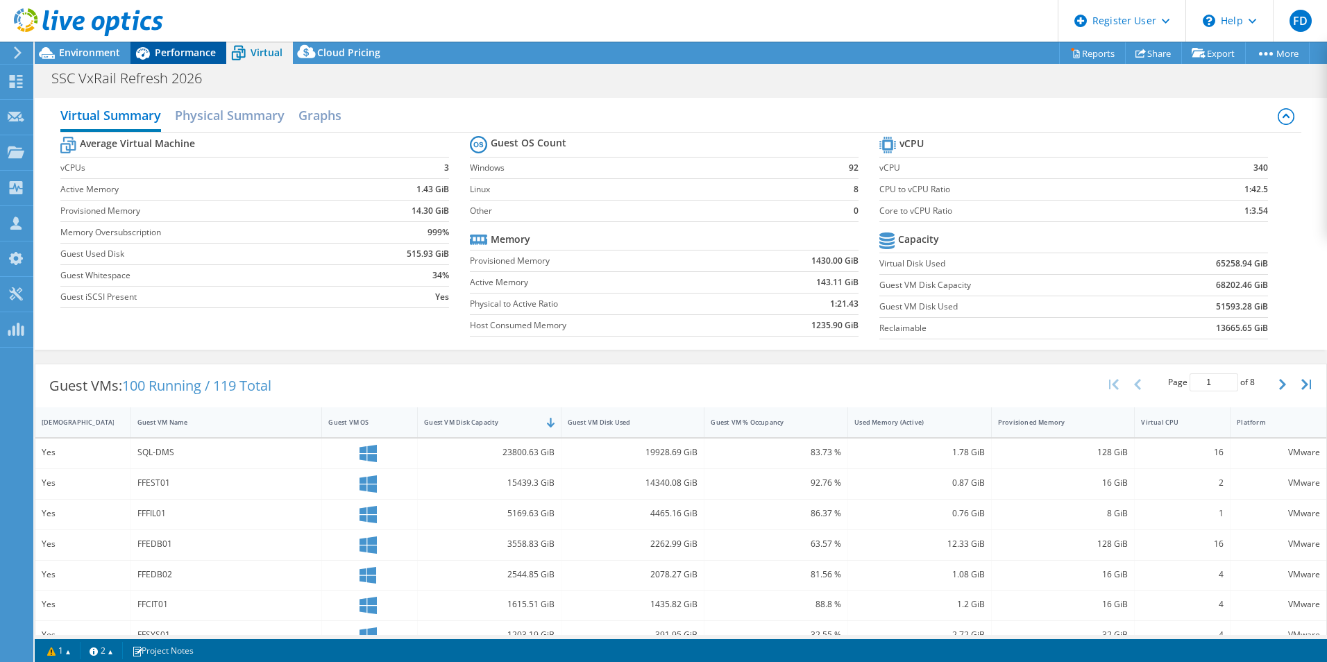
click at [183, 44] on div "Performance" at bounding box center [178, 53] width 96 height 22
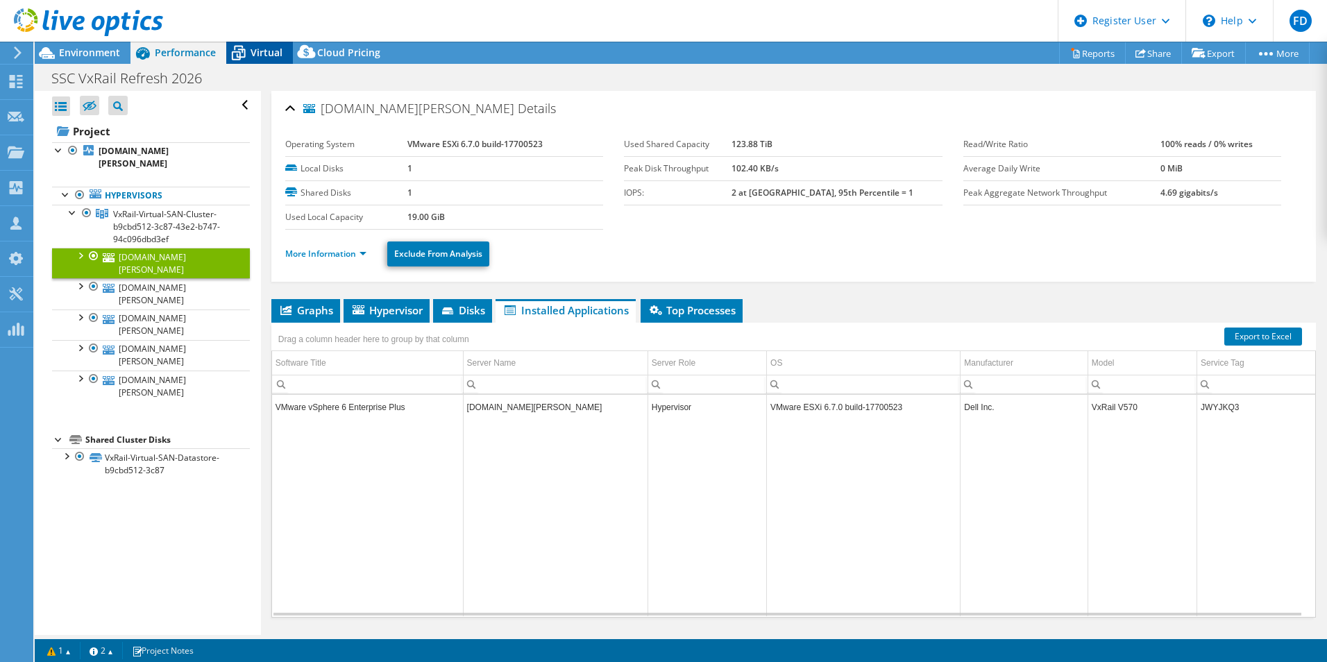
click at [251, 50] on div "Virtual" at bounding box center [259, 53] width 67 height 22
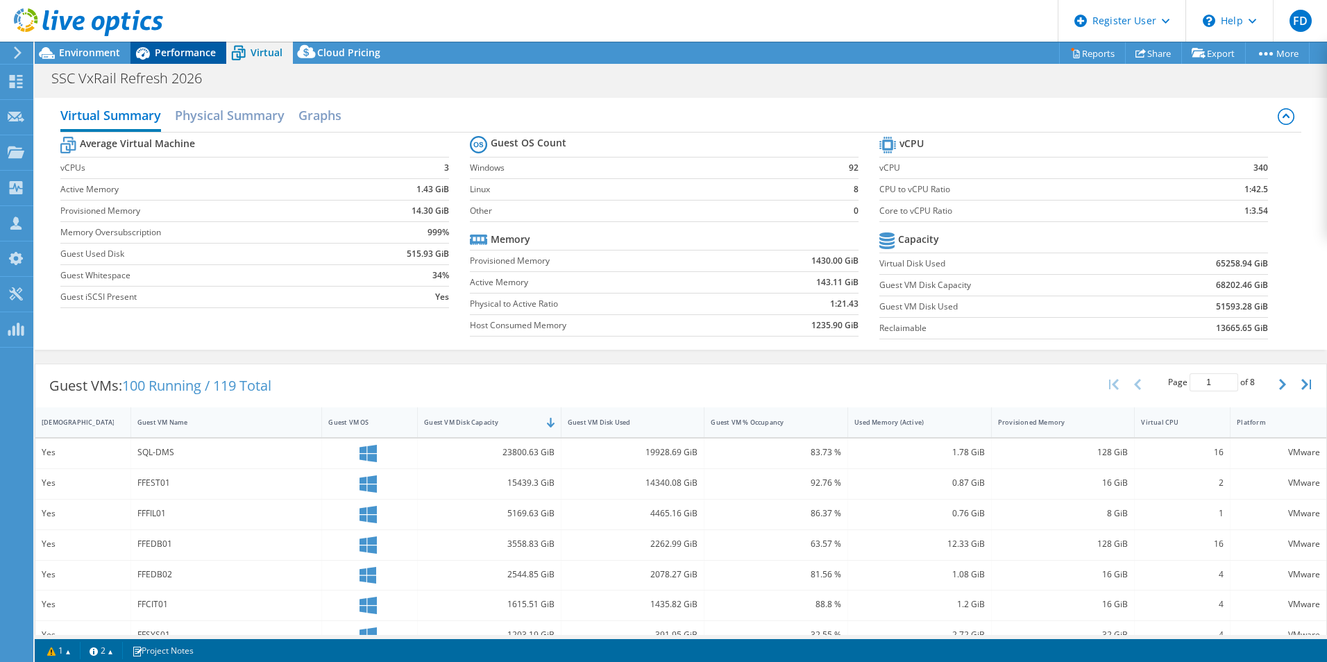
click at [215, 47] on span "Performance" at bounding box center [185, 52] width 61 height 13
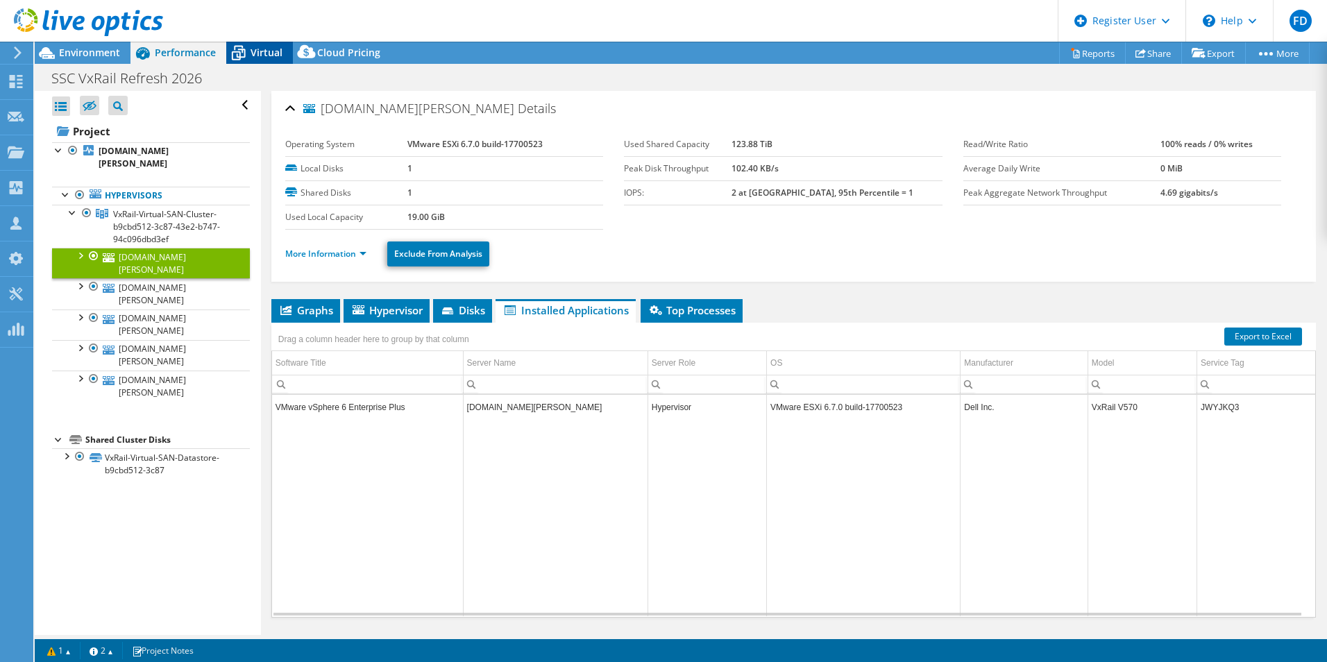
click at [271, 52] on span "Virtual" at bounding box center [267, 52] width 32 height 13
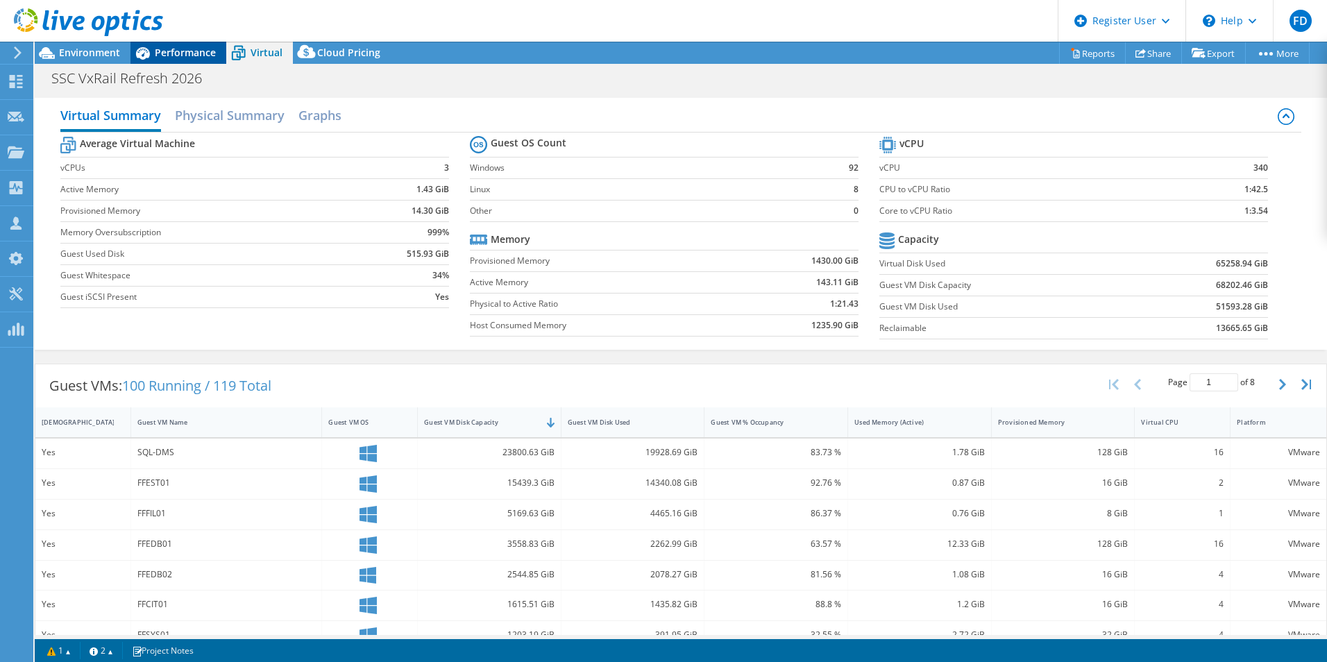
click at [207, 53] on span "Performance" at bounding box center [185, 52] width 61 height 13
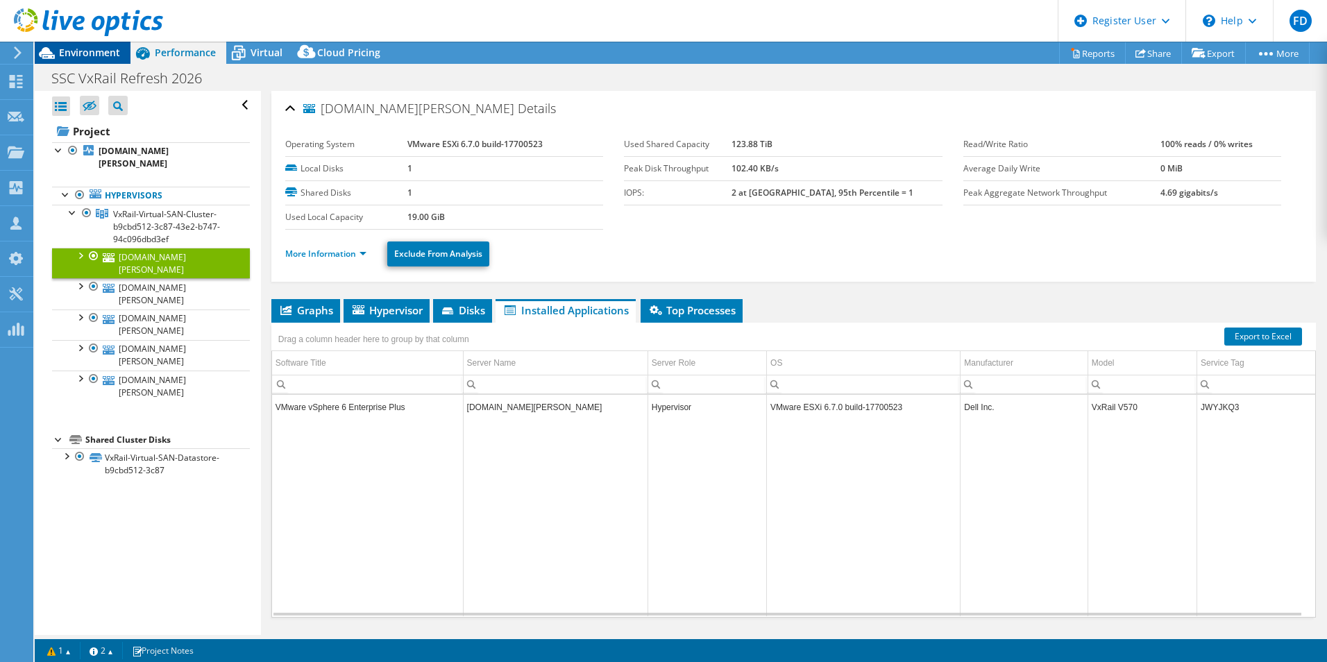
click at [96, 51] on span "Environment" at bounding box center [89, 52] width 61 height 13
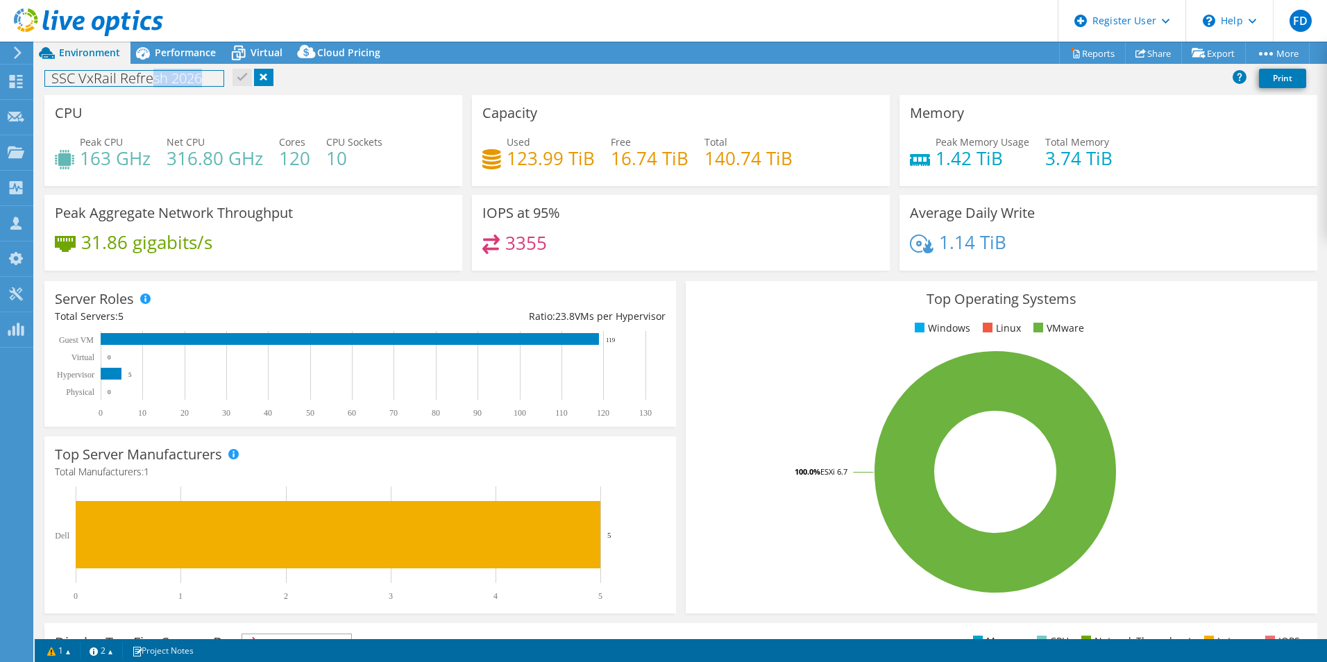
drag, startPoint x: 217, startPoint y: 81, endPoint x: 149, endPoint y: 81, distance: 68.7
click at [149, 81] on h1 "SSC VxRail Refresh 2026" at bounding box center [134, 78] width 178 height 15
click at [409, 74] on div "SSC VxRail Refresh 2026 Print" at bounding box center [681, 78] width 1292 height 26
click at [255, 79] on link at bounding box center [263, 77] width 19 height 17
click at [265, 60] on div "Virtual" at bounding box center [259, 53] width 67 height 22
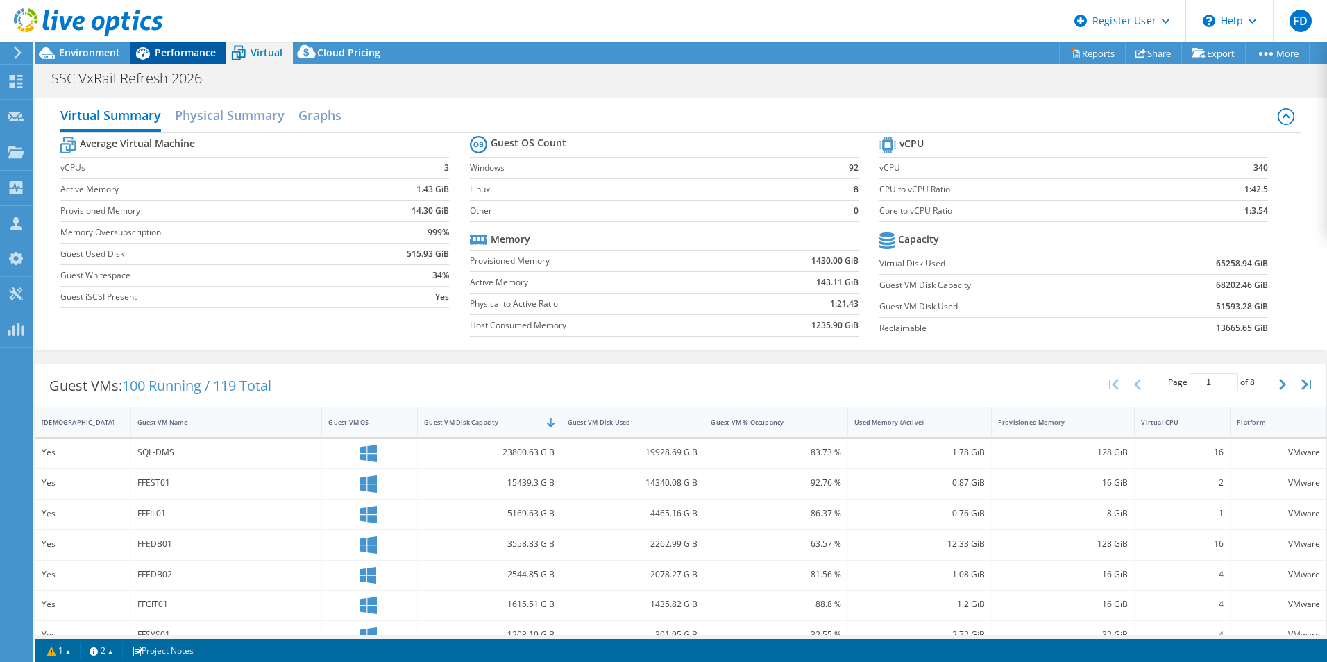
click at [204, 53] on span "Performance" at bounding box center [185, 52] width 61 height 13
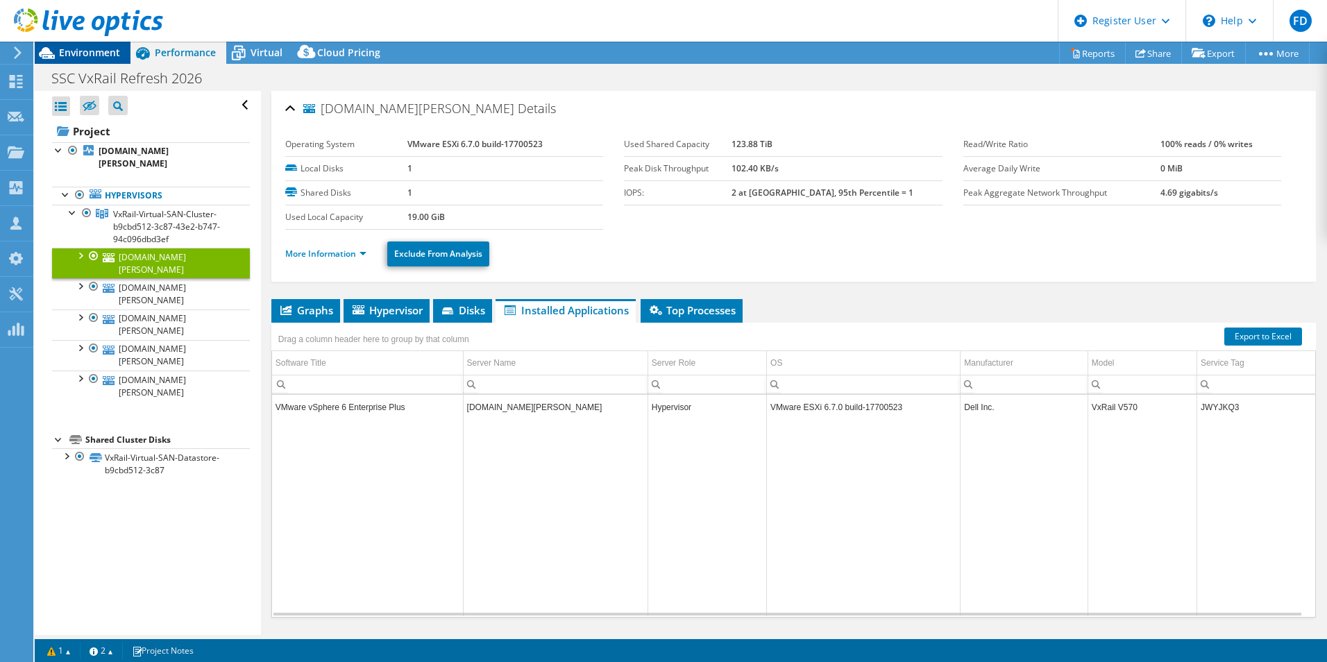
click at [104, 56] on span "Environment" at bounding box center [89, 52] width 61 height 13
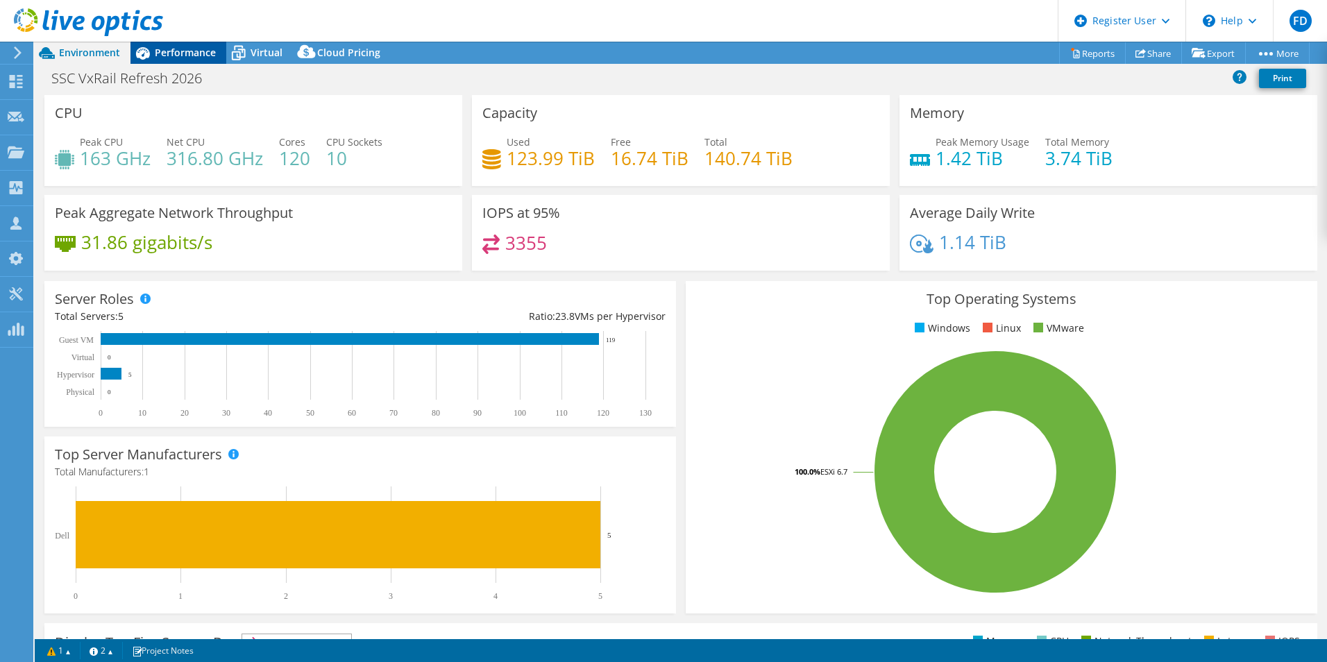
click at [178, 60] on div "Performance" at bounding box center [178, 53] width 96 height 22
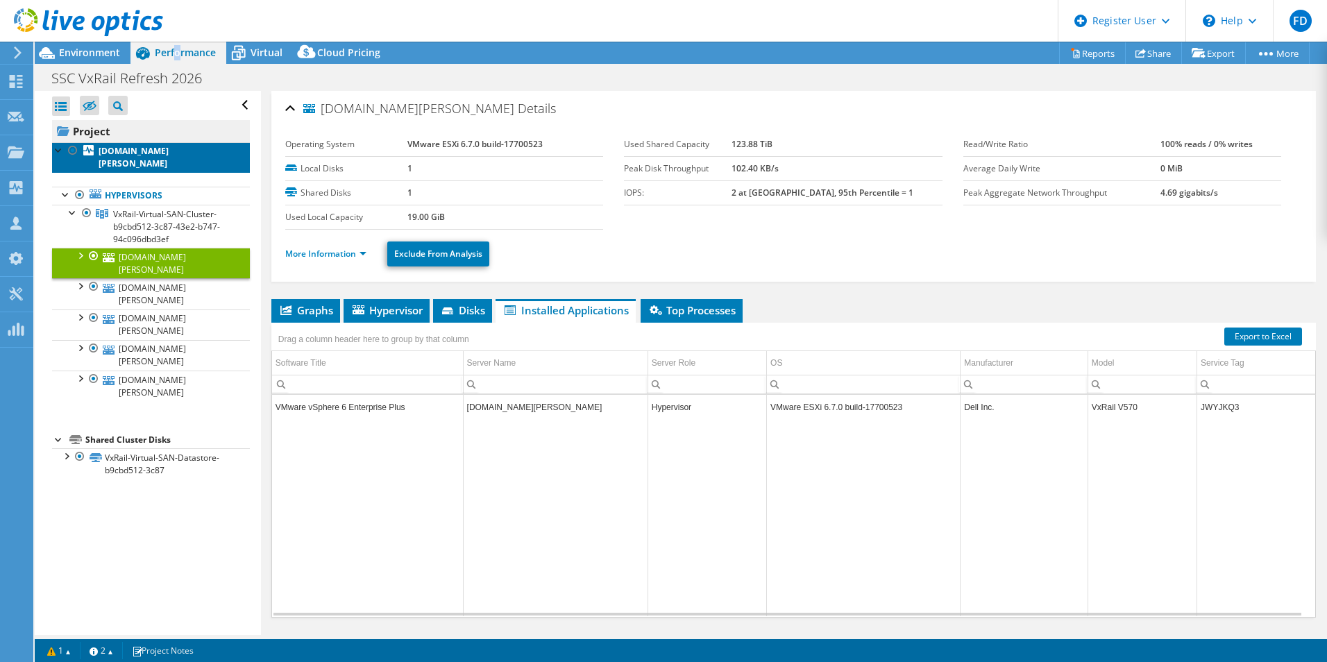
drag, startPoint x: 178, startPoint y: 60, endPoint x: 134, endPoint y: 134, distance: 86.2
click at [144, 149] on b "ffvxrn05.ssc.solano.courts.ca.gov" at bounding box center [134, 157] width 70 height 24
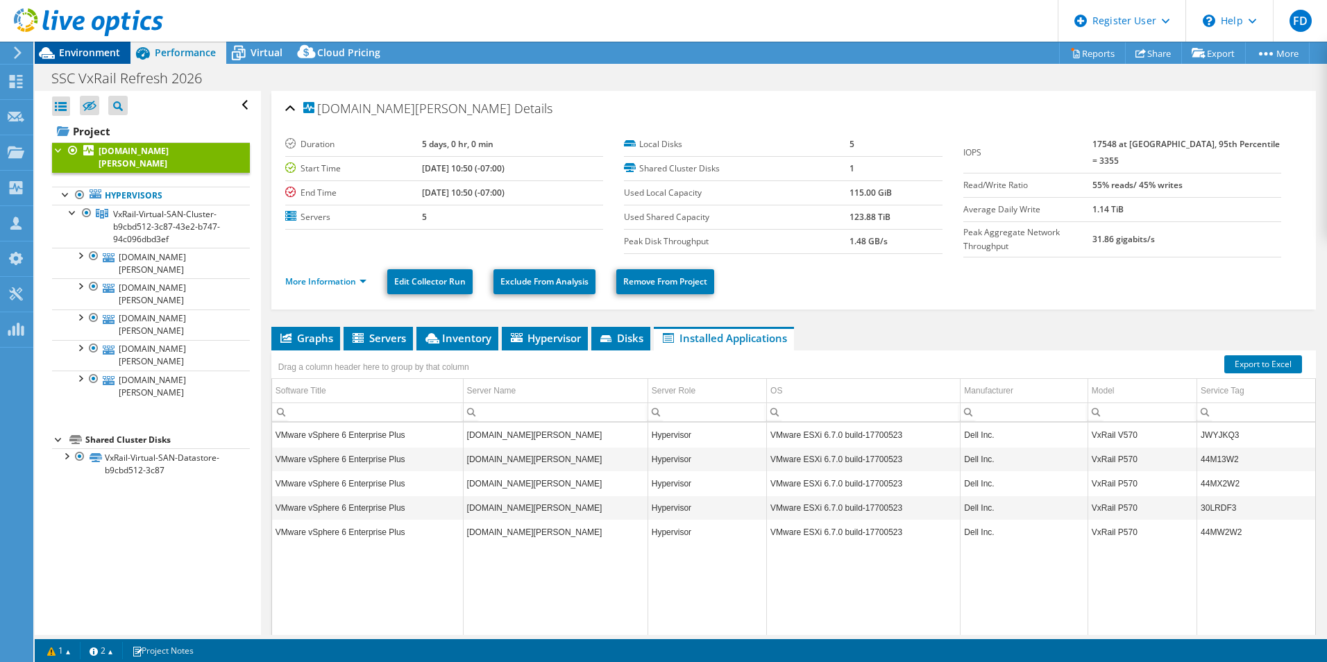
click at [87, 51] on span "Environment" at bounding box center [89, 52] width 61 height 13
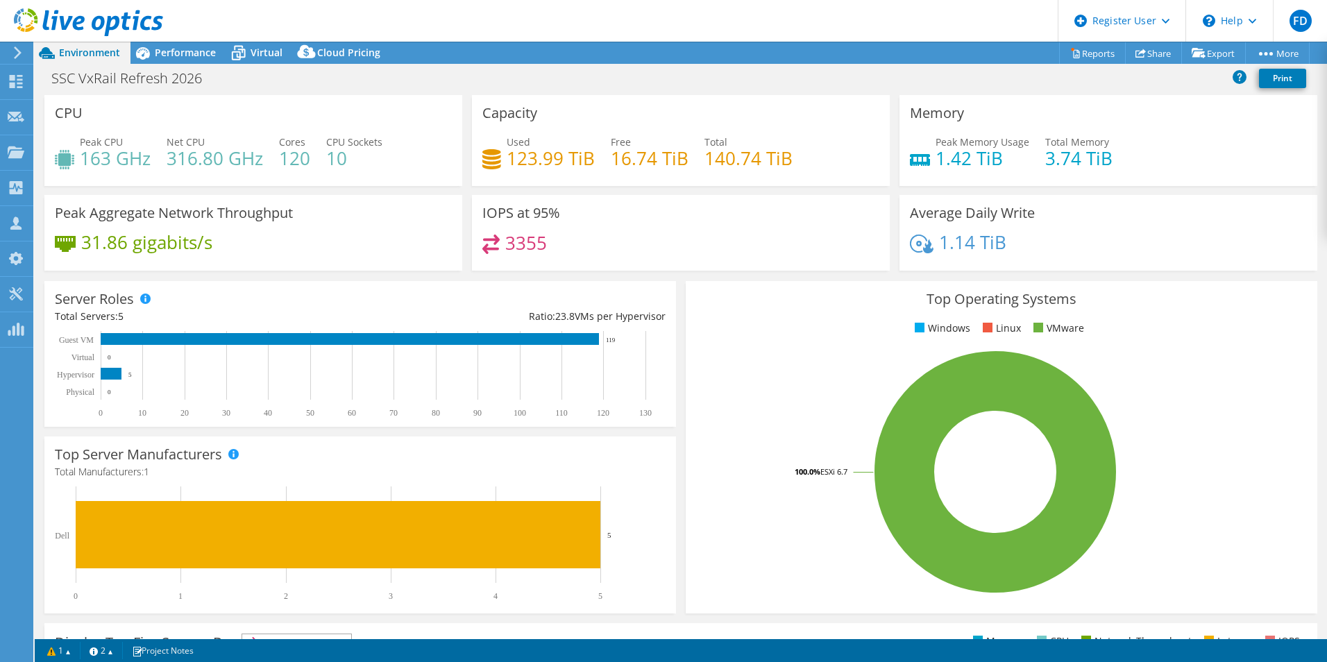
click at [480, 70] on div "SSC VxRail Refresh 2026 Print" at bounding box center [681, 78] width 1292 height 26
click at [273, 56] on span "Virtual" at bounding box center [267, 52] width 32 height 13
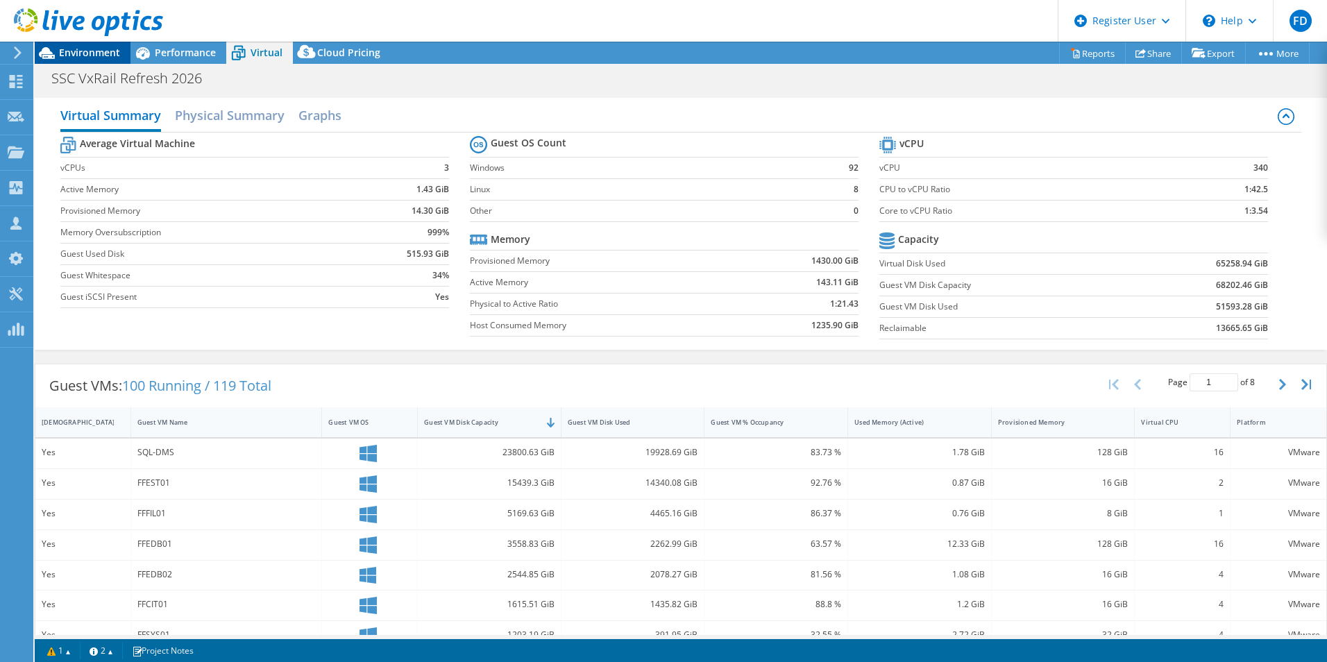
click at [102, 51] on span "Environment" at bounding box center [89, 52] width 61 height 13
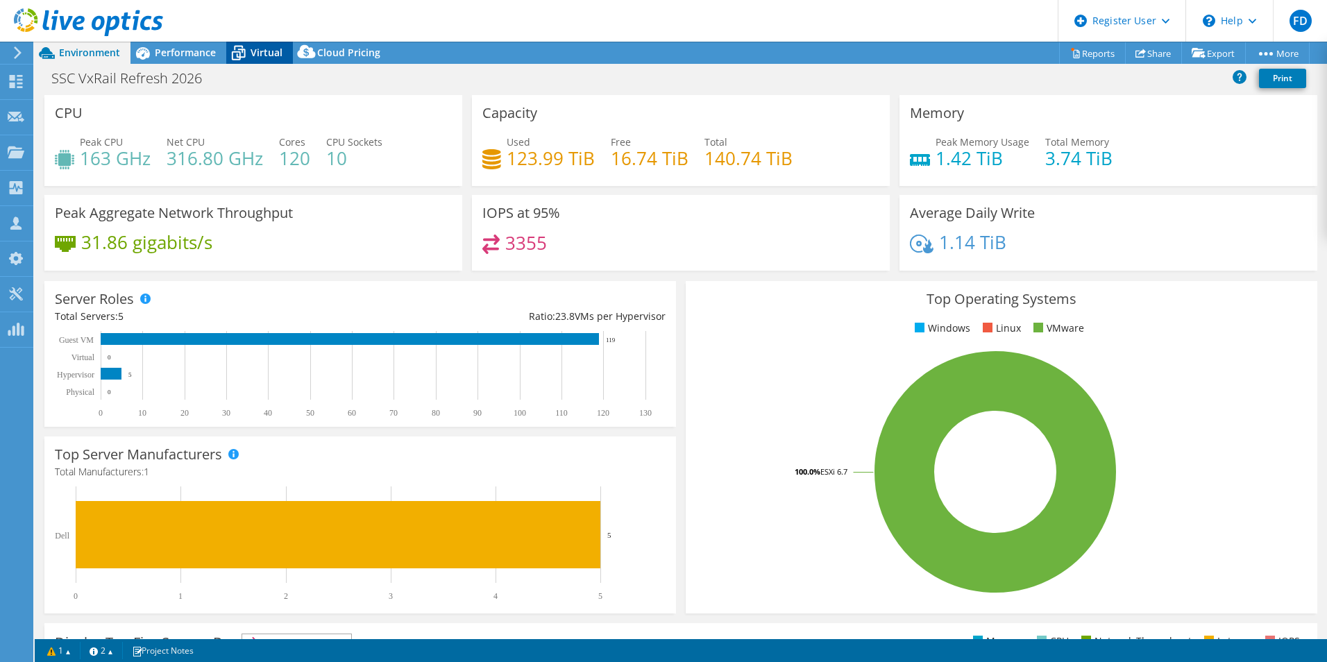
click at [244, 53] on icon at bounding box center [239, 54] width 14 height 11
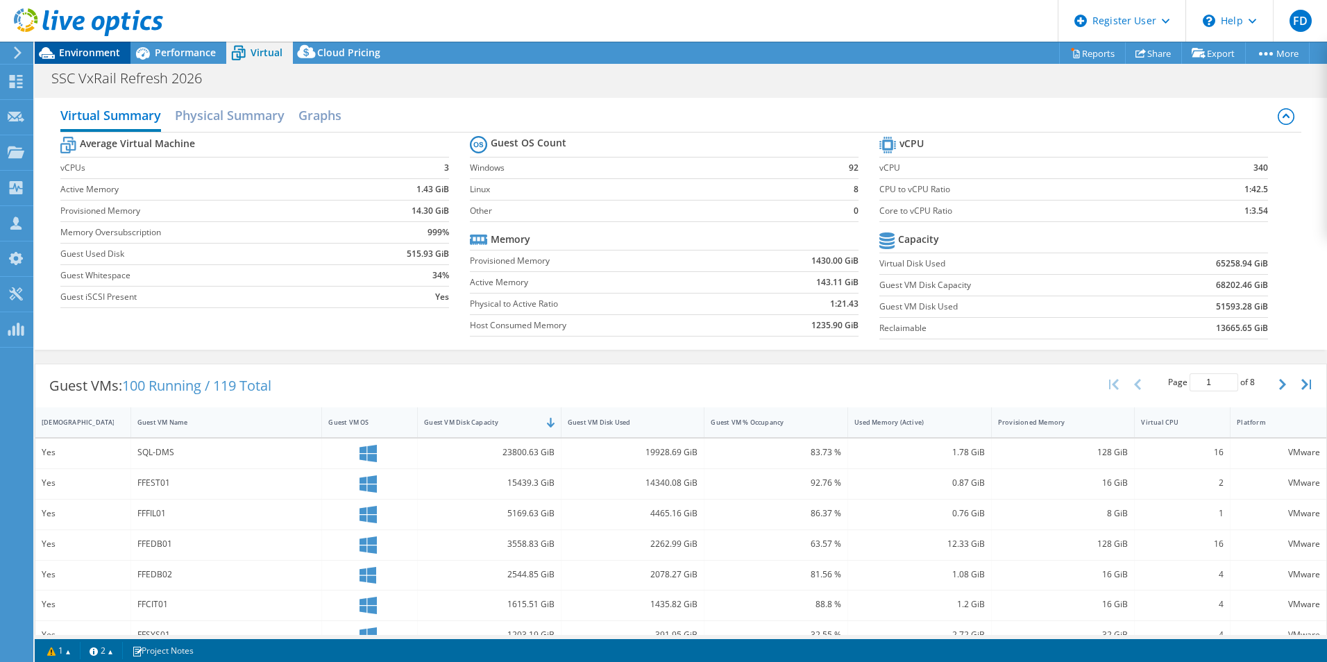
click at [95, 47] on span "Environment" at bounding box center [89, 52] width 61 height 13
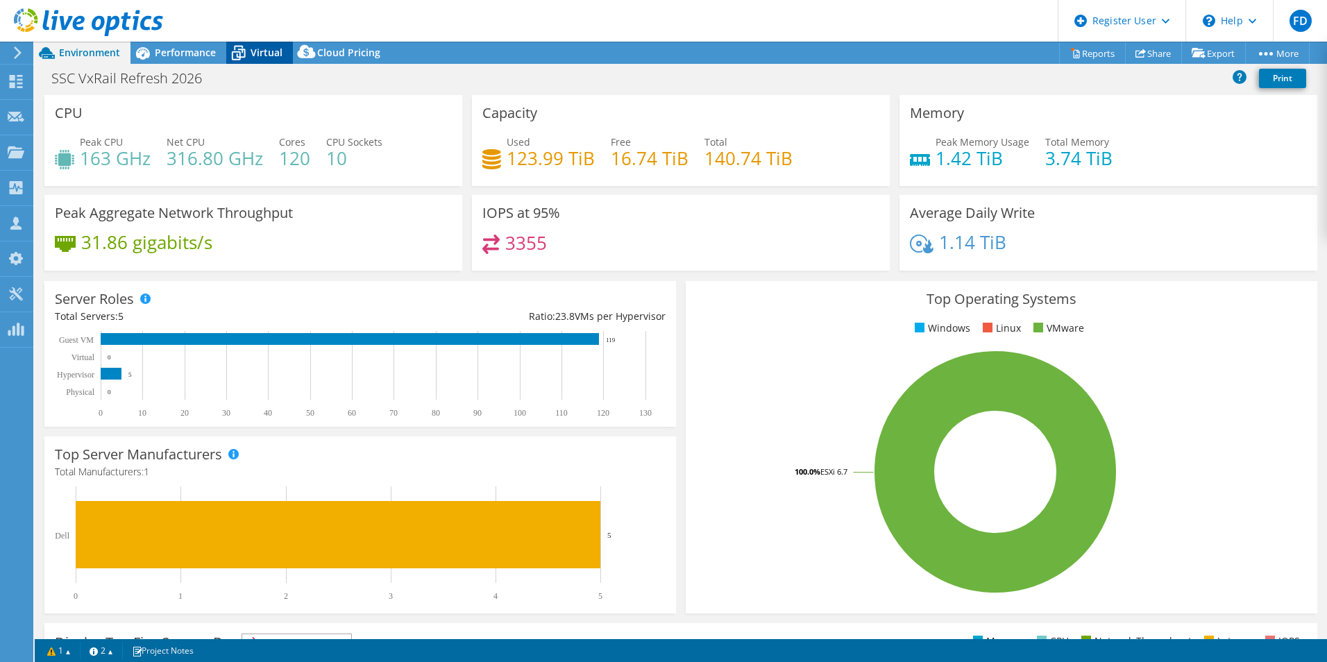
click at [269, 53] on span "Virtual" at bounding box center [267, 52] width 32 height 13
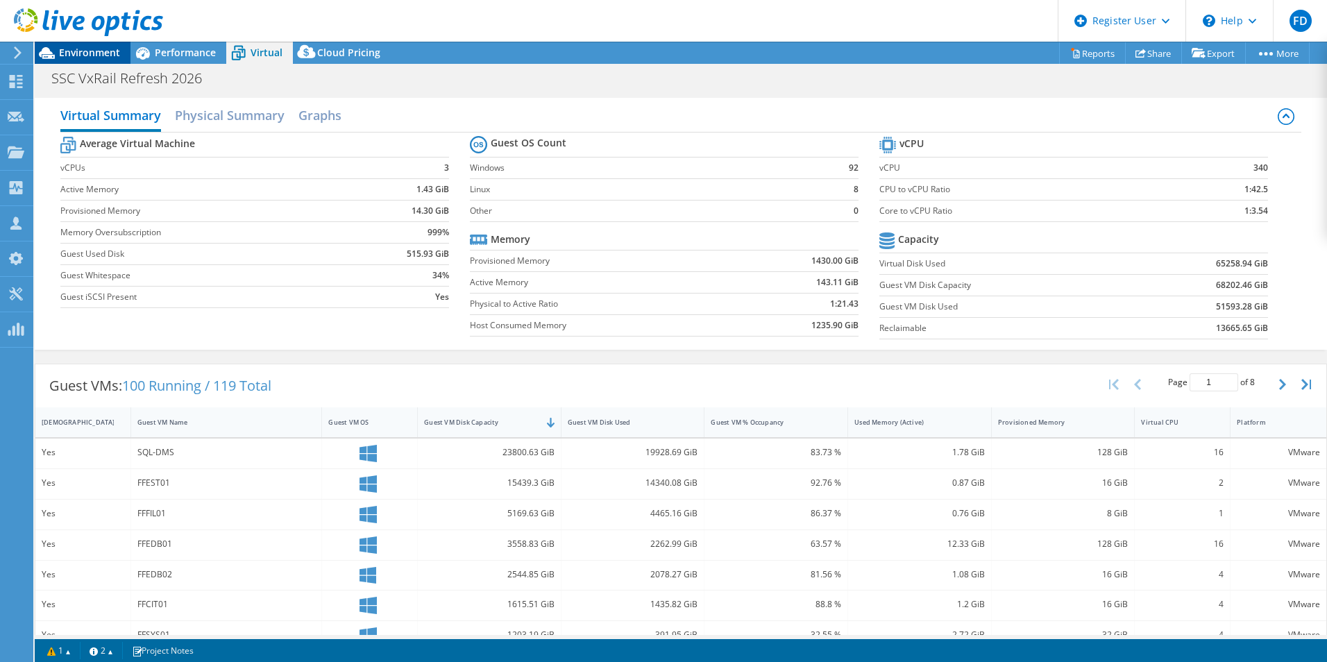
click at [95, 49] on span "Environment" at bounding box center [89, 52] width 61 height 13
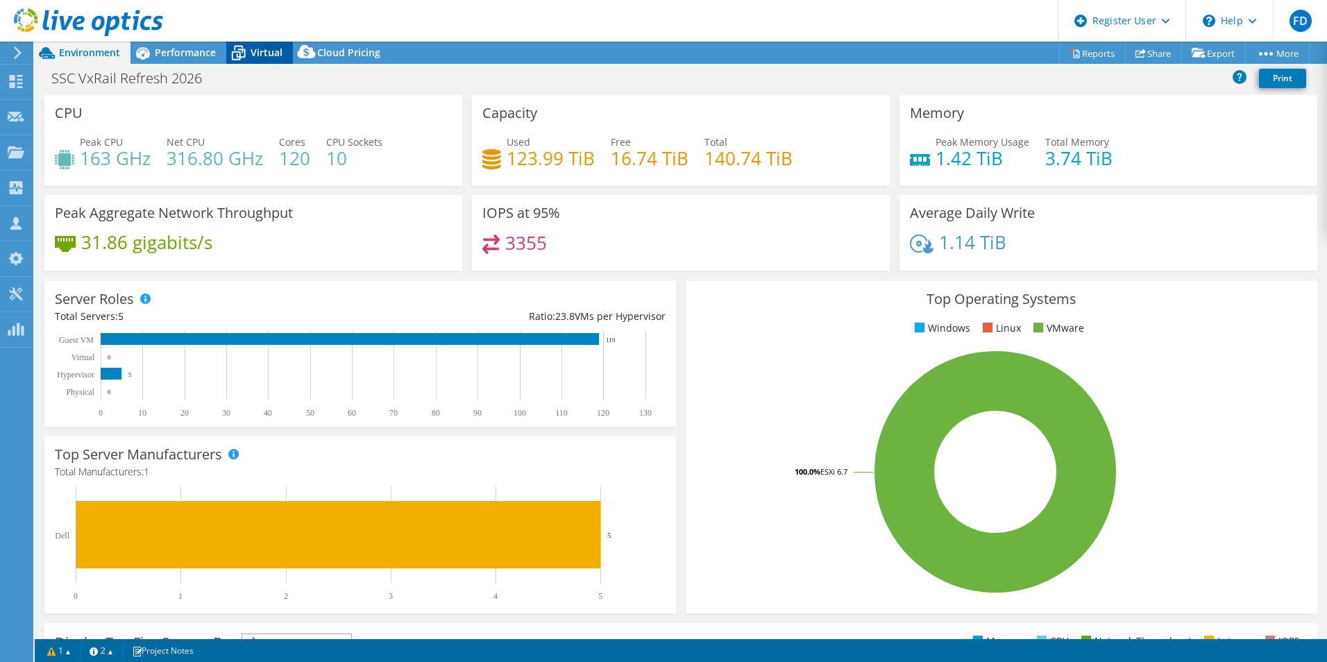
click at [246, 59] on icon at bounding box center [238, 53] width 24 height 24
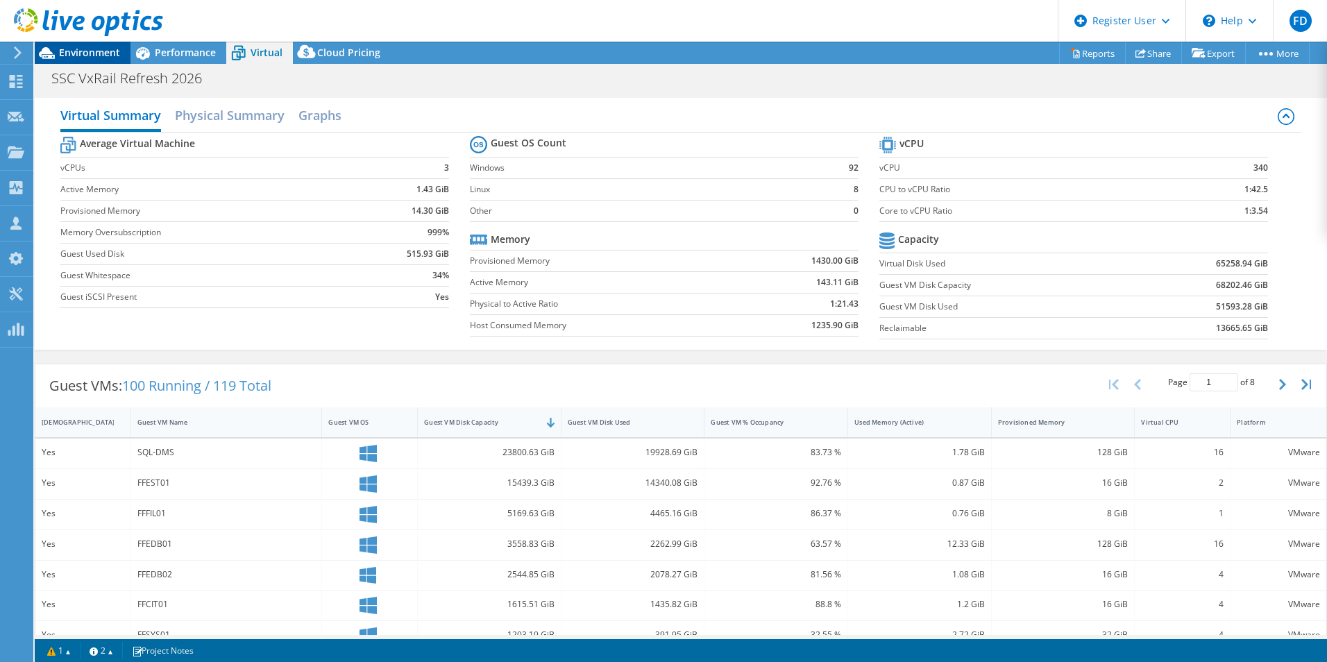
click at [109, 47] on span "Environment" at bounding box center [89, 52] width 61 height 13
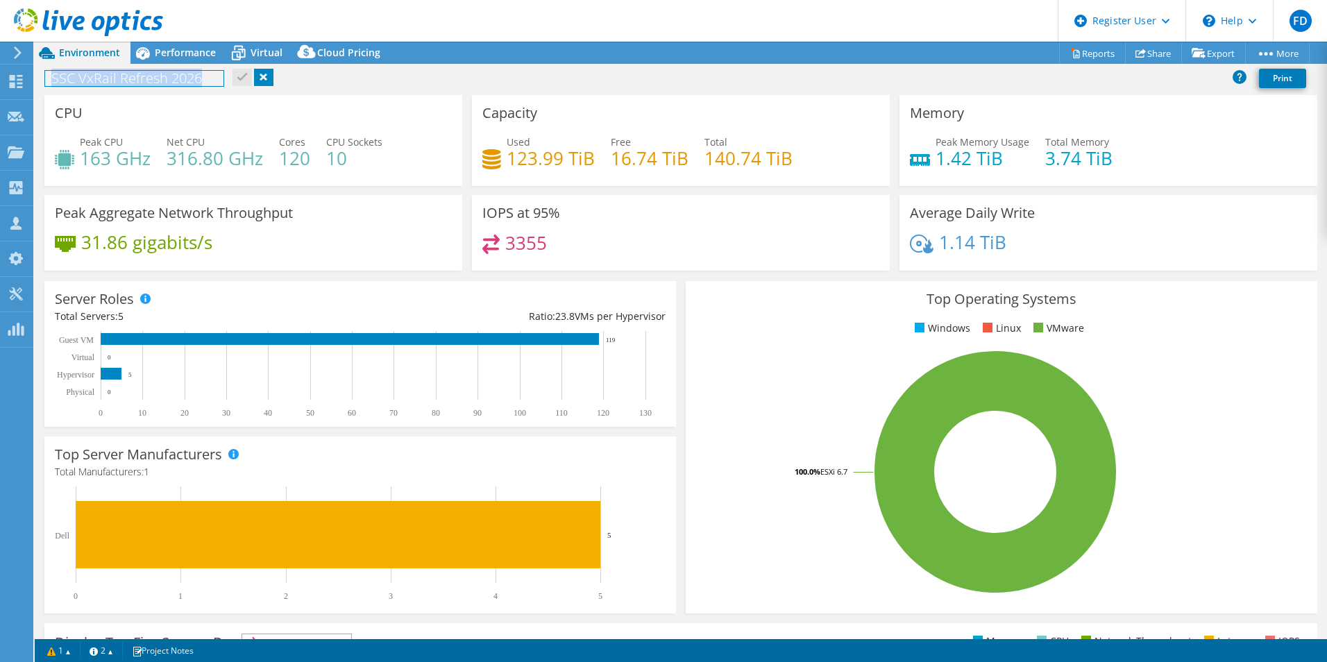
drag, startPoint x: 199, startPoint y: 80, endPoint x: 43, endPoint y: 81, distance: 156.2
click at [43, 81] on div "SSC VxRail Refresh 2026 Print" at bounding box center [681, 78] width 1292 height 26
copy h1 "SSC VxRail Refresh 2026"
click at [446, 85] on div "SSC VxRail Refresh 2026 Print" at bounding box center [681, 78] width 1292 height 26
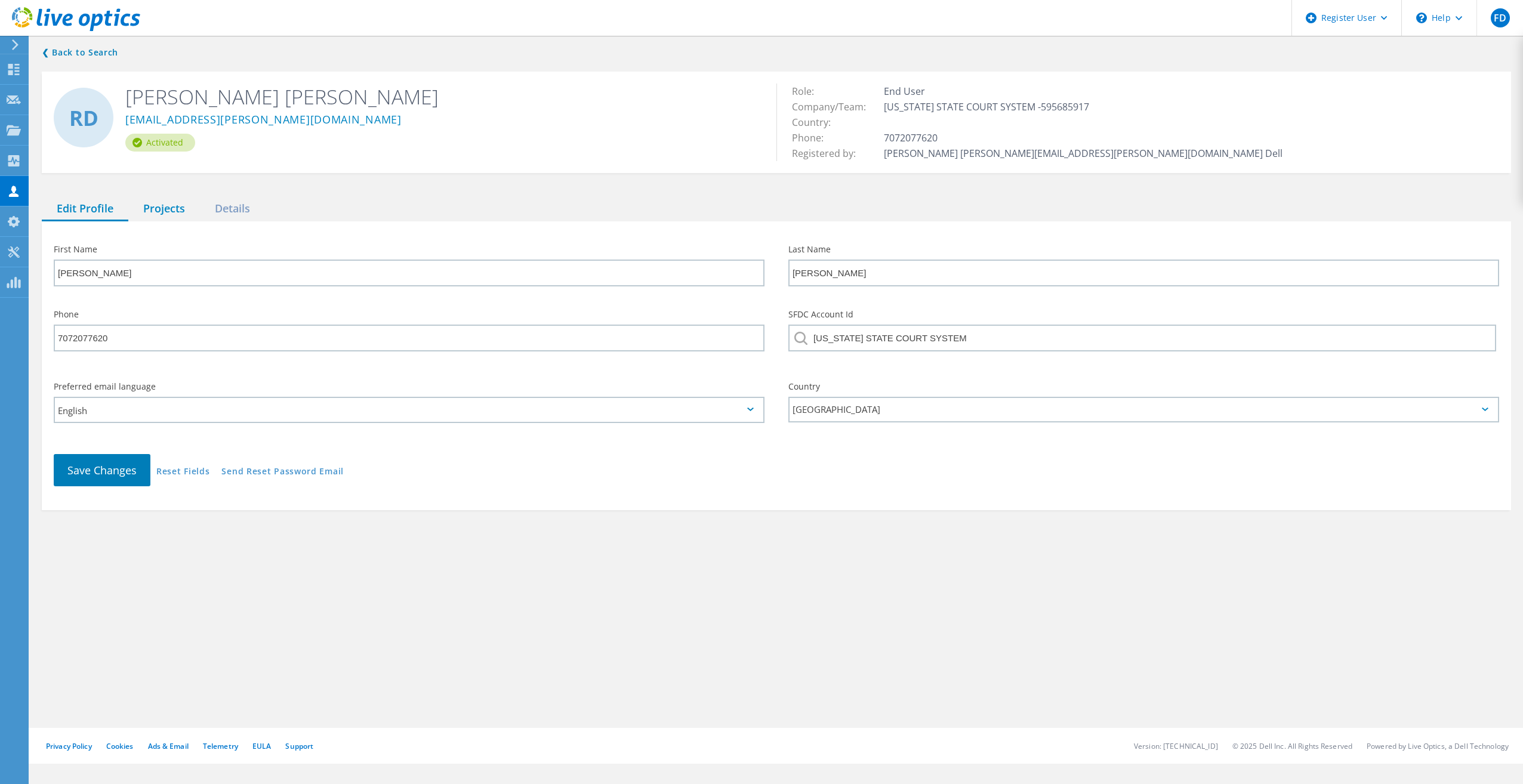
click at [179, 204] on div "Projects" at bounding box center [163, 209] width 71 height 24
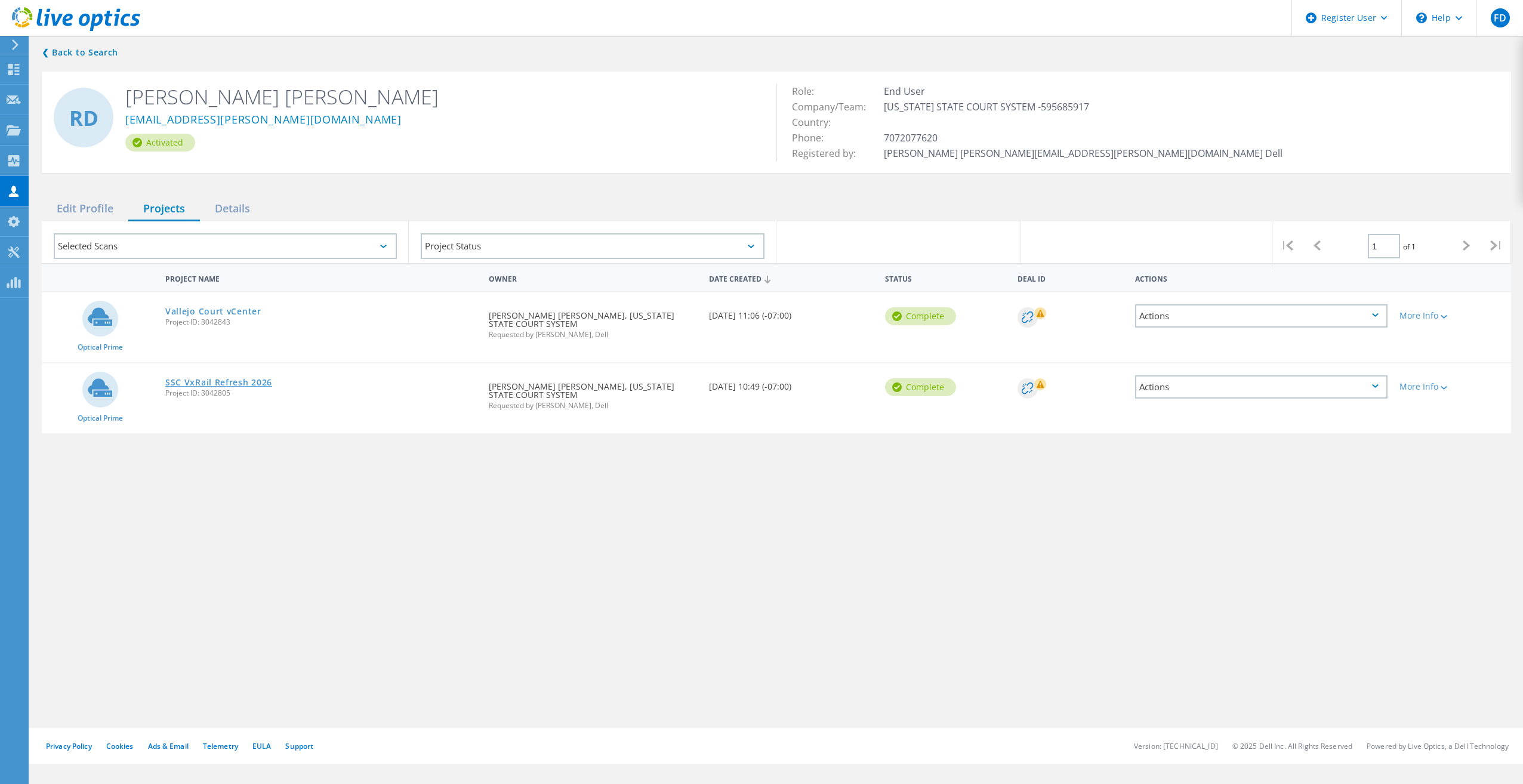
click at [226, 380] on link "SSC VxRail Refresh 2026" at bounding box center [218, 383] width 107 height 9
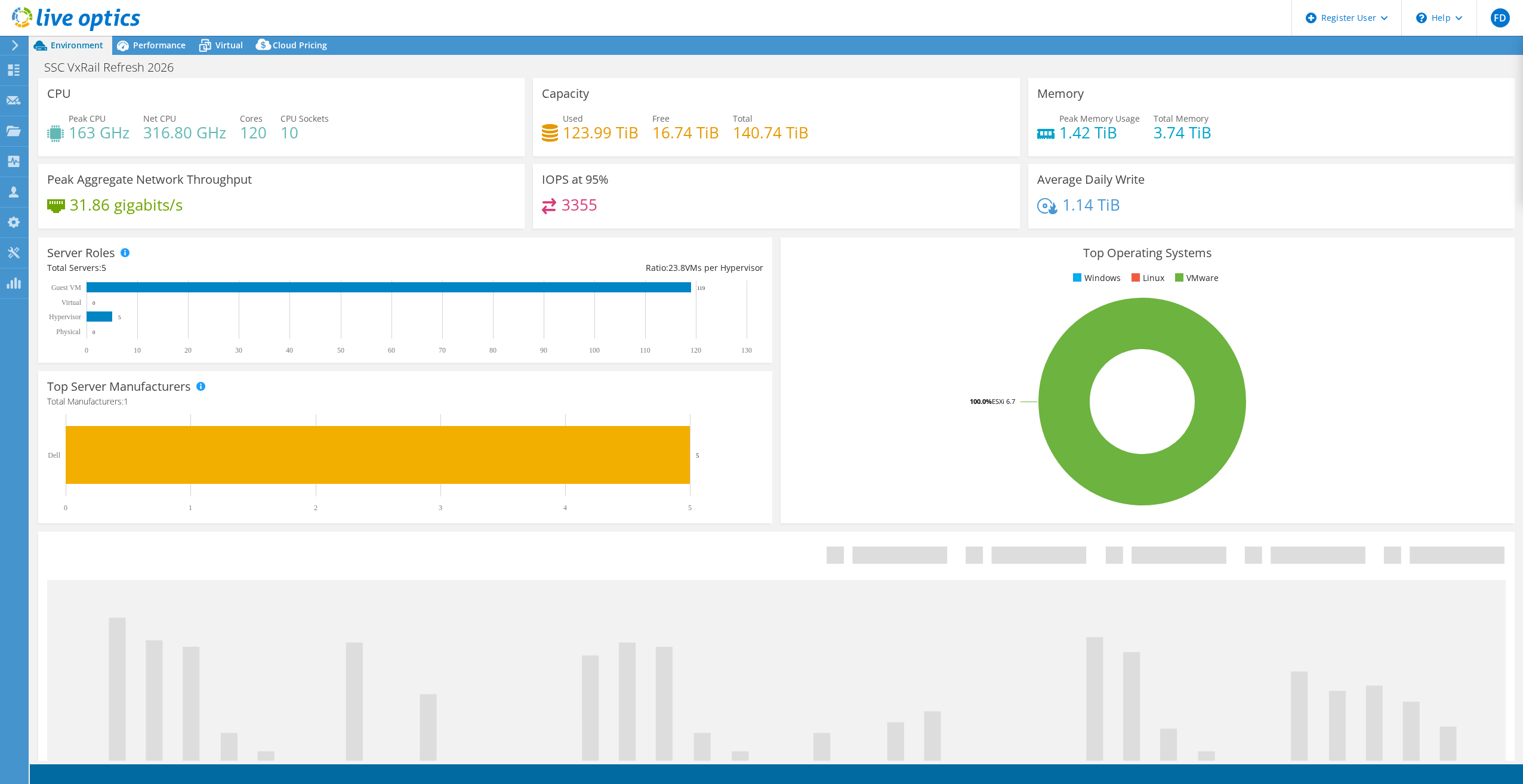
drag, startPoint x: 161, startPoint y: 43, endPoint x: 172, endPoint y: 88, distance: 46.3
click at [161, 44] on span "Performance" at bounding box center [159, 45] width 52 height 11
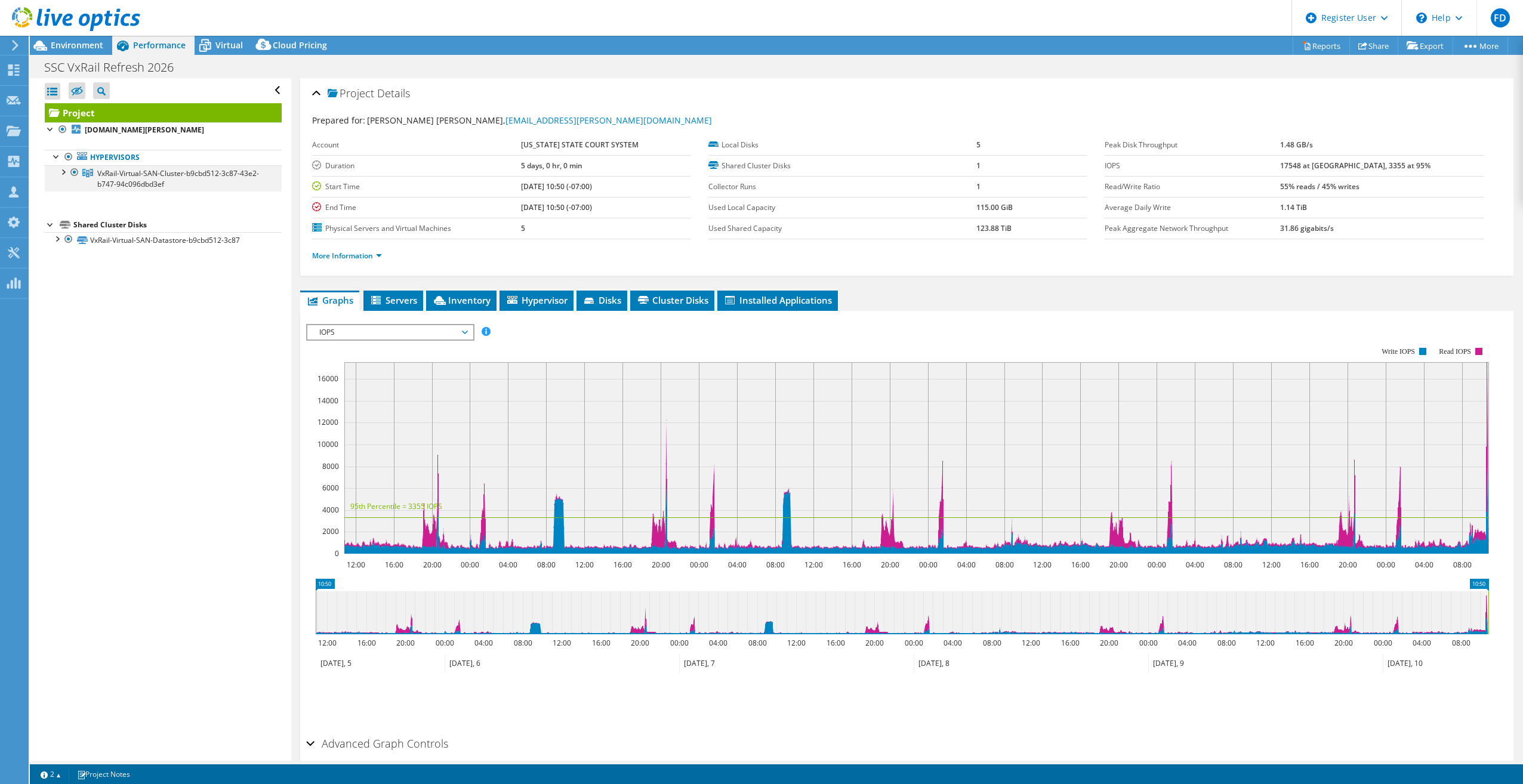
click at [70, 169] on div at bounding box center [75, 172] width 12 height 15
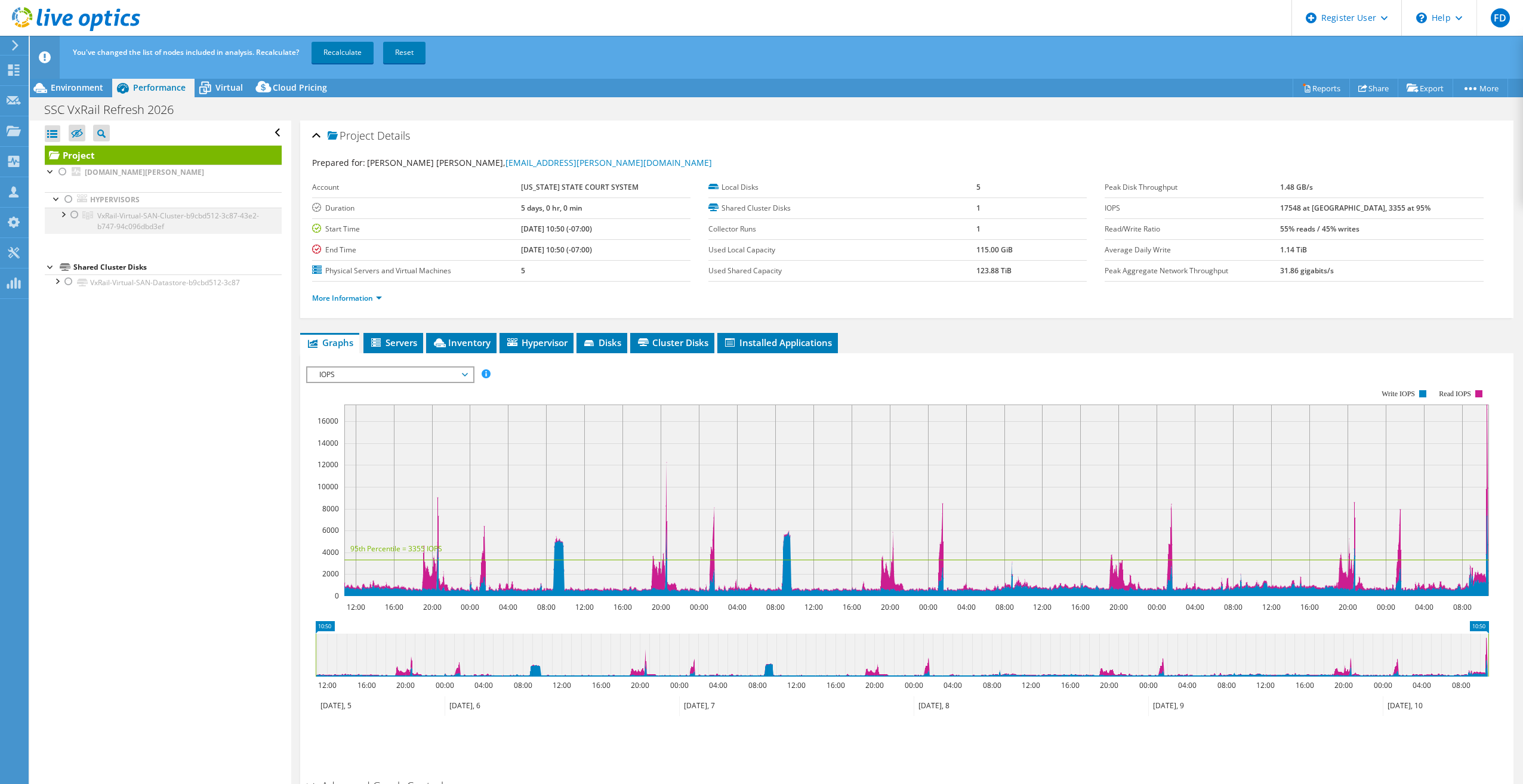
click at [73, 216] on div at bounding box center [75, 215] width 12 height 15
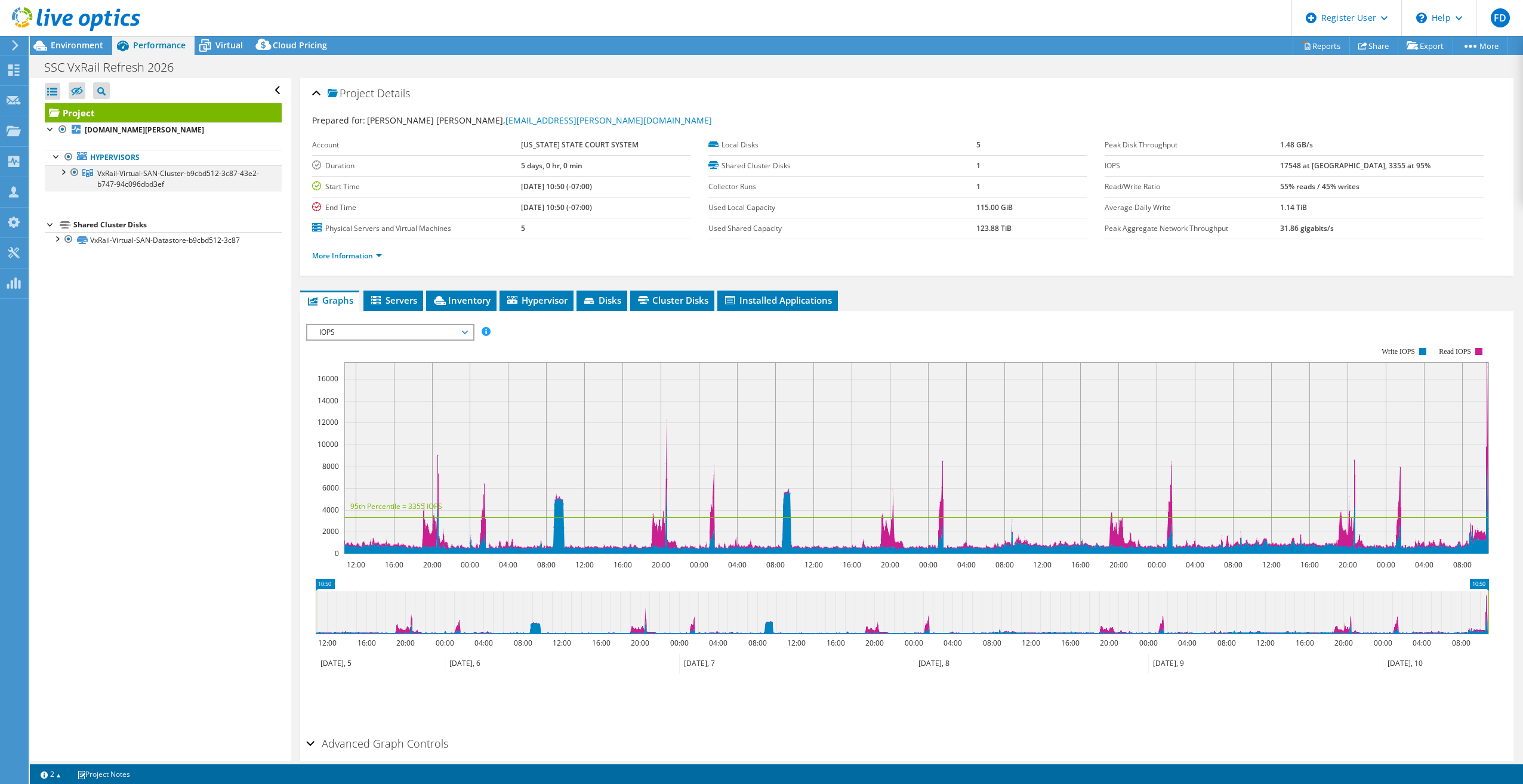
click at [63, 168] on div at bounding box center [63, 171] width 12 height 12
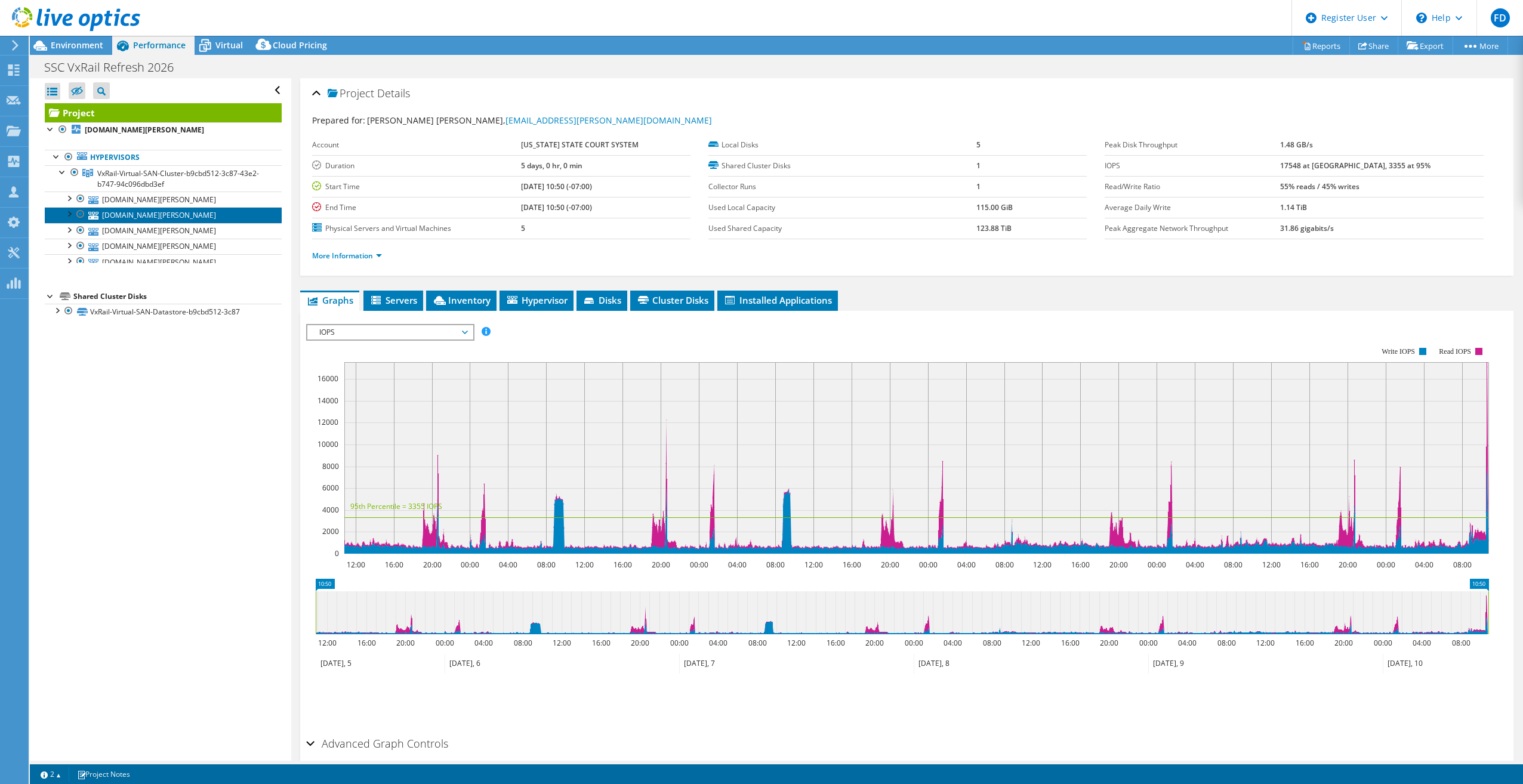
click at [142, 211] on link "ffvxrn02.ssc.solano.courts.ca.gov" at bounding box center [163, 215] width 237 height 15
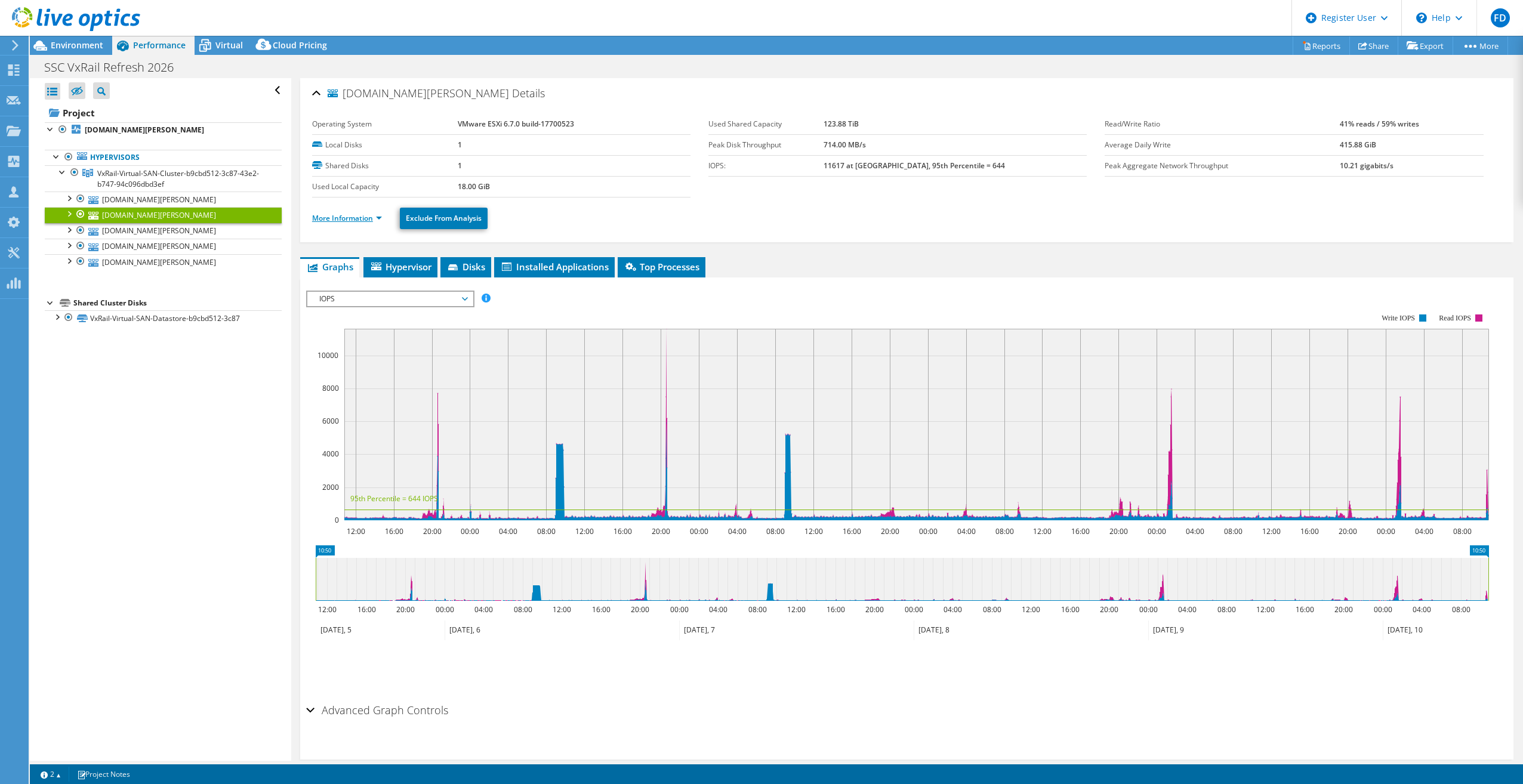
click at [359, 217] on link "More Information" at bounding box center [347, 218] width 70 height 10
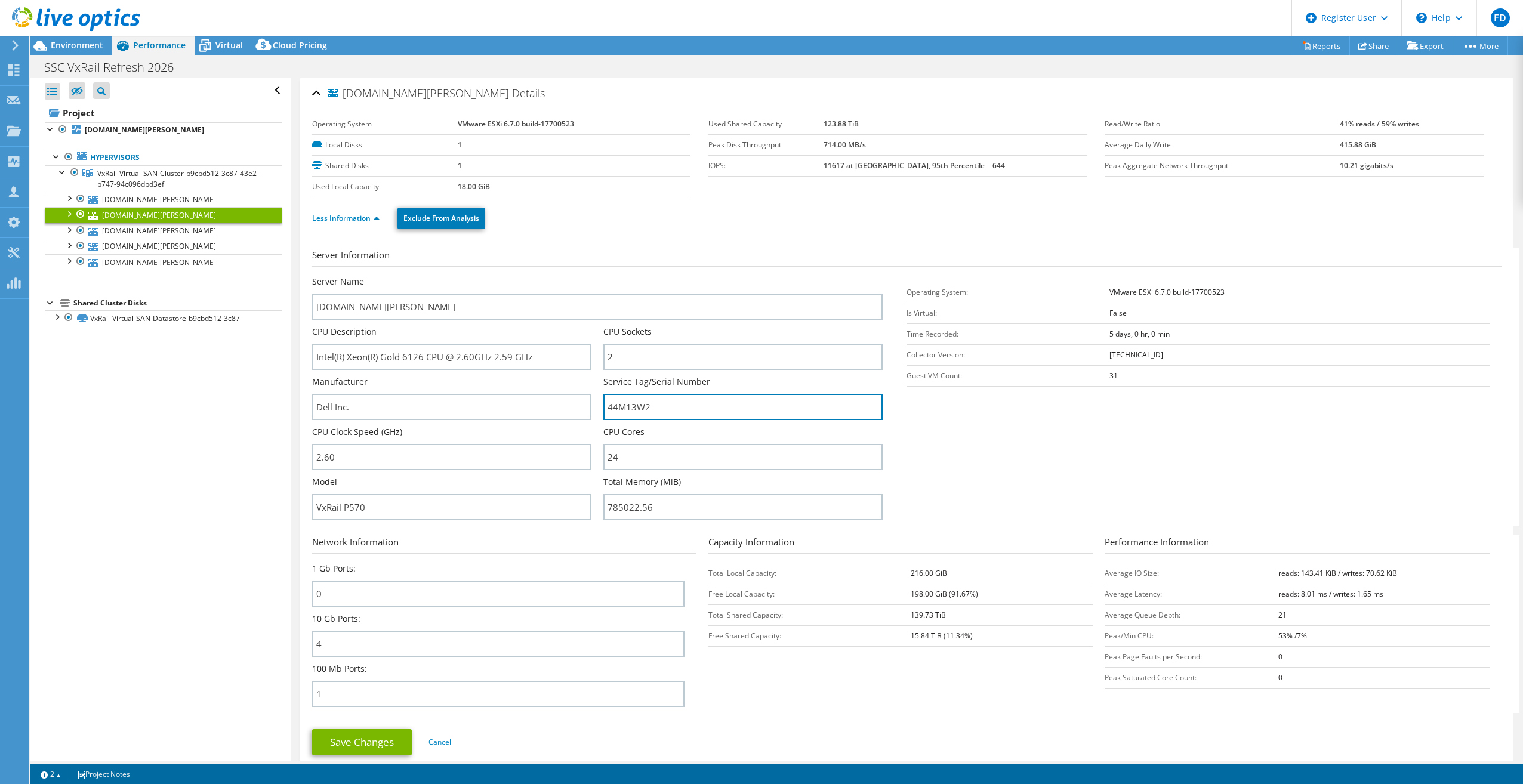
drag, startPoint x: 660, startPoint y: 405, endPoint x: 513, endPoint y: 387, distance: 148.1
click at [514, 276] on div "Server Name ffvxrn02.ssc.solano.courts.ca.gov CPU Description Intel(R) Xeon(R) …" at bounding box center [603, 276] width 582 height 0
click at [641, 178] on td "18.00 GiB" at bounding box center [574, 187] width 233 height 21
click at [100, 51] on div "Environment" at bounding box center [71, 46] width 83 height 19
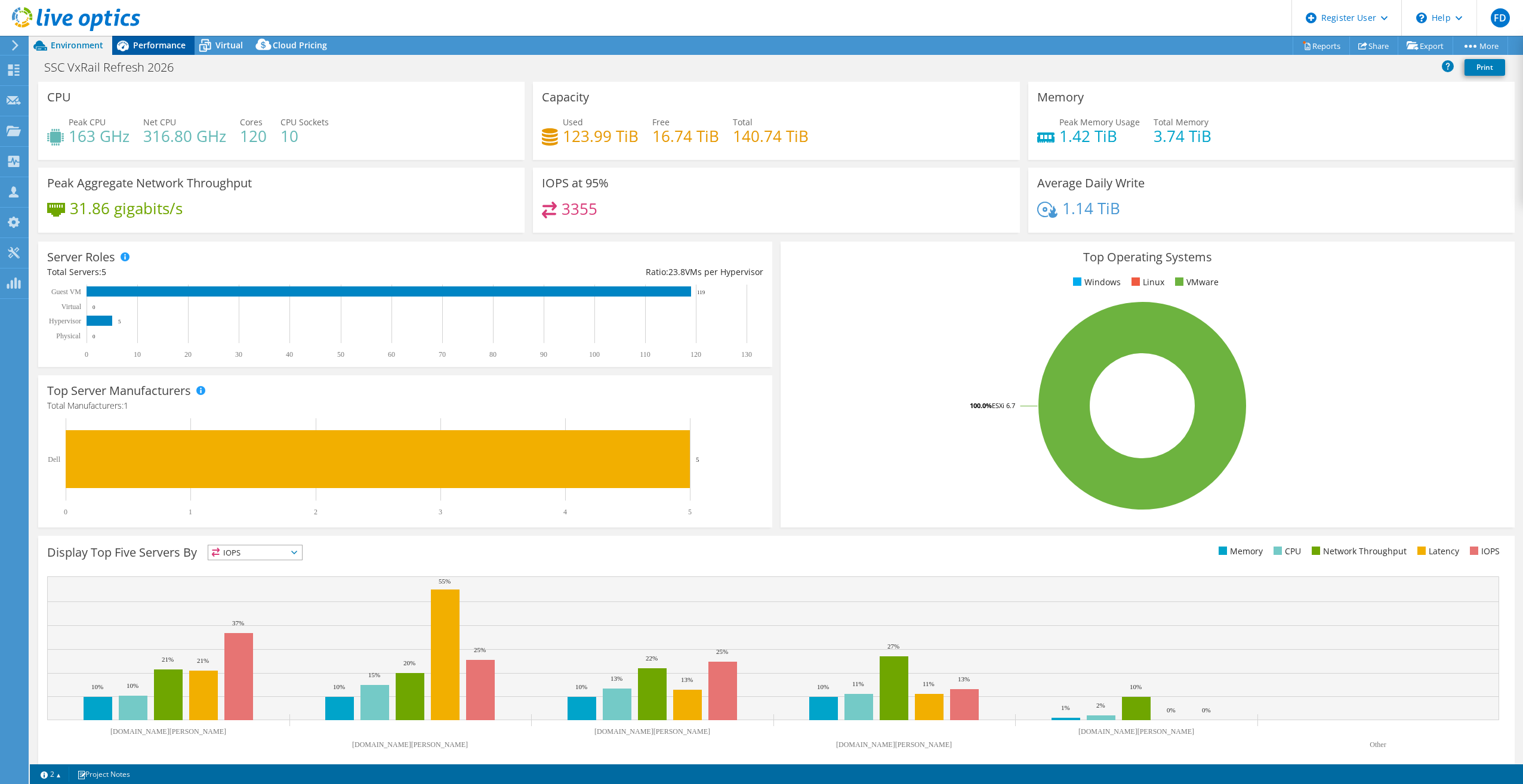
click at [166, 47] on span "Performance" at bounding box center [159, 45] width 52 height 11
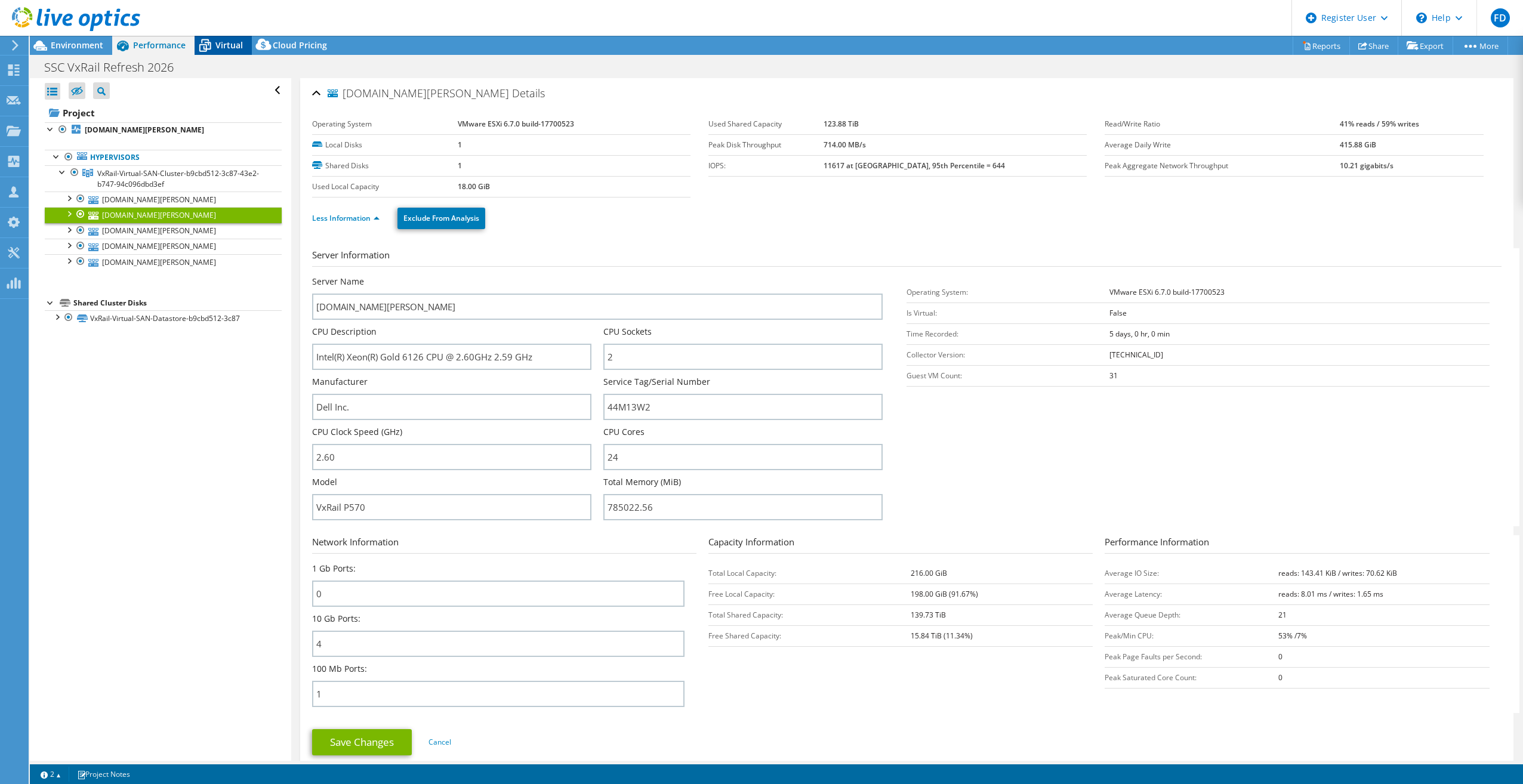
click at [241, 50] on span "Virtual" at bounding box center [230, 45] width 28 height 11
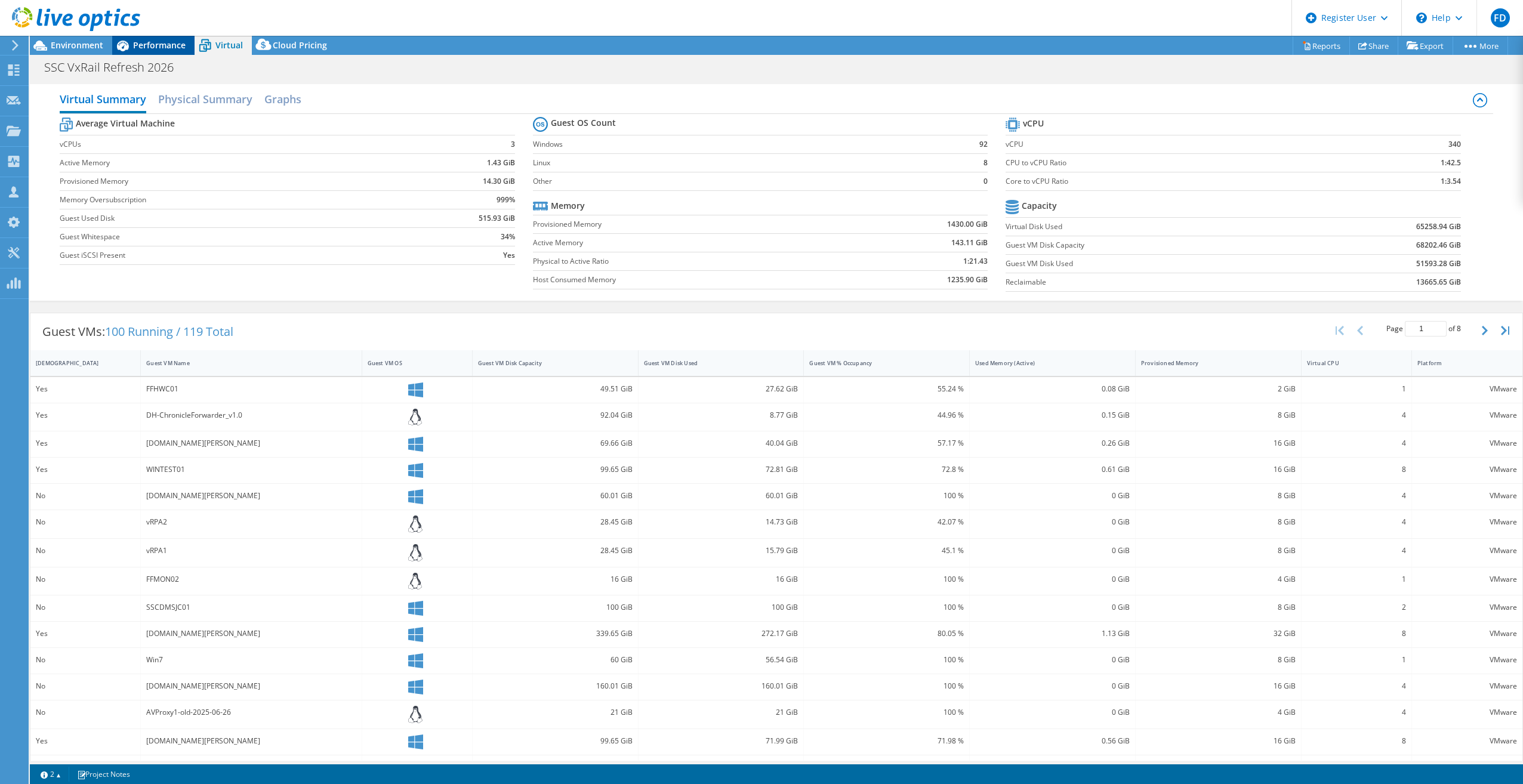
click at [138, 46] on span "Performance" at bounding box center [159, 45] width 52 height 11
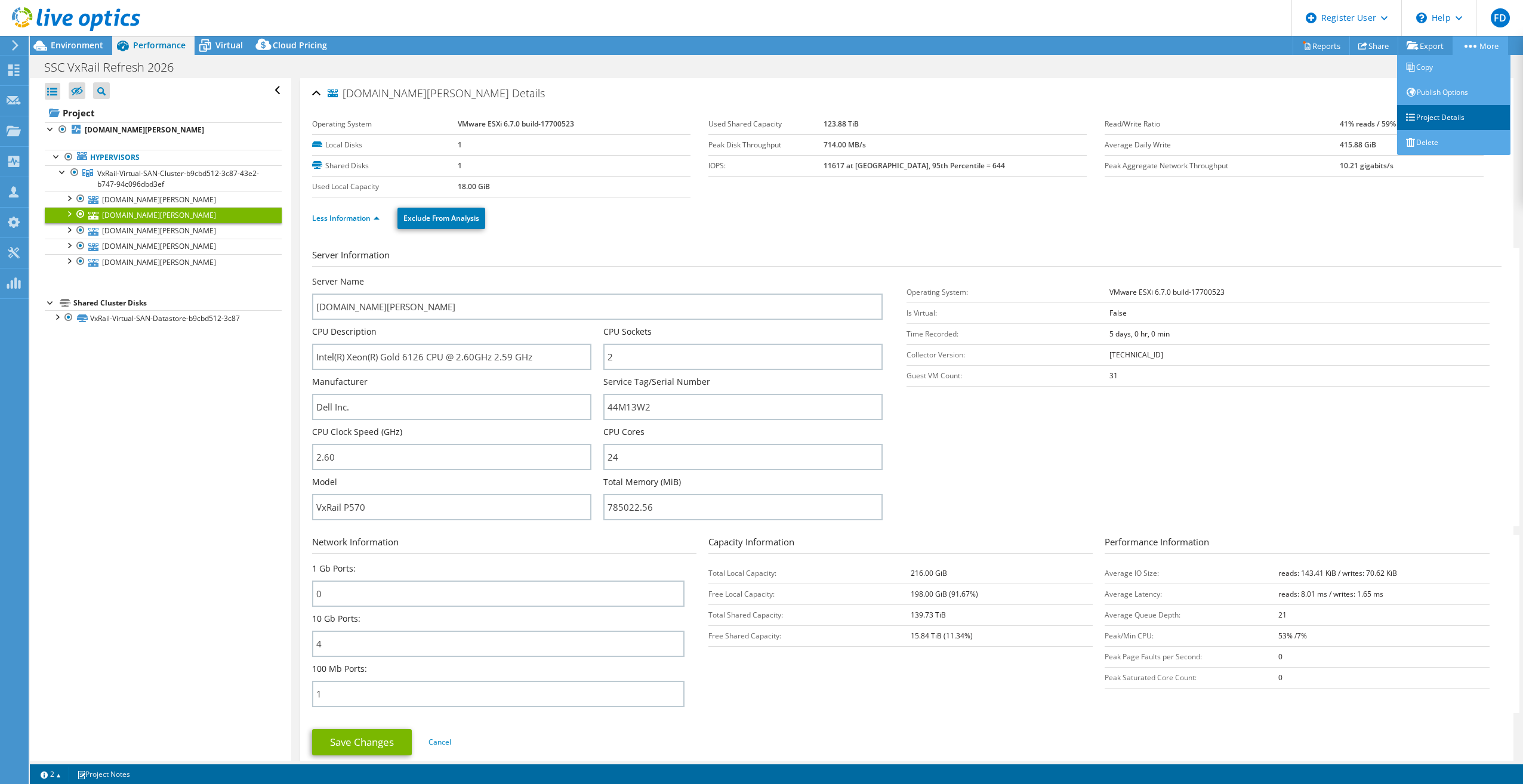
click at [1442, 120] on link "Project Details" at bounding box center [1454, 117] width 114 height 25
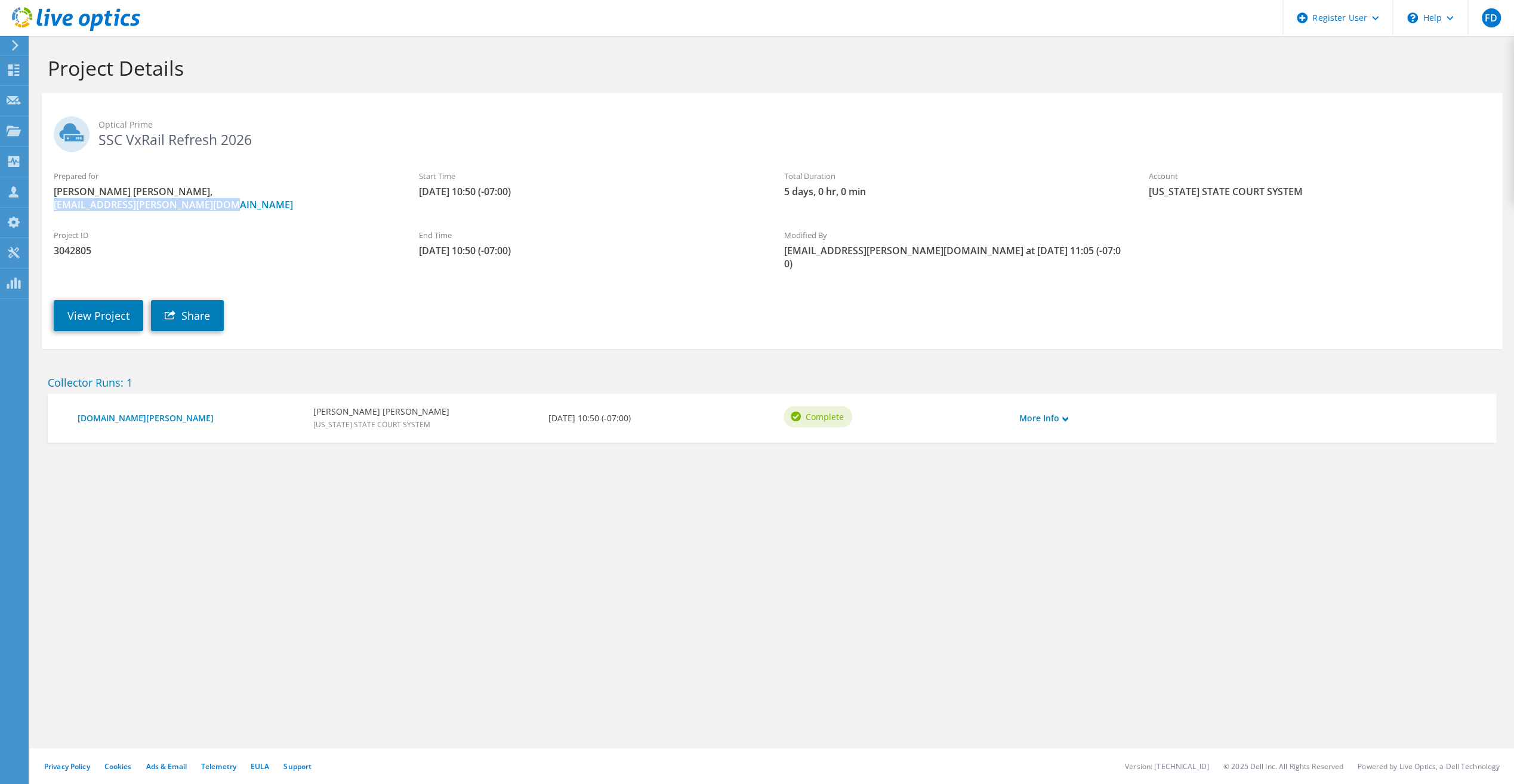
drag, startPoint x: 181, startPoint y: 206, endPoint x: 52, endPoint y: 208, distance: 129.0
click at [52, 208] on div "Prepared for [PERSON_NAME] [PERSON_NAME], [EMAIL_ADDRESS][PERSON_NAME][DOMAIN_N…" at bounding box center [224, 191] width 365 height 53
copy link "[EMAIL_ADDRESS][PERSON_NAME][DOMAIN_NAME]"
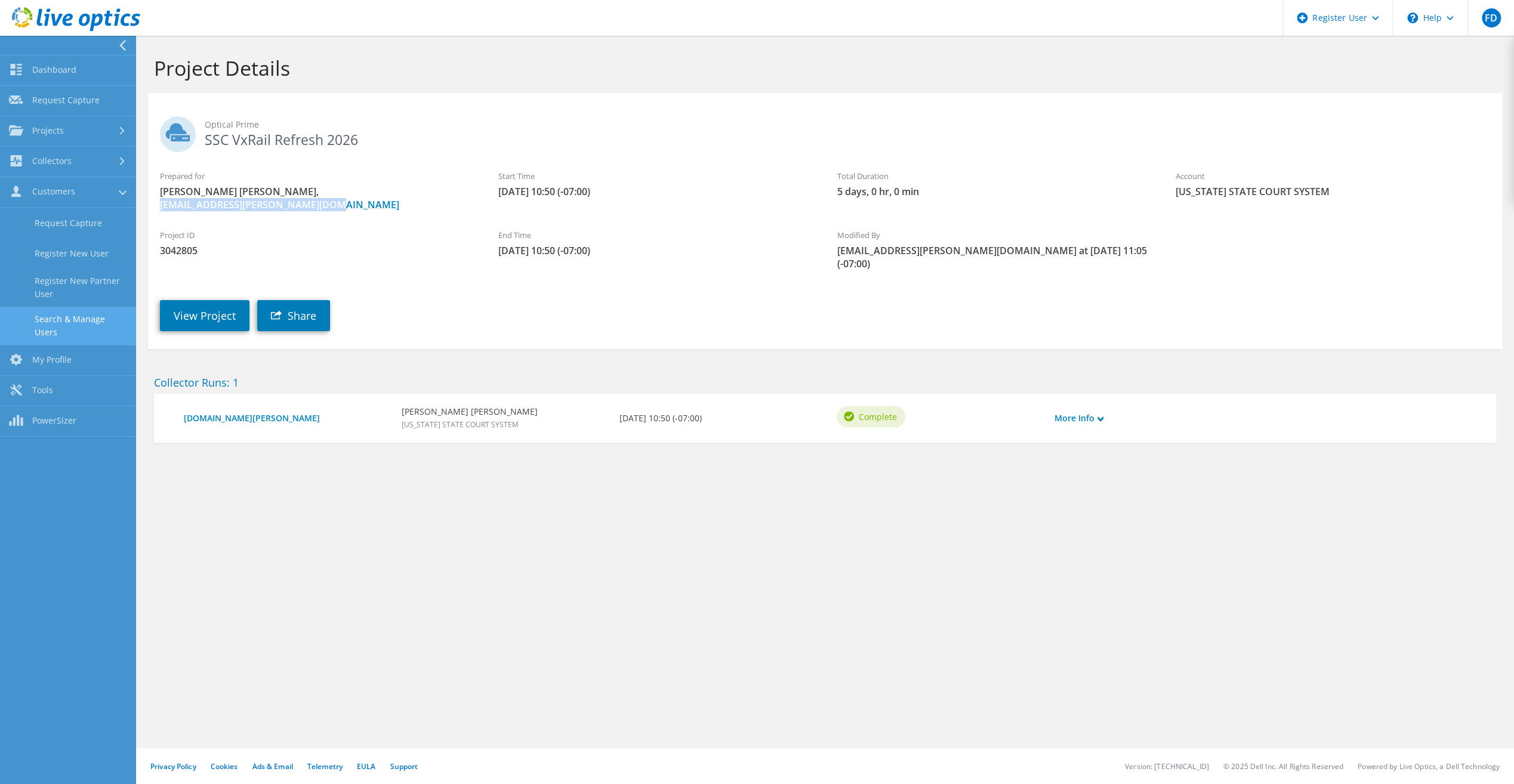
click at [65, 309] on link "Search & Manage Users" at bounding box center [68, 326] width 136 height 38
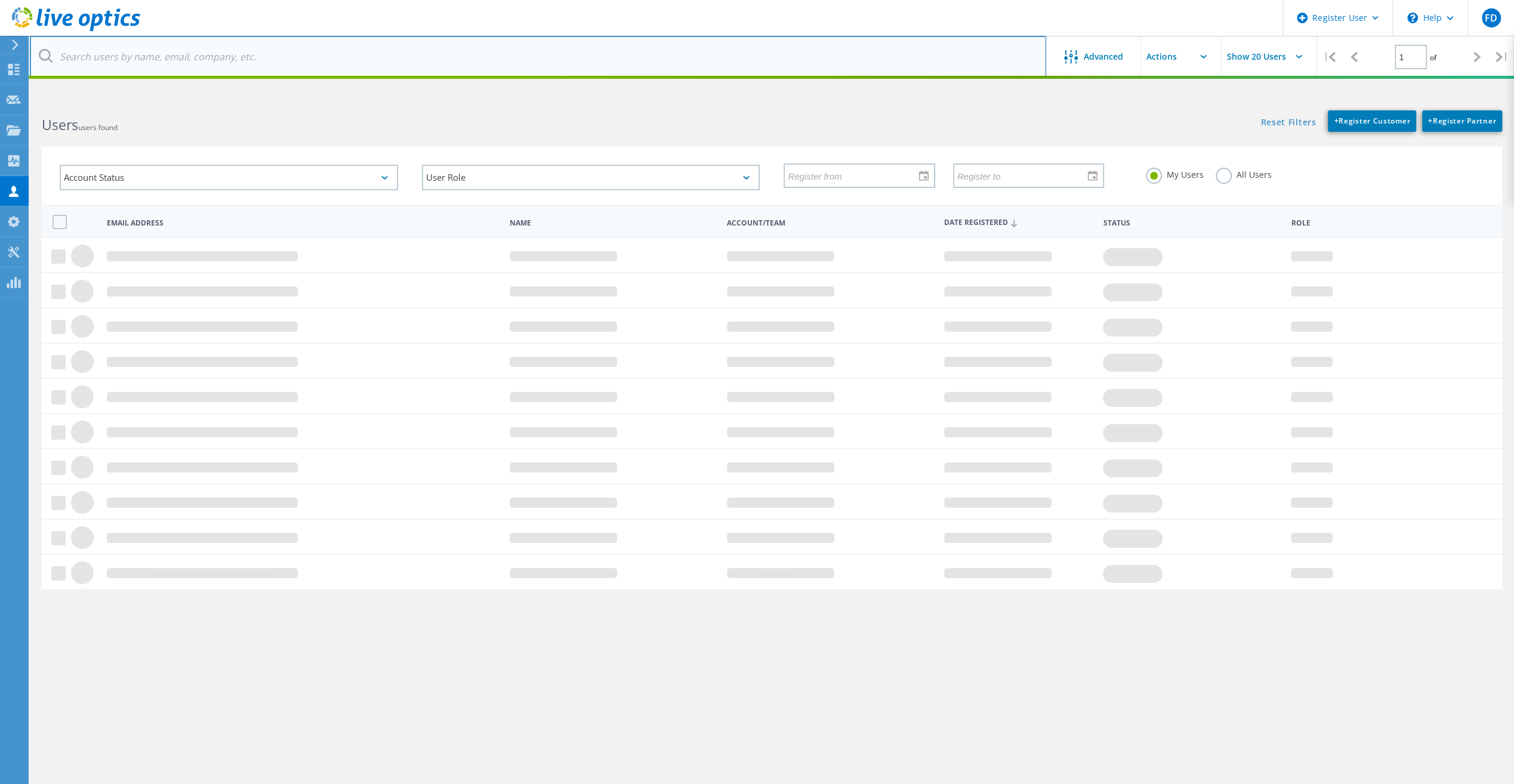
click at [610, 73] on input "text" at bounding box center [538, 57] width 1016 height 42
paste input "[EMAIL_ADDRESS][PERSON_NAME][DOMAIN_NAME]"
type input "[EMAIL_ADDRESS][PERSON_NAME][DOMAIN_NAME]"
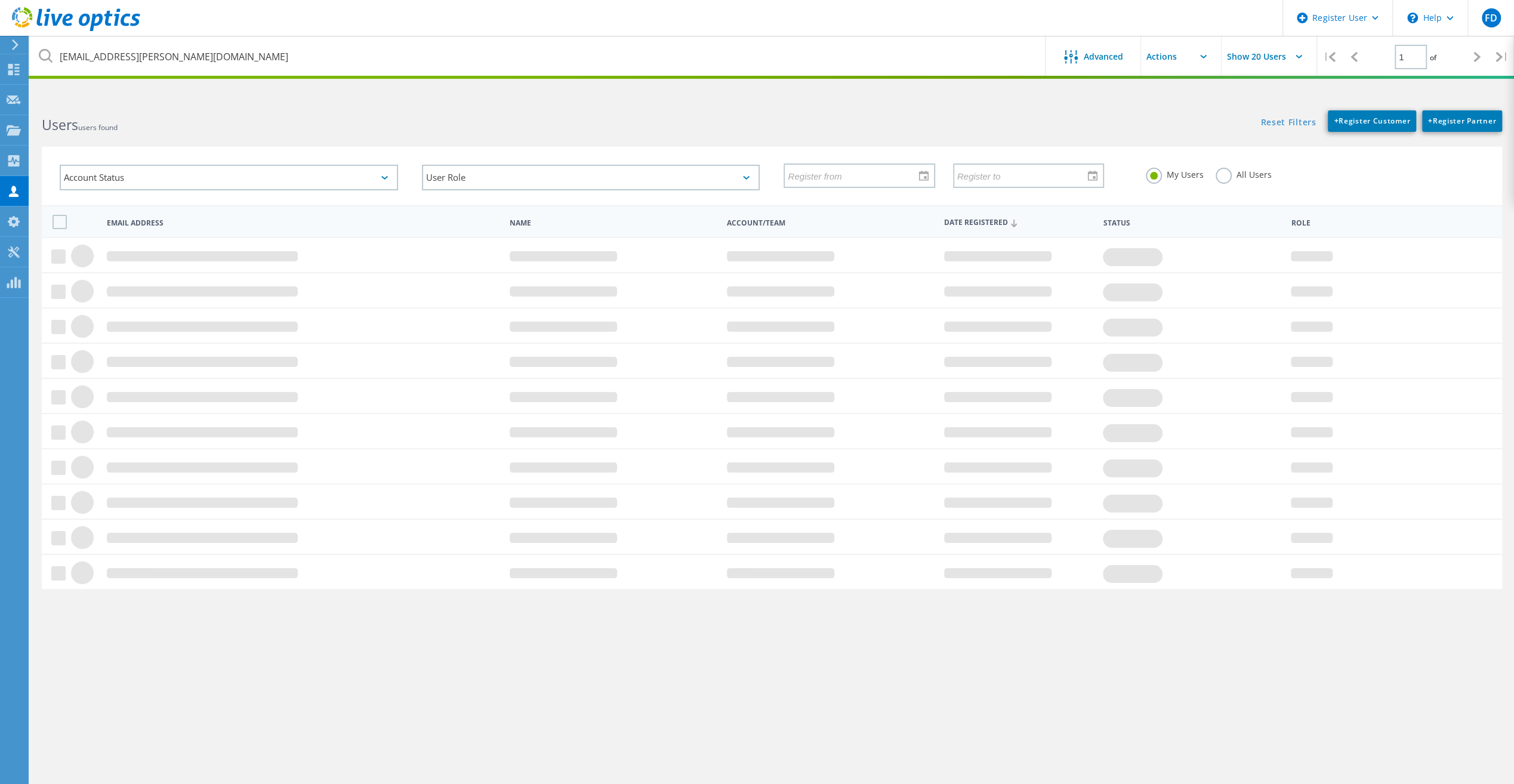
click at [1226, 179] on label "All Users" at bounding box center [1243, 173] width 56 height 11
click at [0, 0] on input "All Users" at bounding box center [0, 0] width 0 height 0
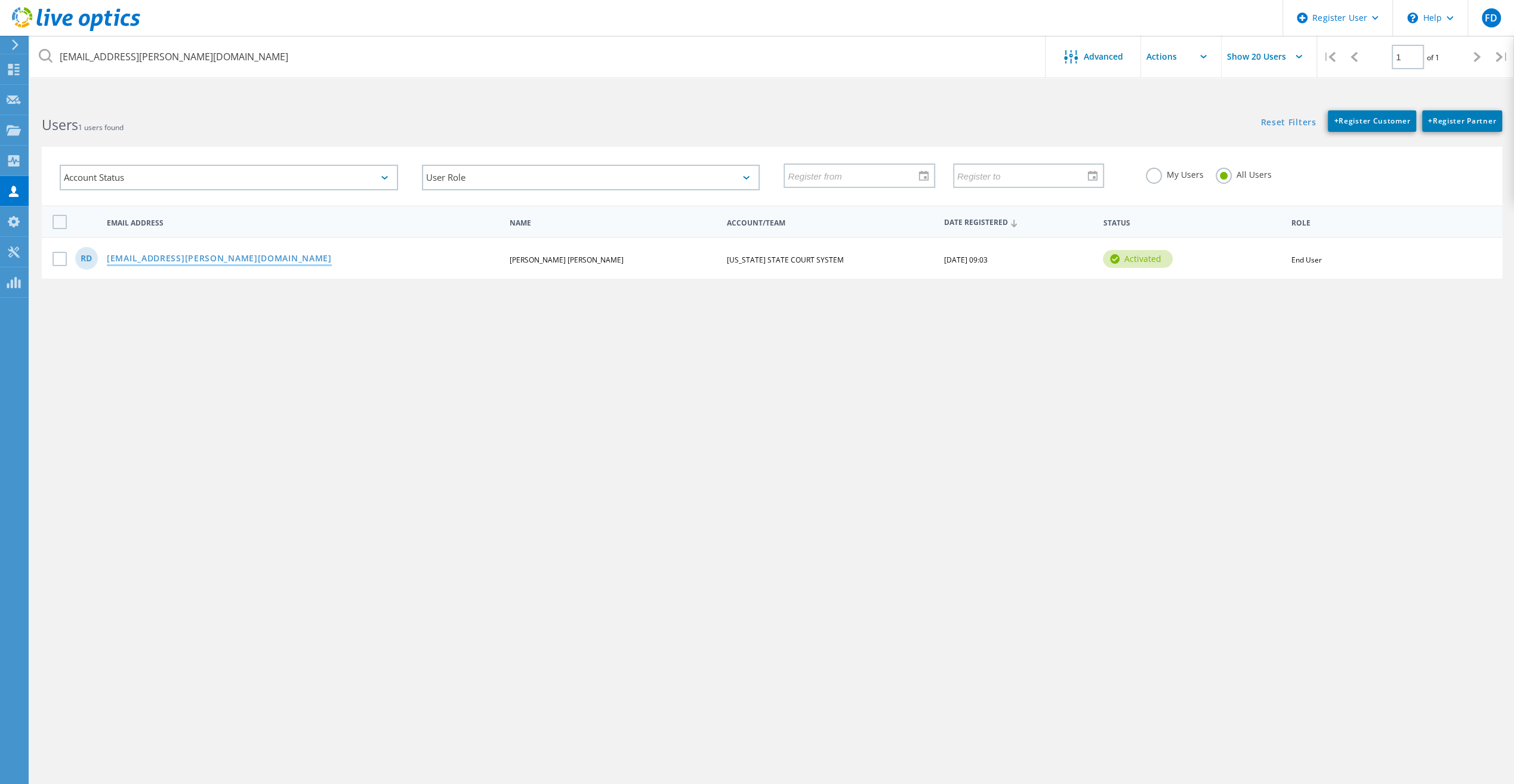
click at [147, 262] on link "[EMAIL_ADDRESS][PERSON_NAME][DOMAIN_NAME]" at bounding box center [219, 260] width 225 height 10
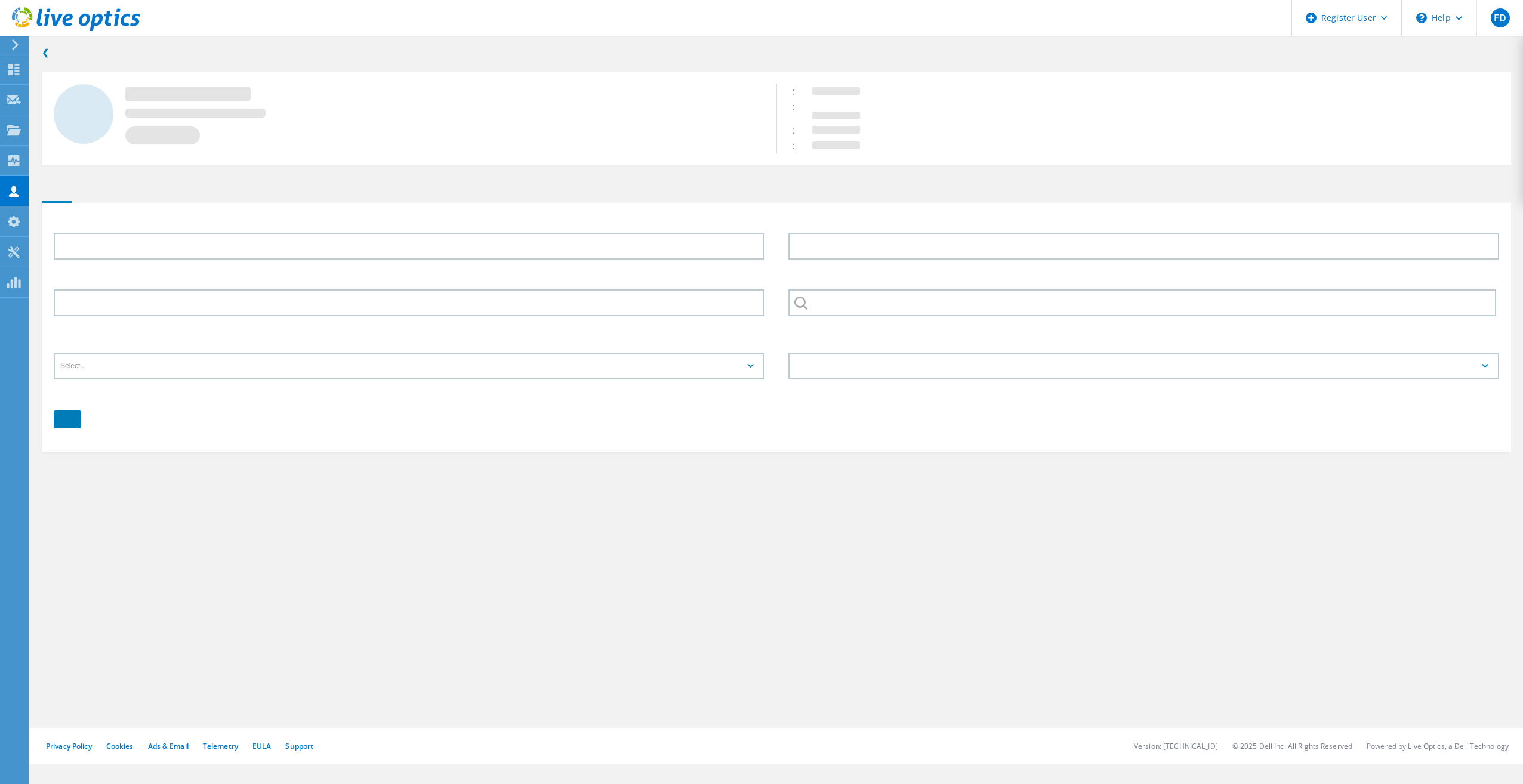
type input "[PERSON_NAME]"
type input "7072077620"
type input "[US_STATE] STATE COURT SYSTEM"
type input "English"
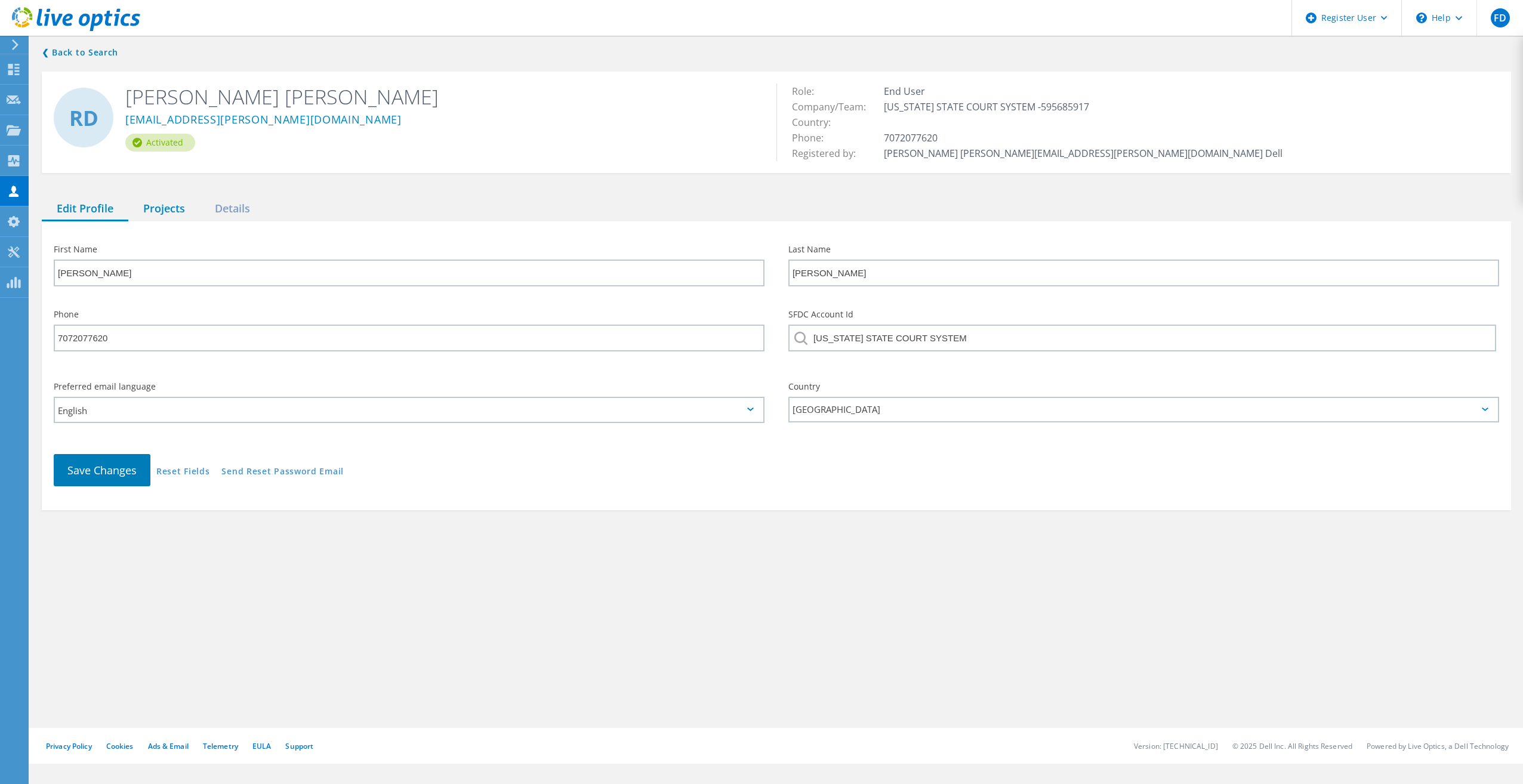
drag, startPoint x: 181, startPoint y: 191, endPoint x: 175, endPoint y: 207, distance: 17.1
click at [181, 193] on div "❮ Back to Search RD [PERSON_NAME][GEOGRAPHIC_DATA][PERSON_NAME][EMAIL_ADDRESS][…" at bounding box center [777, 278] width 1493 height 488
click at [173, 212] on div "Projects" at bounding box center [163, 209] width 71 height 24
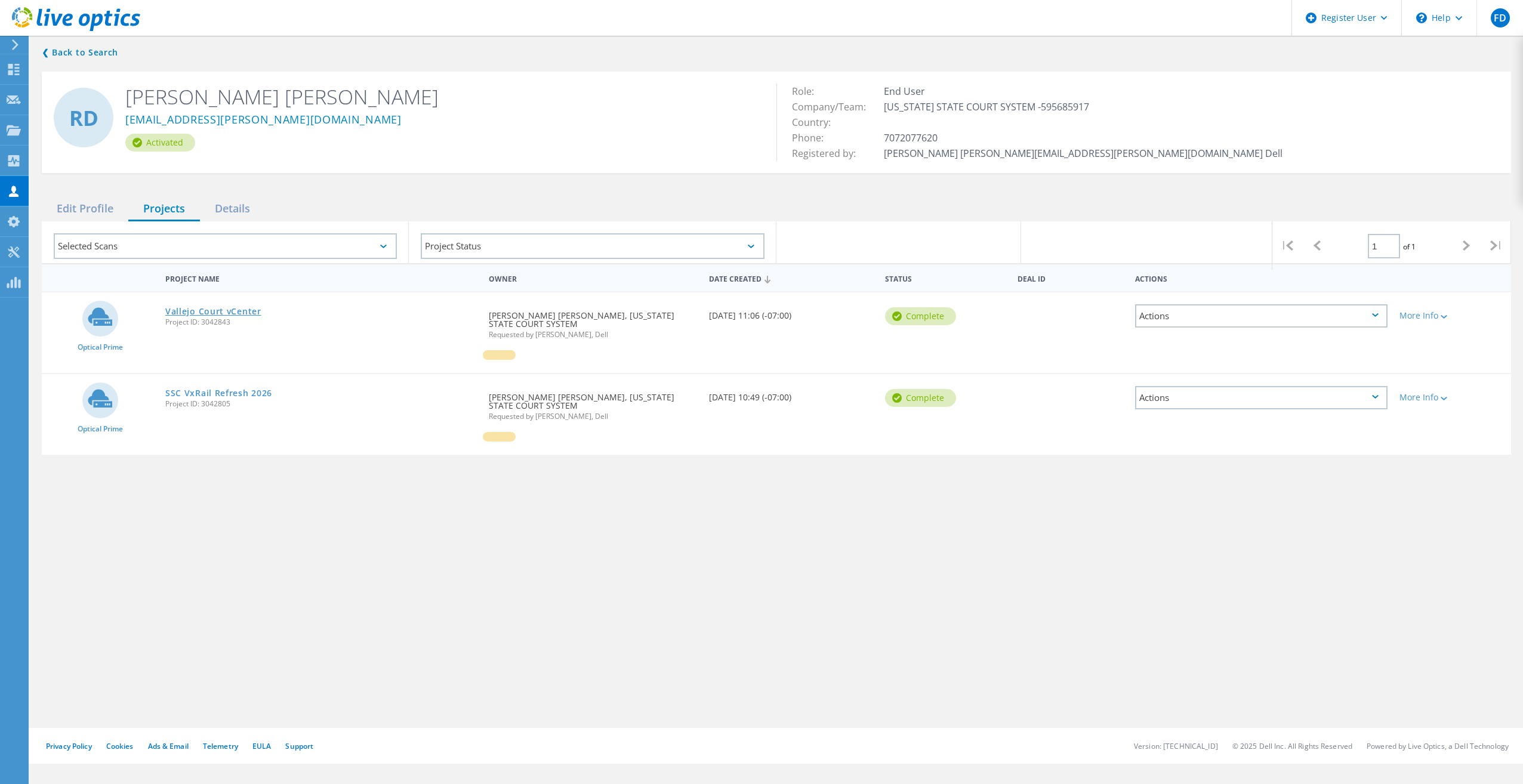
click at [221, 311] on link "Vallejo Court vCenter" at bounding box center [213, 311] width 96 height 9
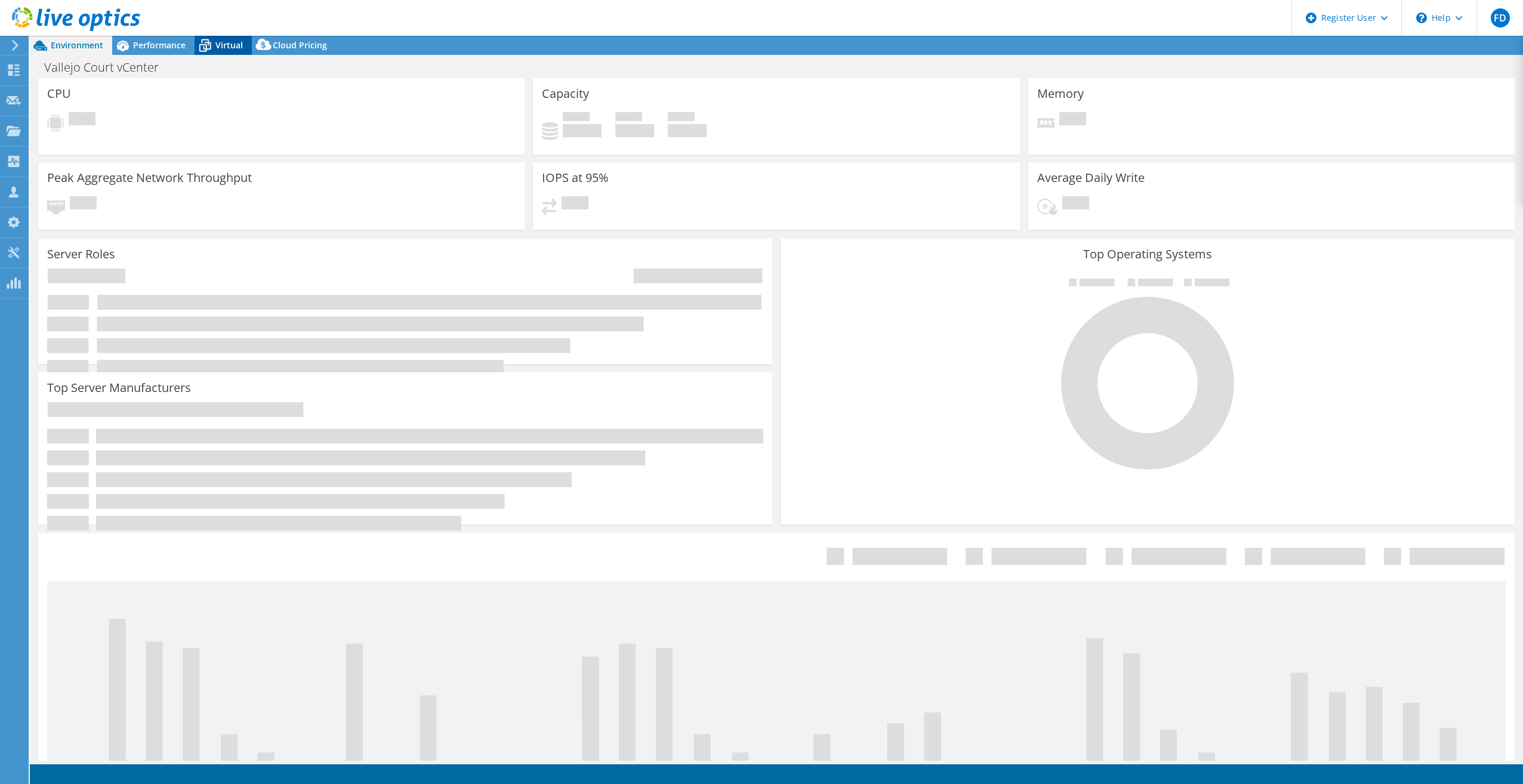
select select "USD"
click at [217, 39] on div "Virtual" at bounding box center [223, 46] width 58 height 19
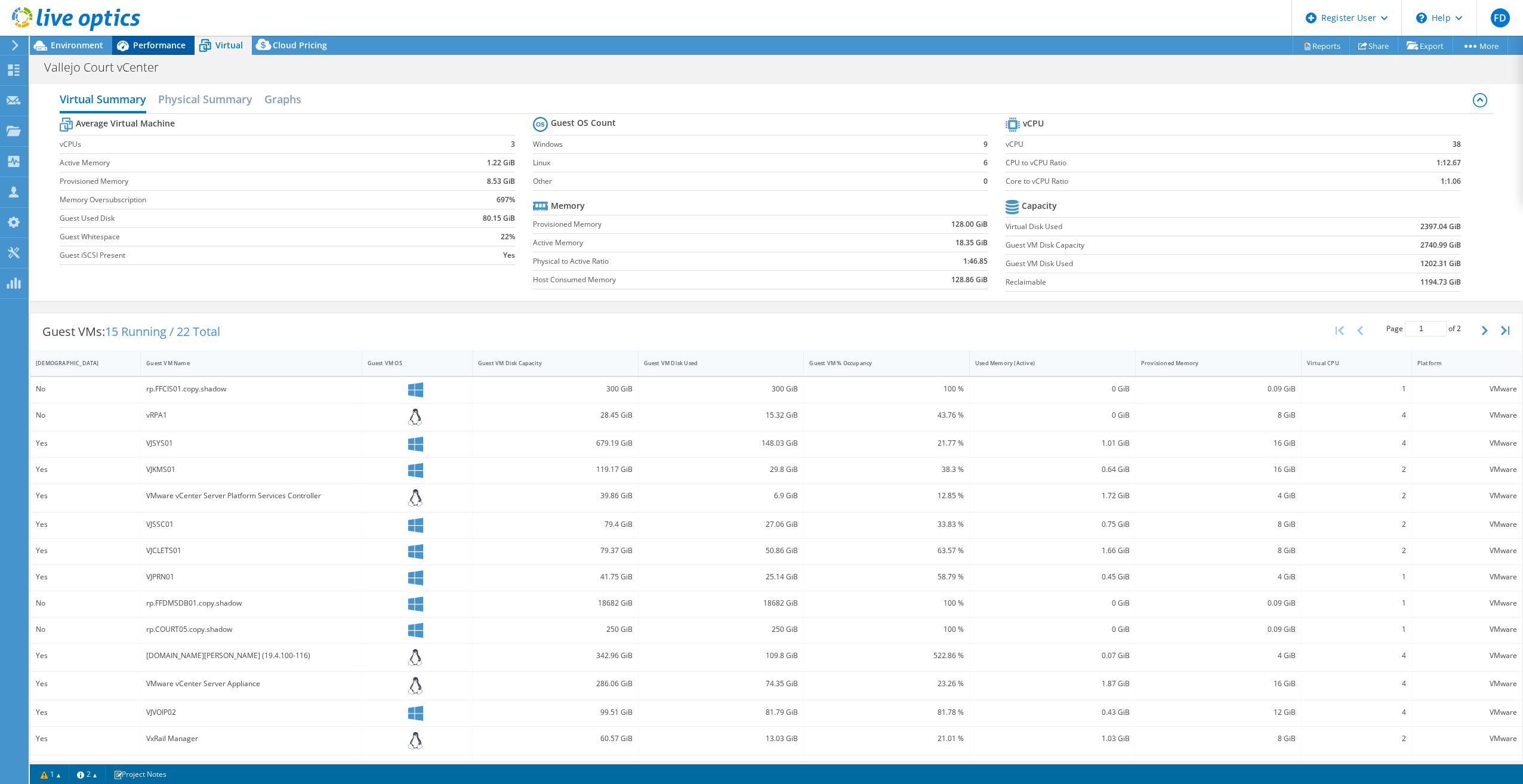
click at [164, 46] on span "Performance" at bounding box center [159, 45] width 52 height 11
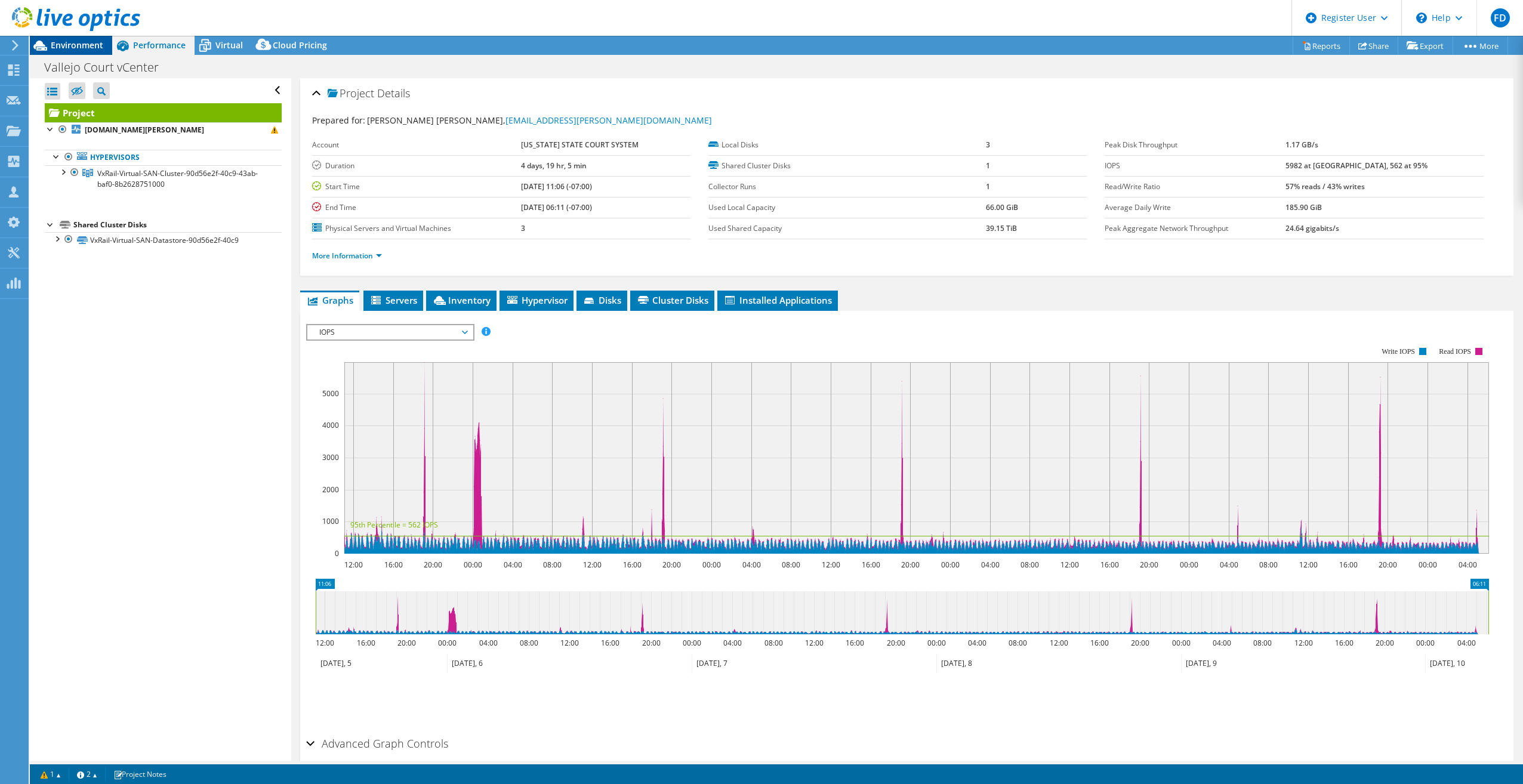
click at [90, 46] on span "Environment" at bounding box center [77, 45] width 52 height 11
